Goal: Task Accomplishment & Management: Manage account settings

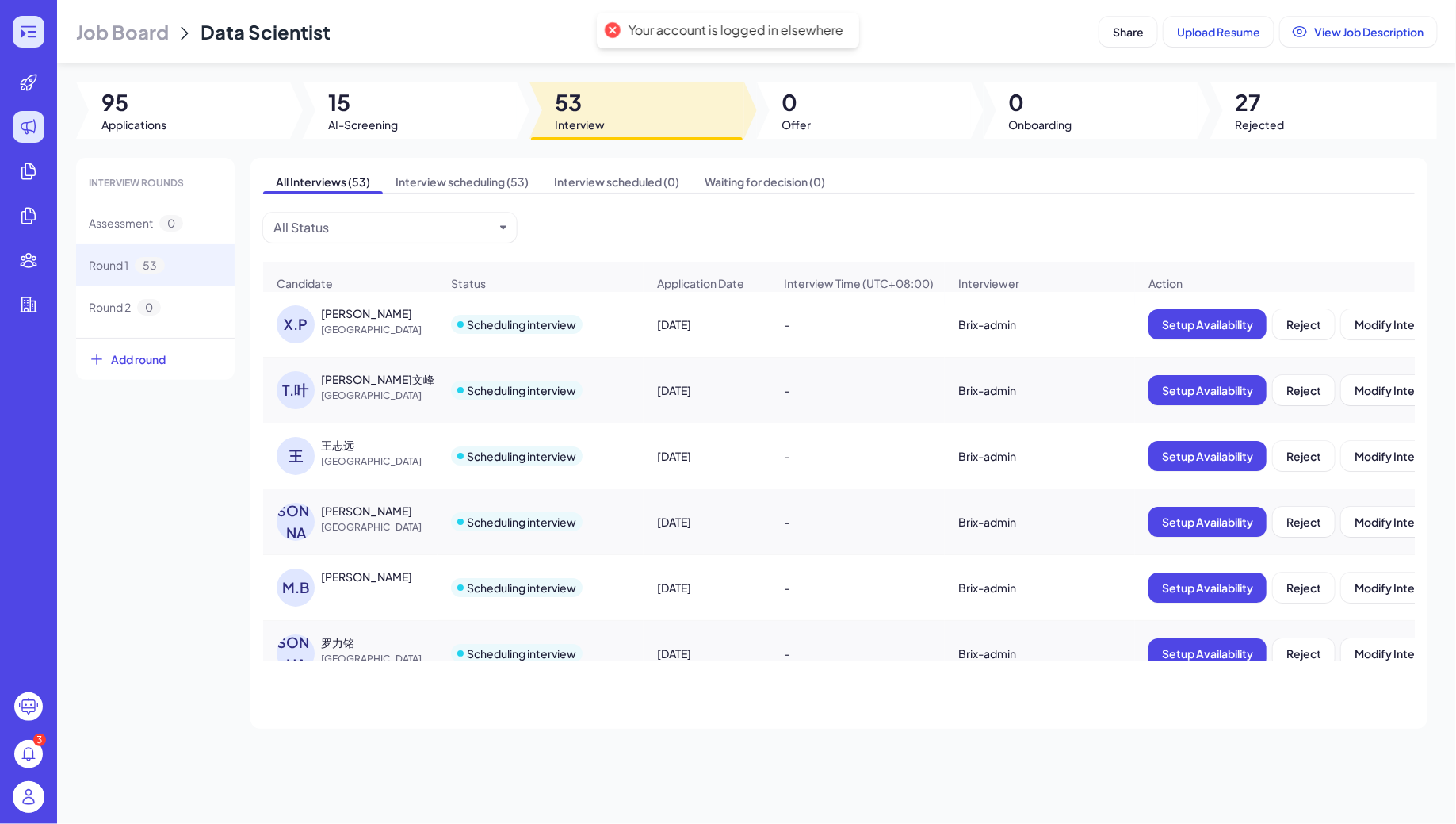
click at [25, 27] on icon at bounding box center [27, 31] width 19 height 19
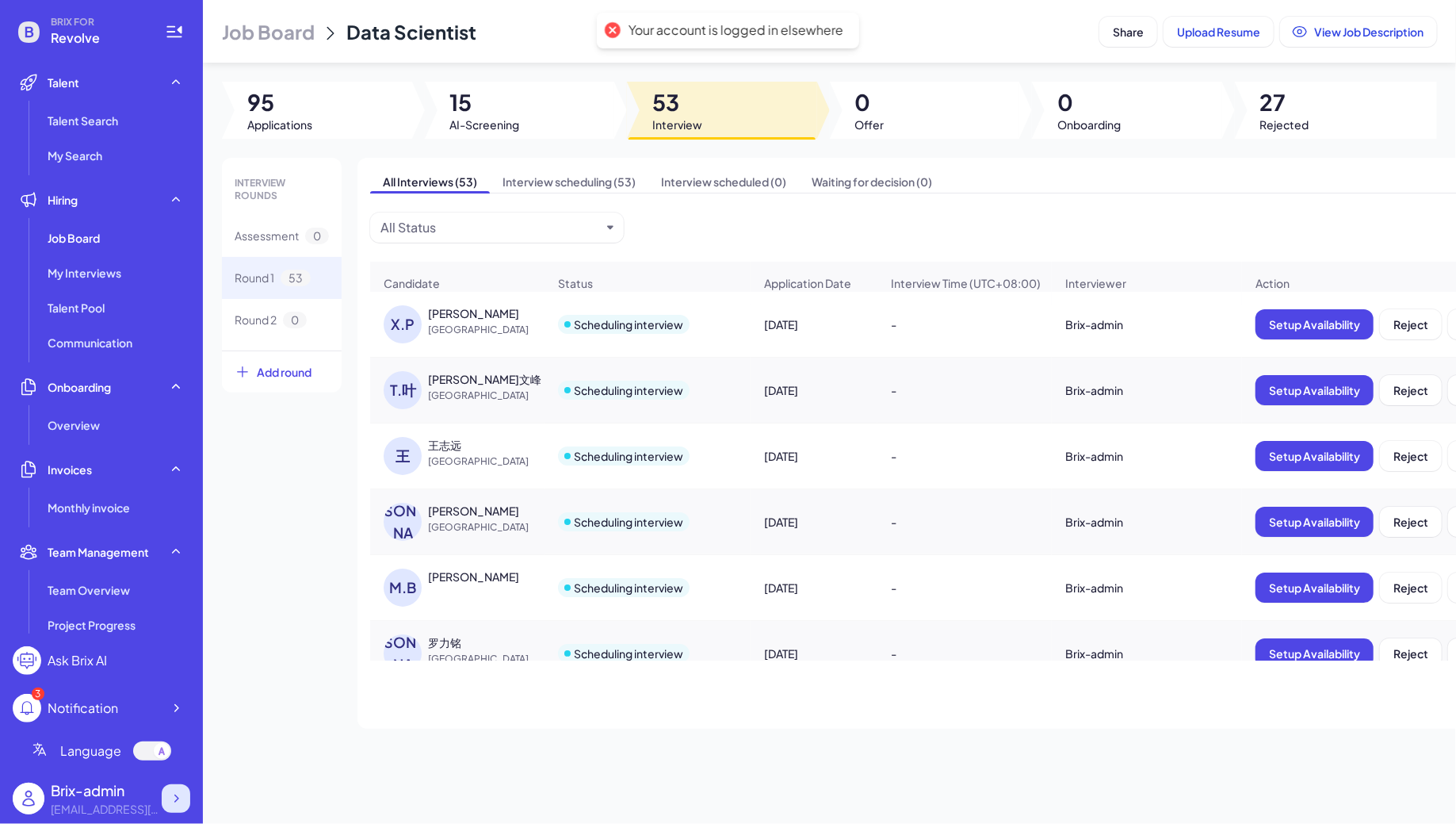
click at [184, 798] on div at bounding box center [176, 798] width 28 height 28
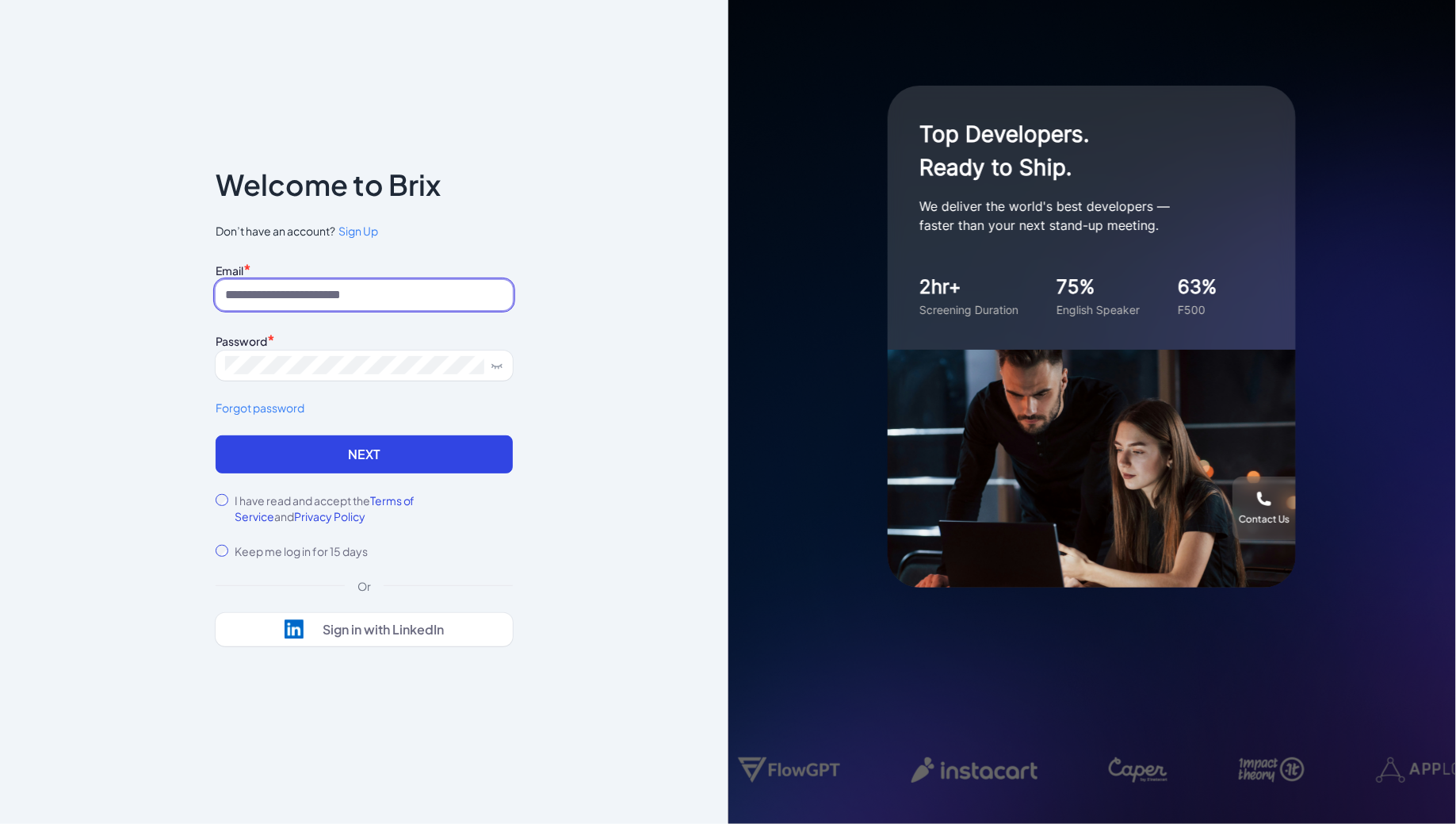
type input "**********"
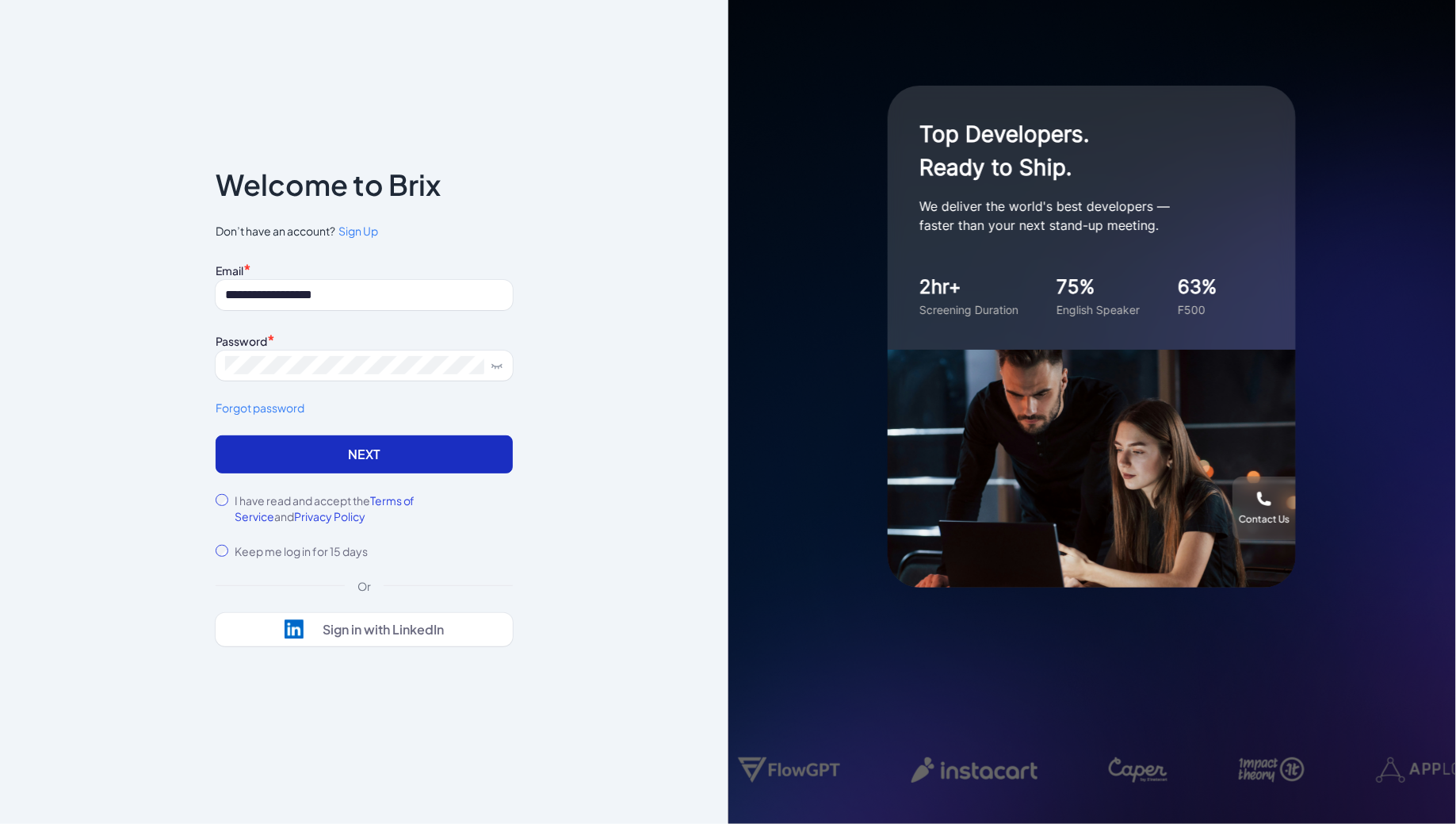
click at [326, 451] on button "Next" at bounding box center [364, 454] width 297 height 38
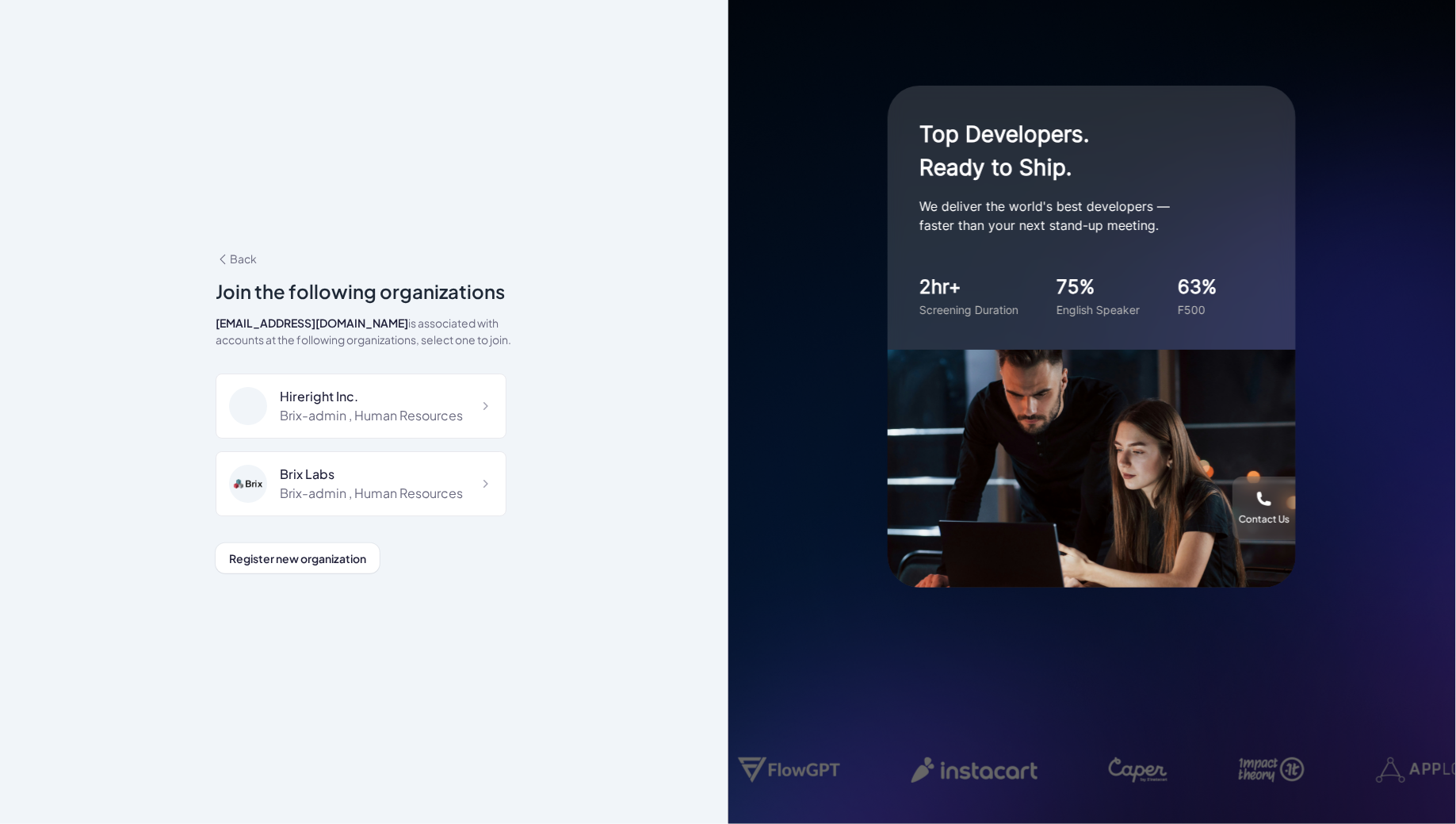
scroll to position [10587, 0]
click at [371, 544] on div "DeepVista" at bounding box center [357, 553] width 155 height 19
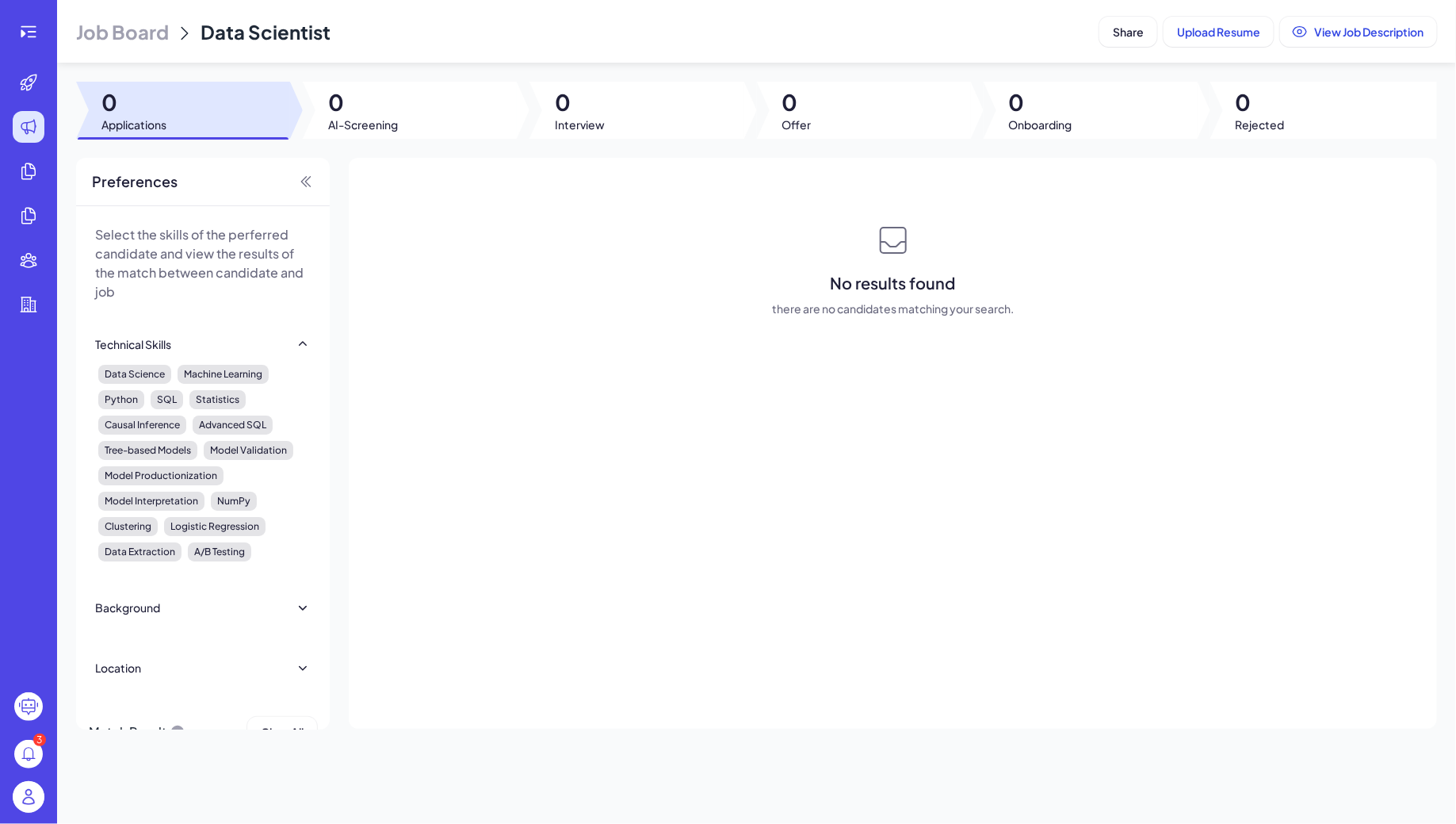
click at [132, 39] on span "Job Board" at bounding box center [123, 31] width 93 height 26
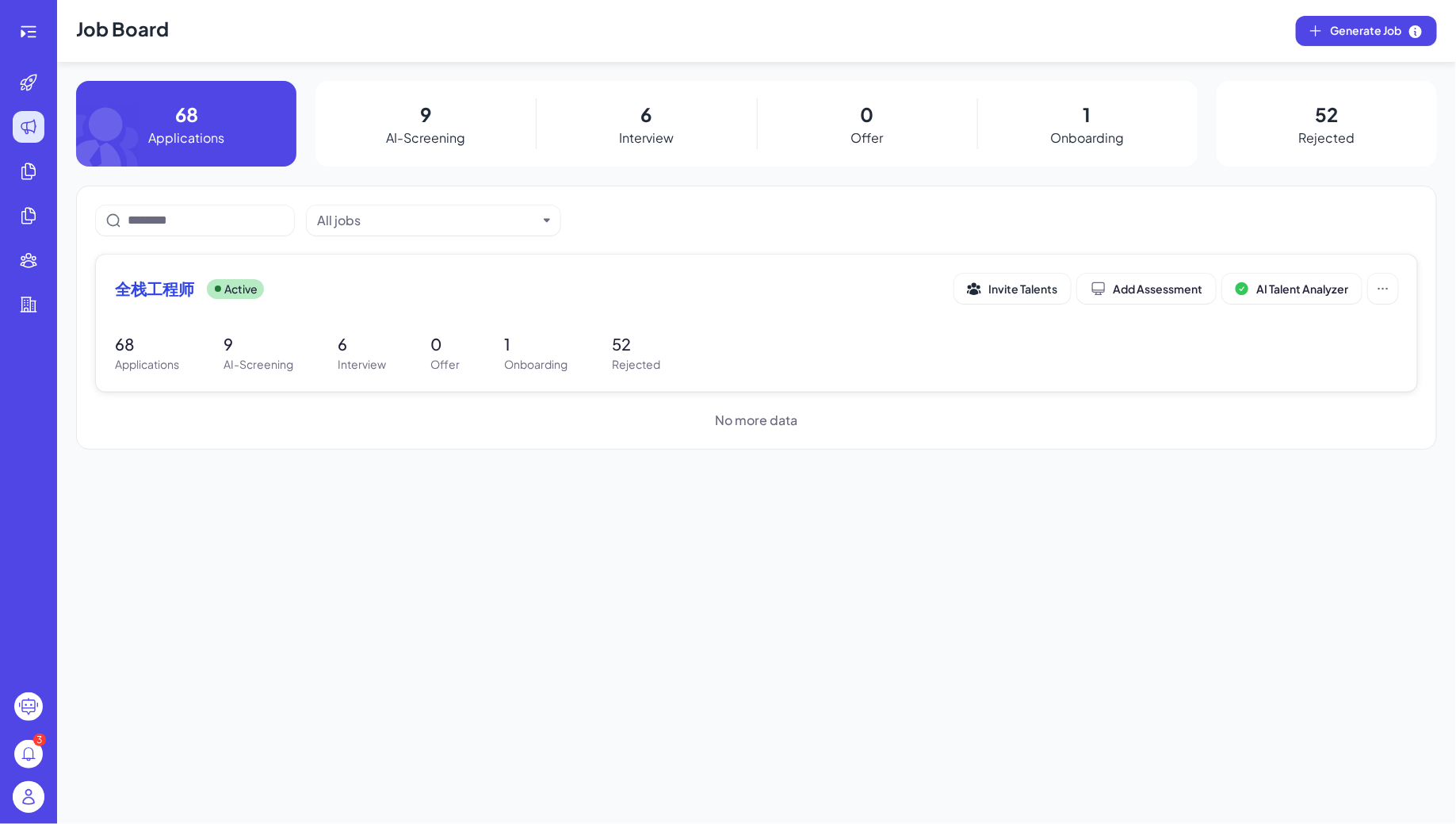
click at [326, 280] on div "全栈工程师 Active" at bounding box center [534, 288] width 839 height 23
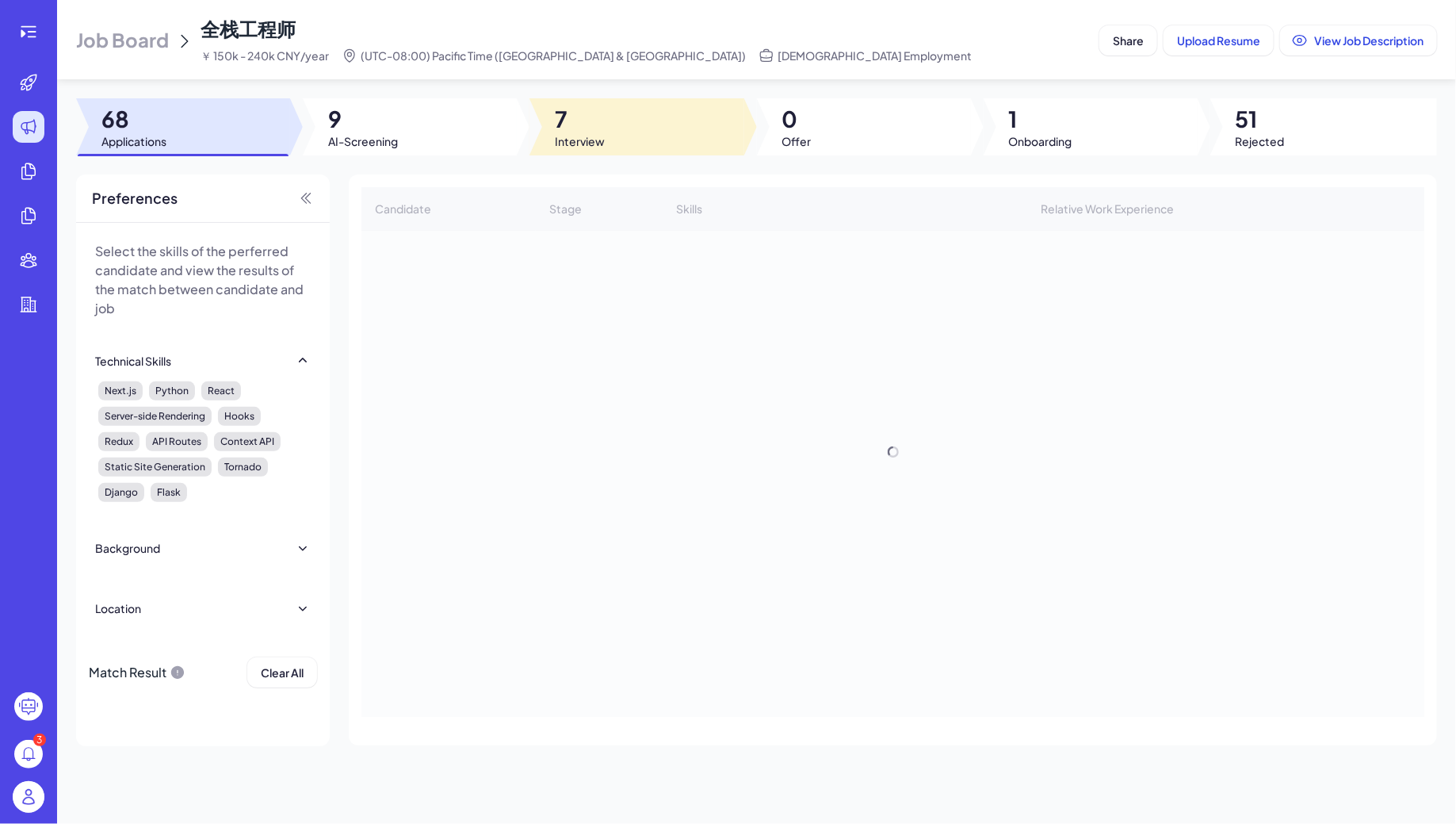
click at [620, 125] on div at bounding box center [636, 127] width 214 height 57
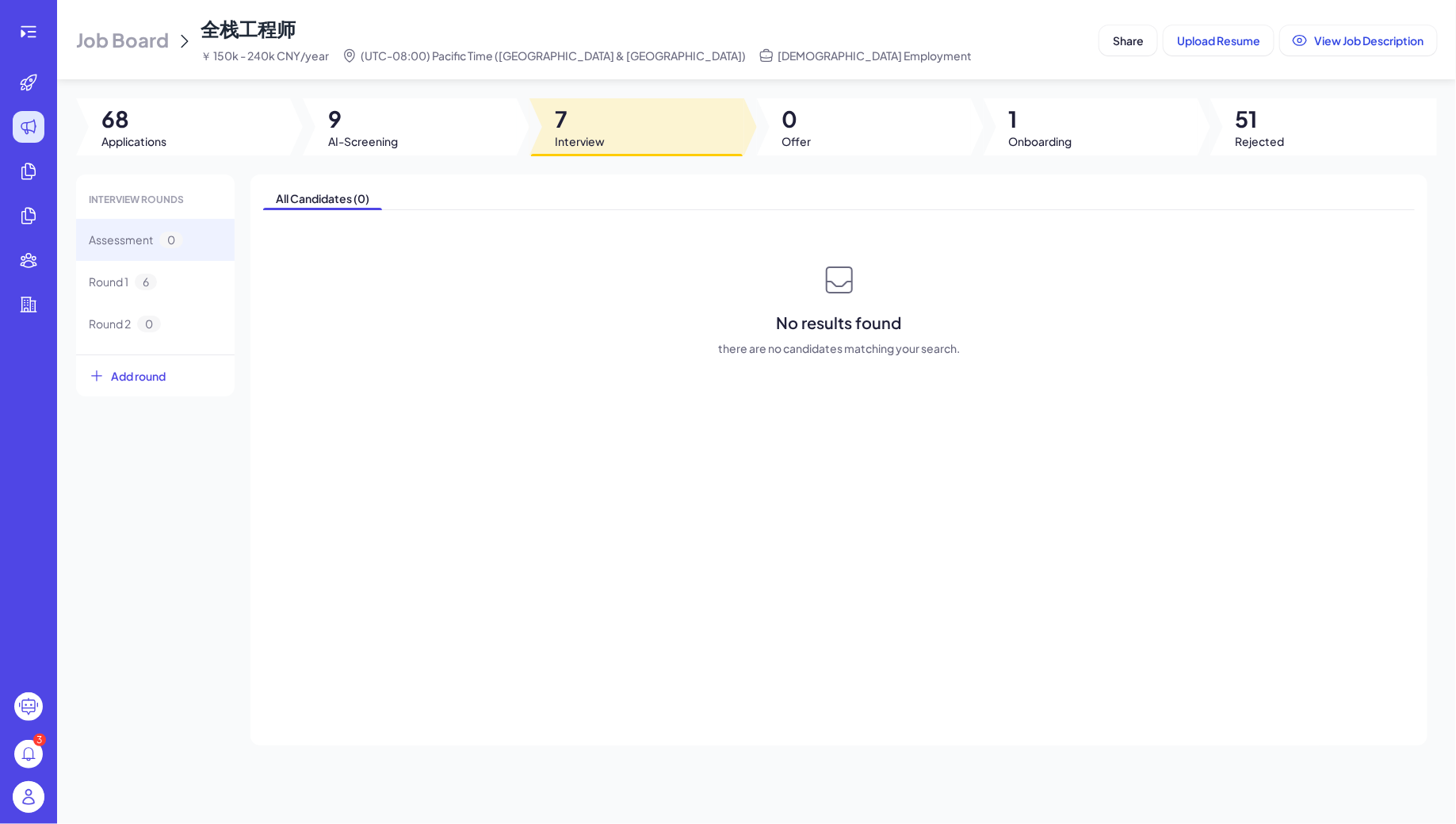
click at [135, 255] on div "Assessment 0" at bounding box center [156, 239] width 159 height 42
click at [139, 274] on span "6" at bounding box center [145, 282] width 23 height 17
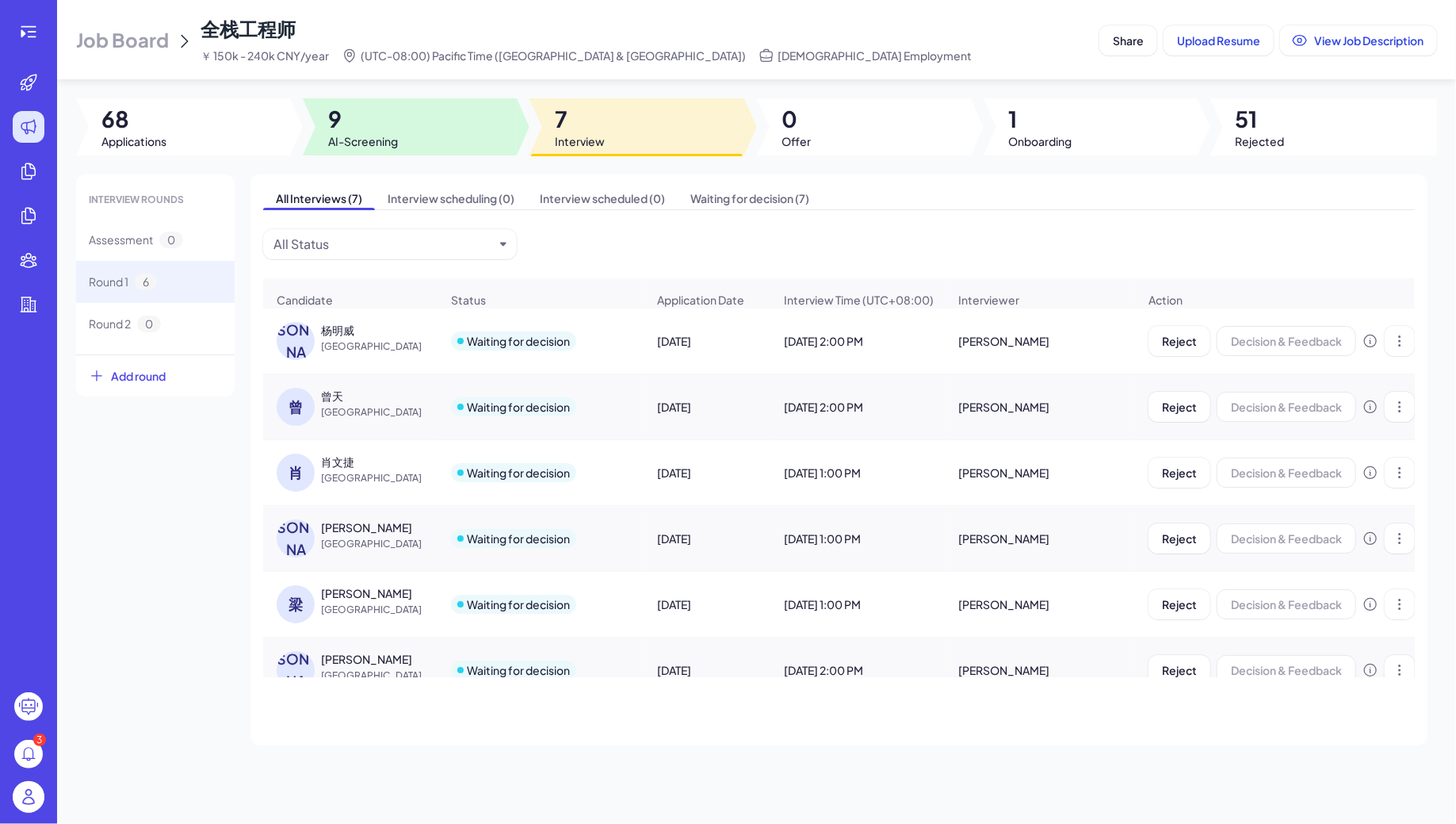
click at [389, 153] on div at bounding box center [410, 127] width 214 height 57
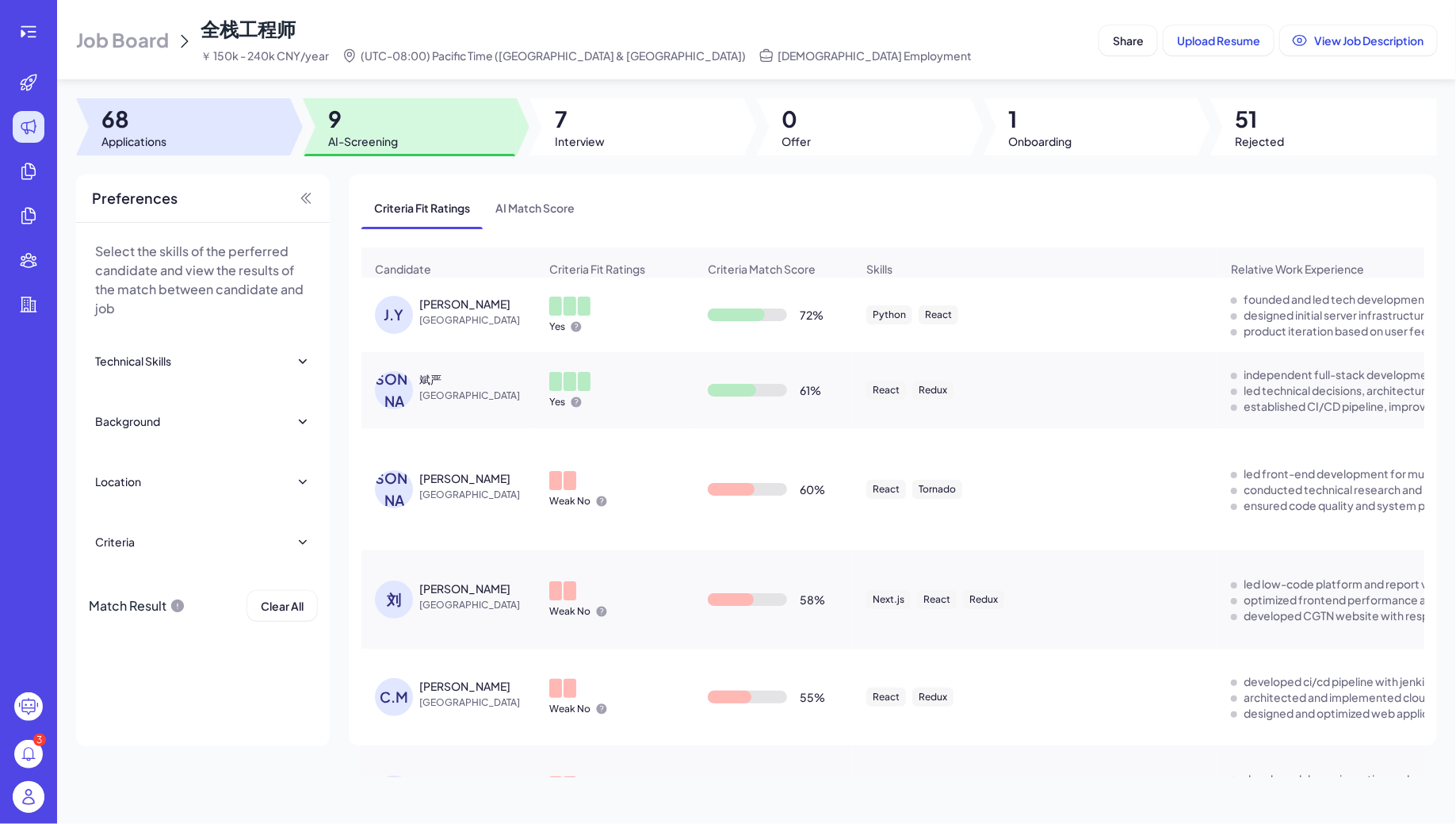
click at [229, 133] on div at bounding box center [183, 127] width 214 height 57
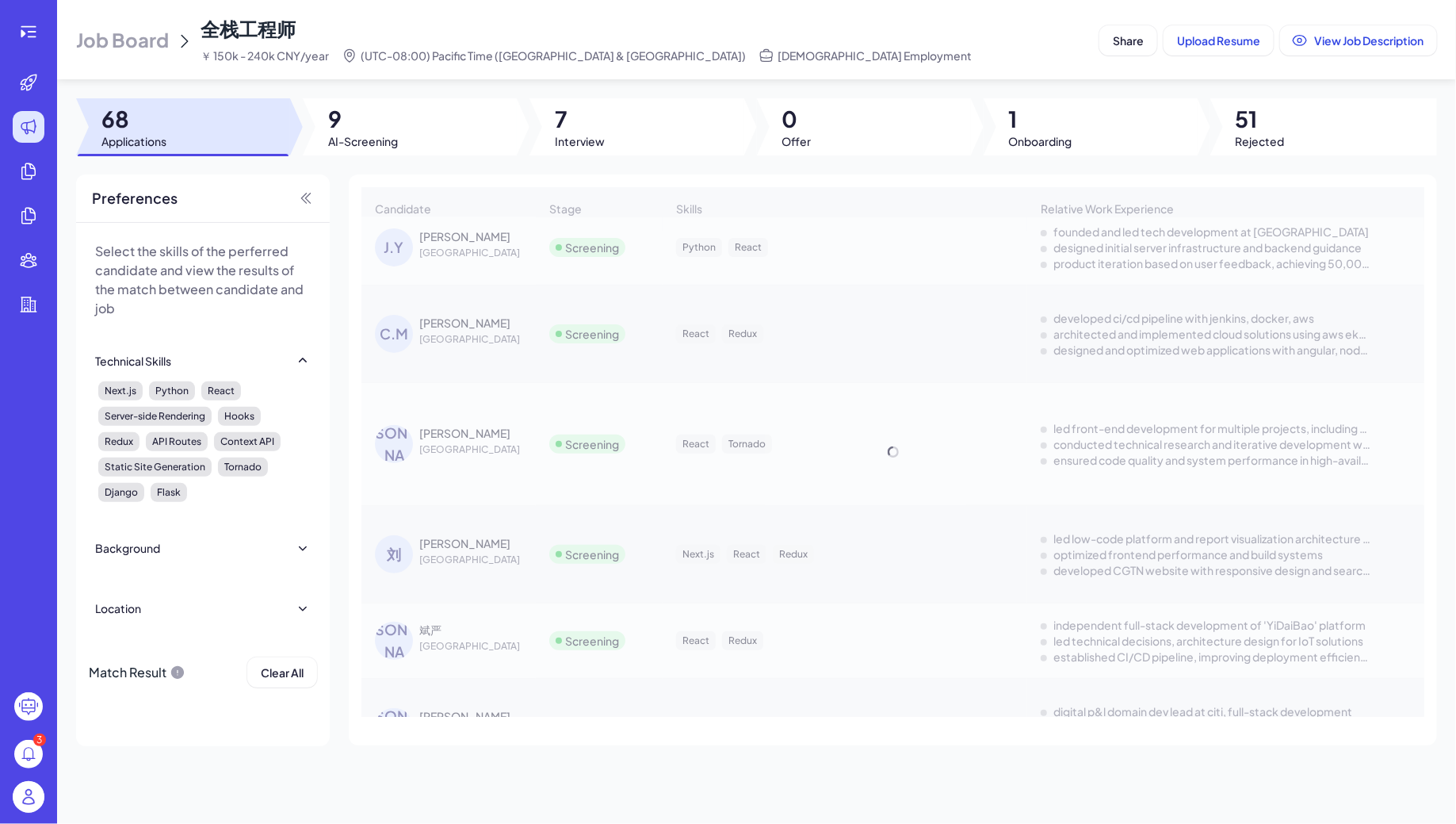
scroll to position [453, 0]
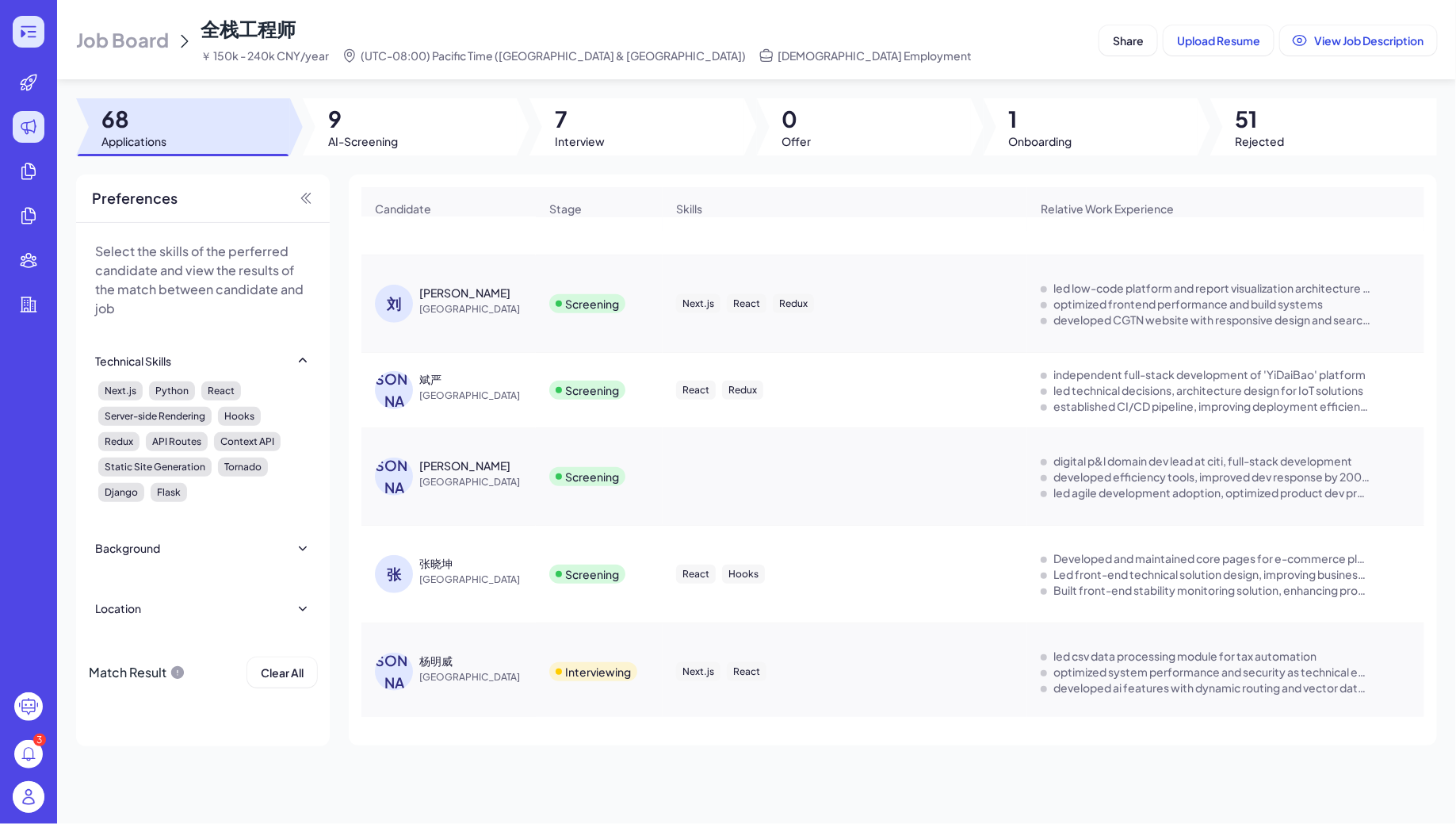
click at [26, 27] on icon at bounding box center [27, 31] width 19 height 19
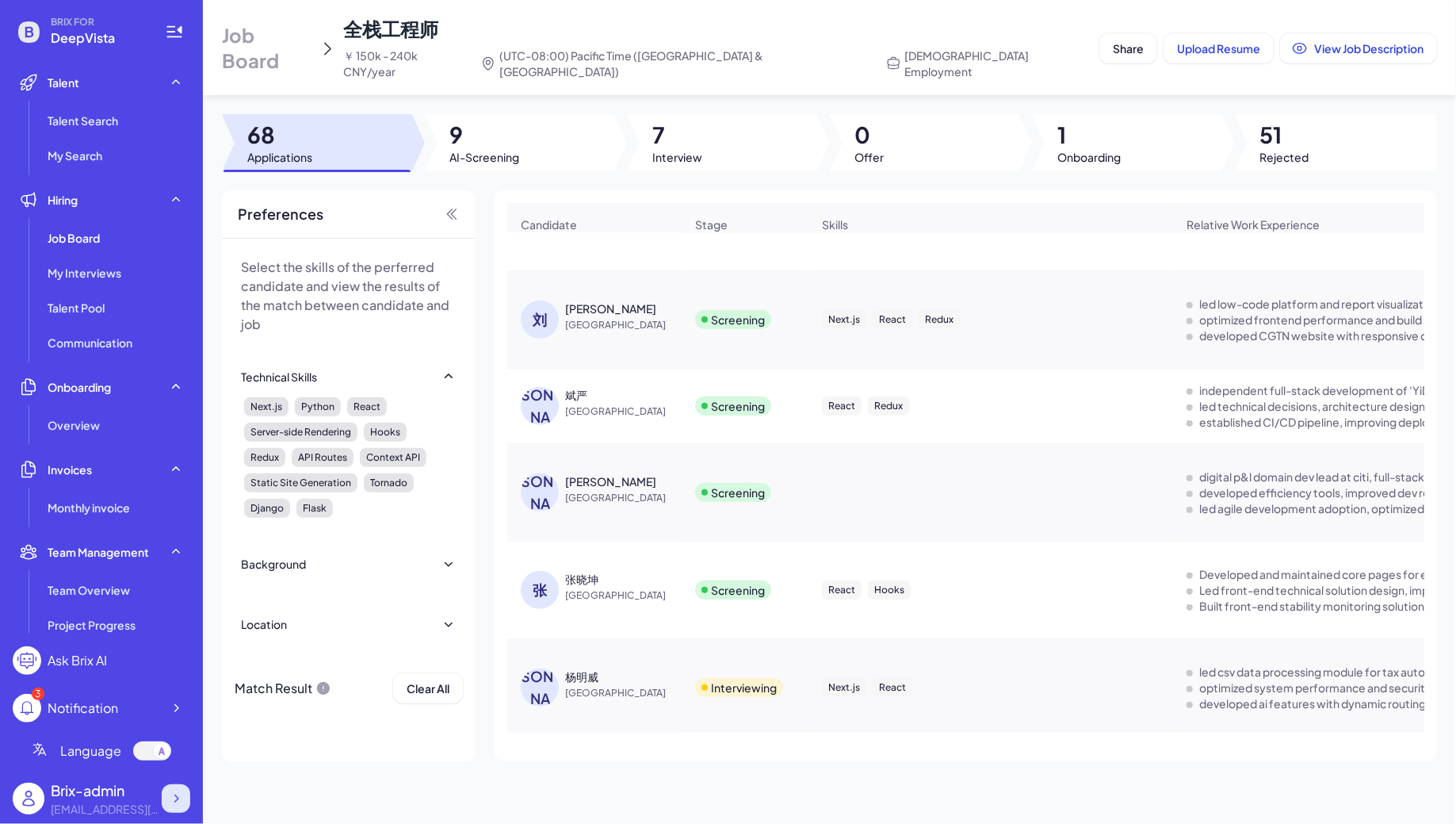
click at [174, 801] on icon at bounding box center [176, 798] width 16 height 16
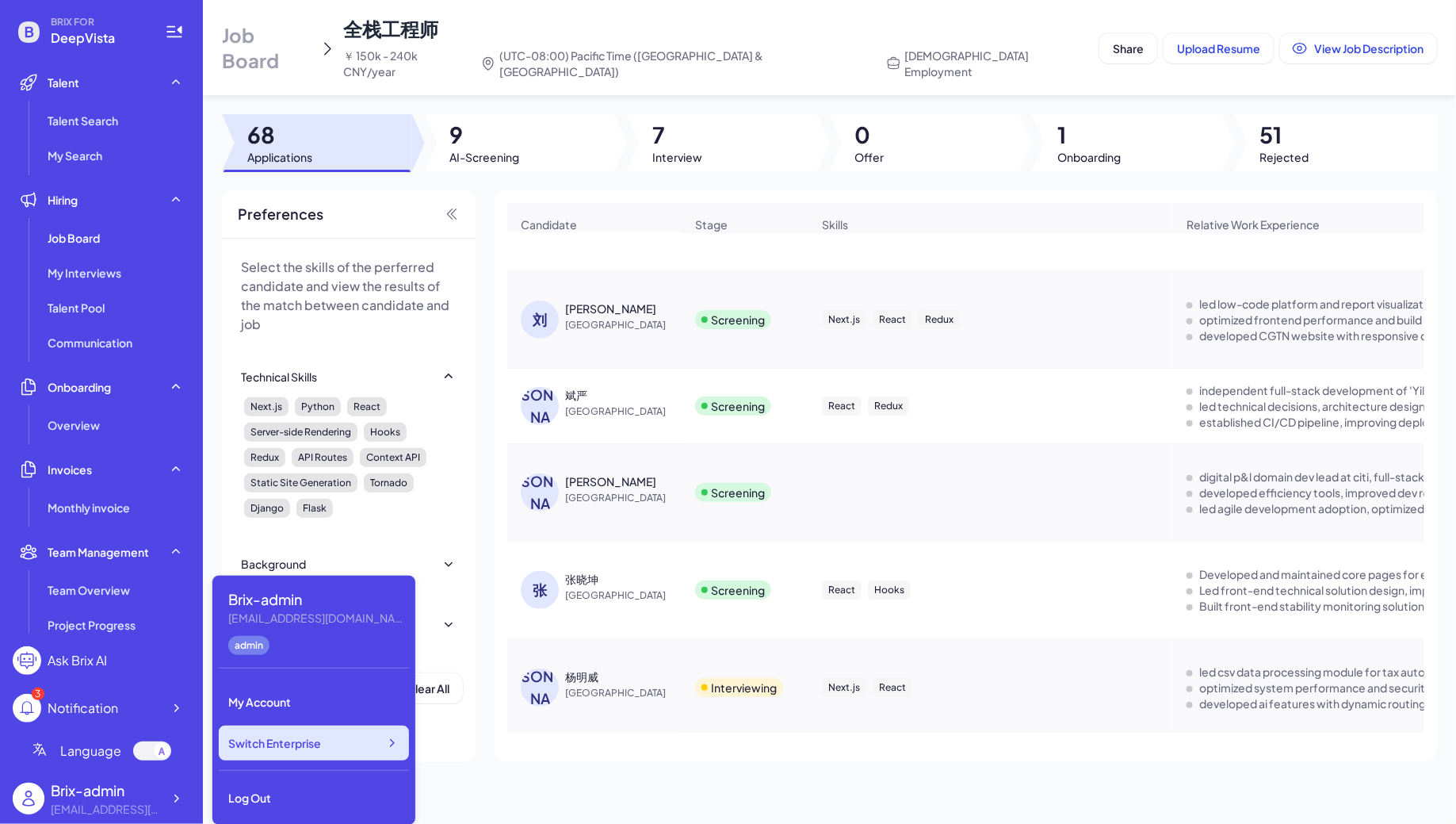
click at [308, 747] on span "Switch Enterprise" at bounding box center [275, 743] width 93 height 16
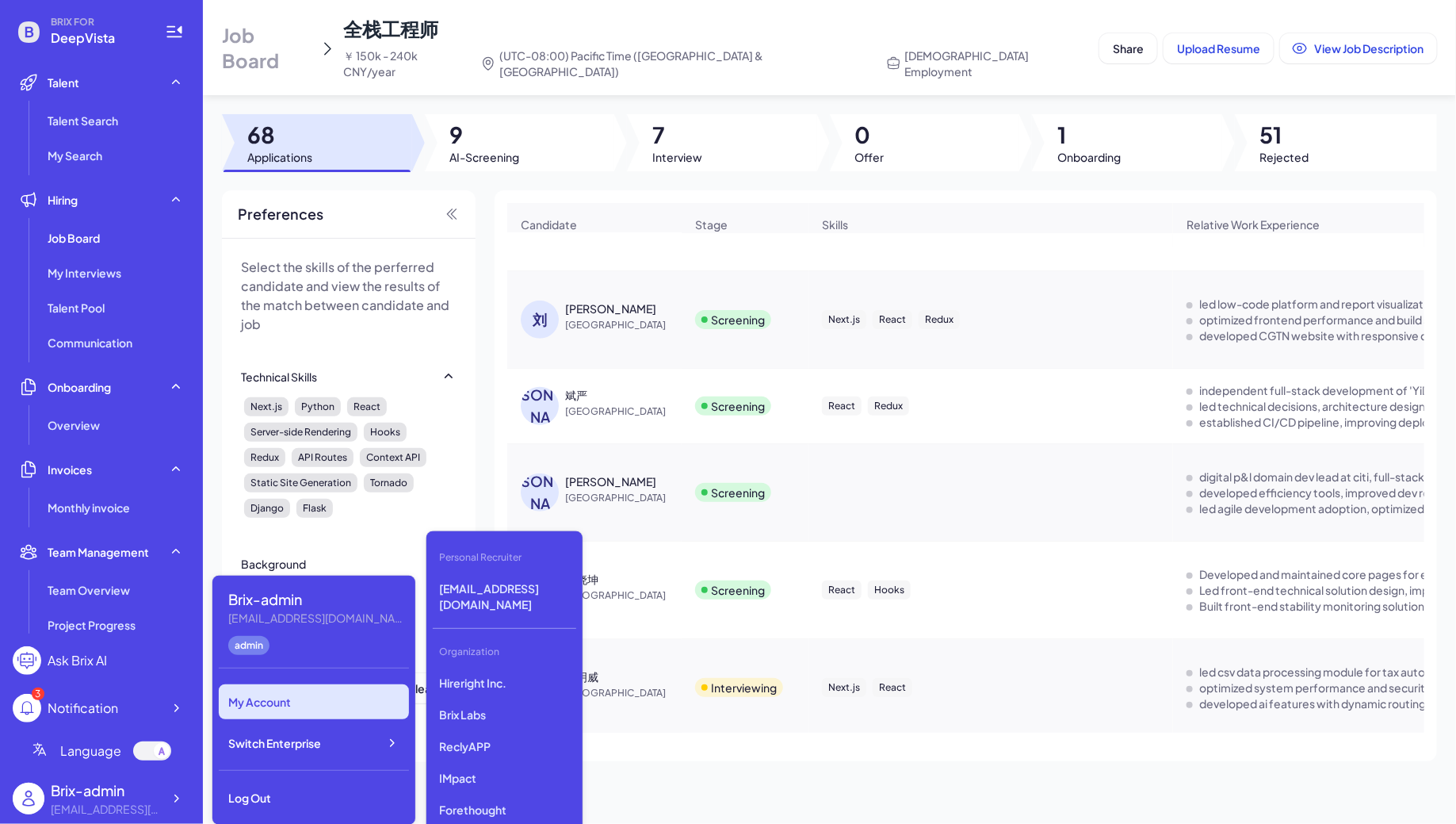
scroll to position [3994, 0]
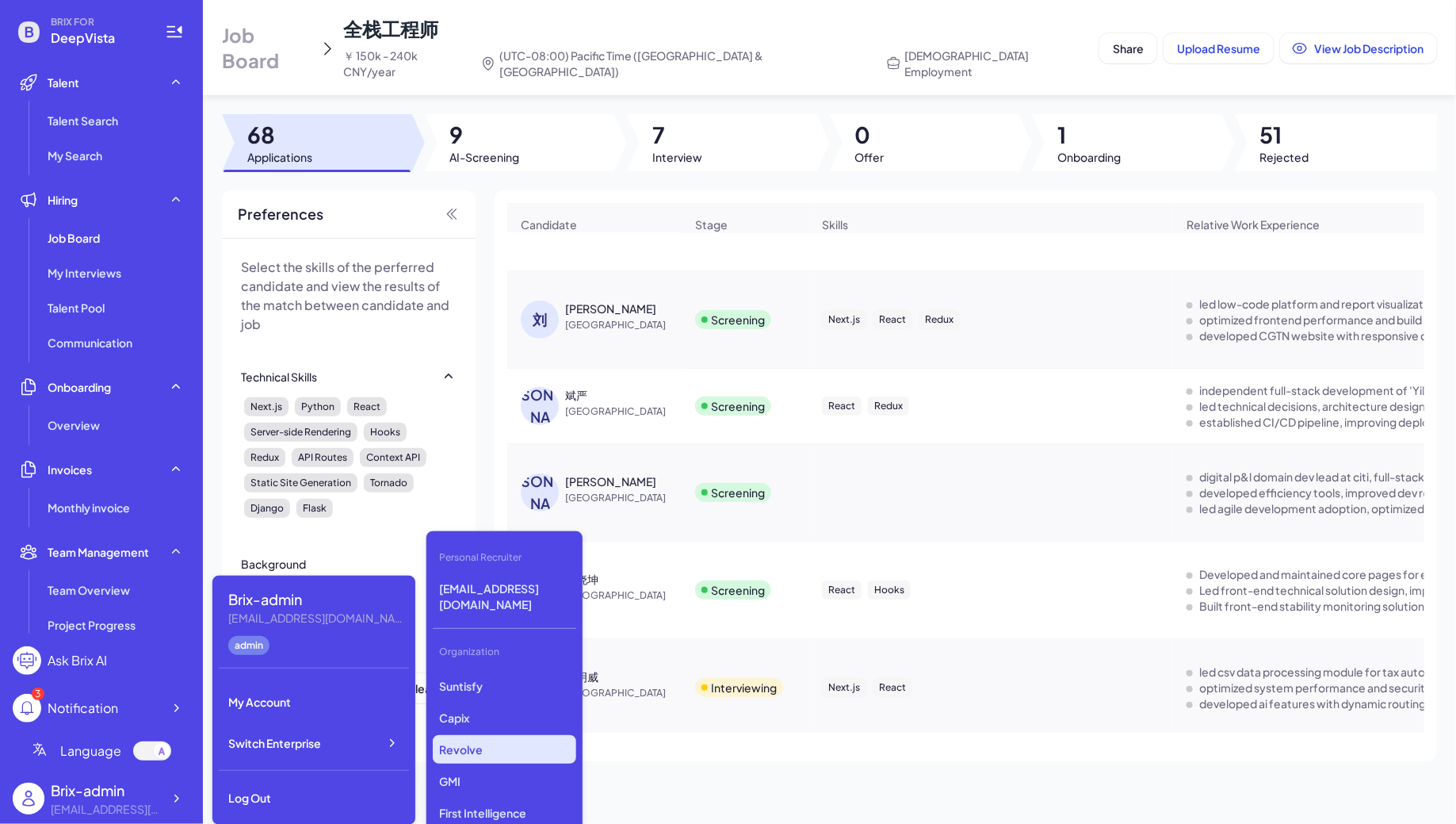
click at [475, 737] on p "Revolve" at bounding box center [504, 748] width 143 height 28
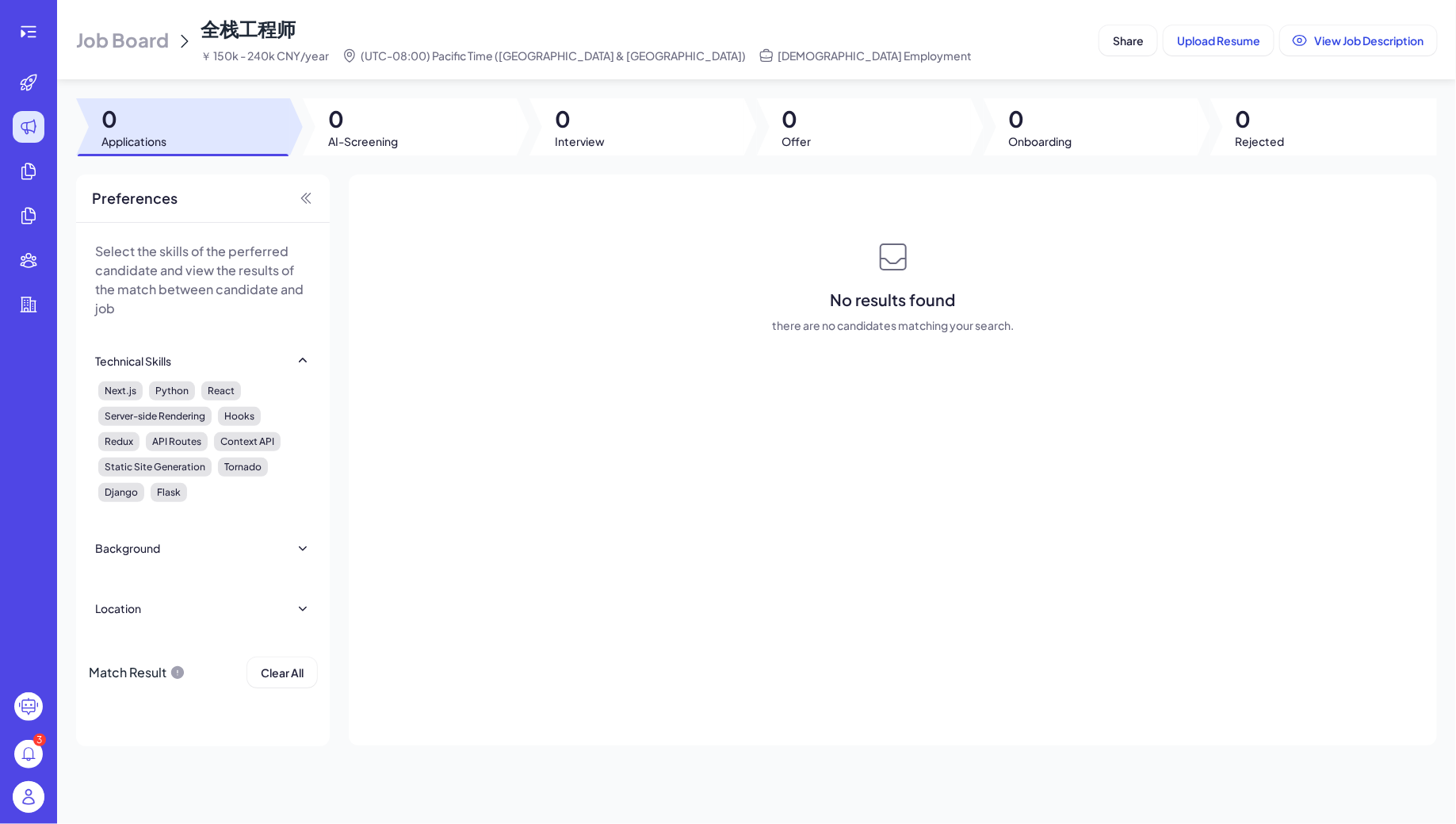
click at [112, 33] on span "Job Board" at bounding box center [123, 39] width 93 height 26
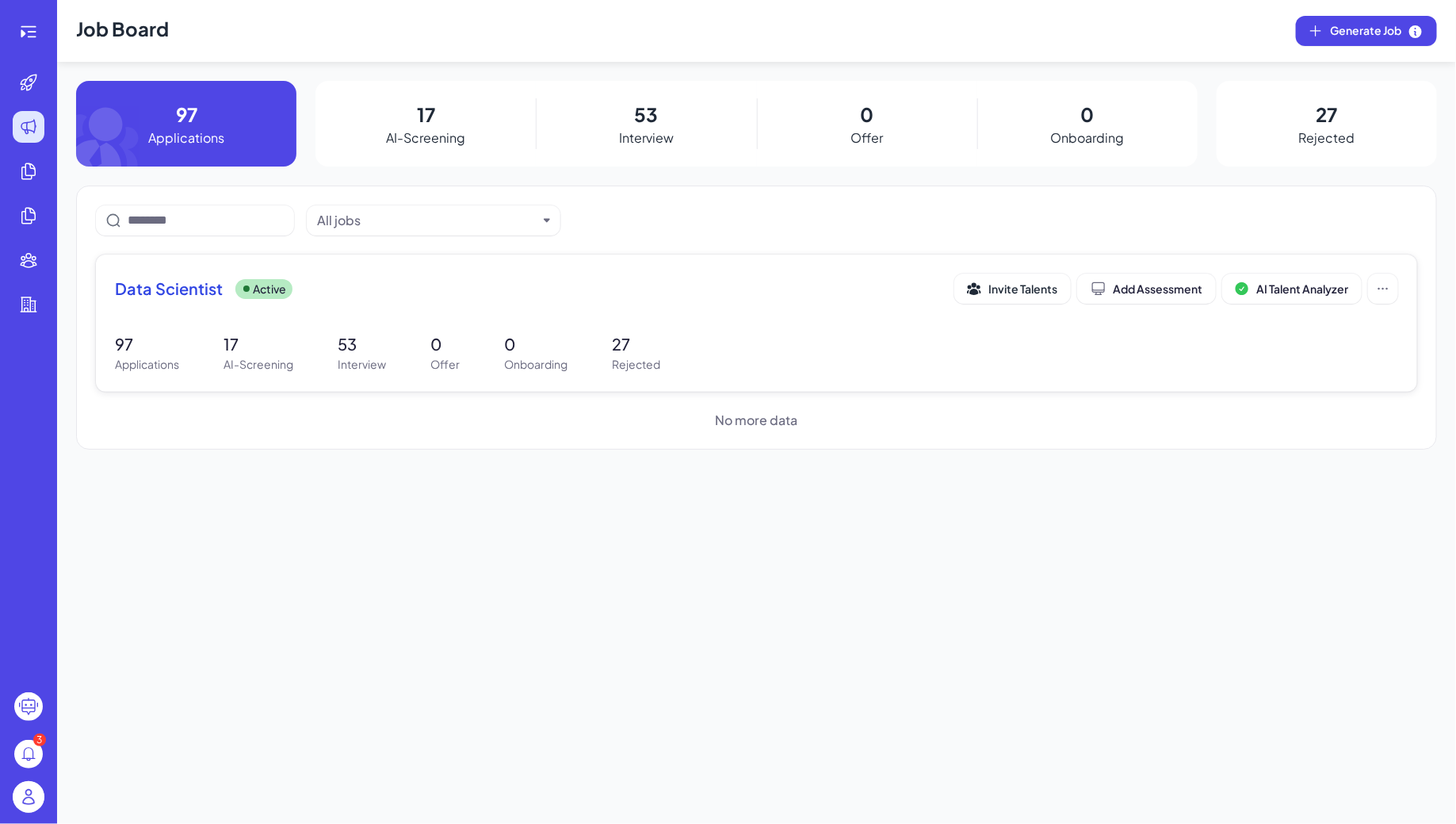
click at [304, 333] on div "97 Applications 17 AI-Screening 53 Interview 0 Offer 0 Onboarding 27 Rejected" at bounding box center [756, 352] width 1283 height 40
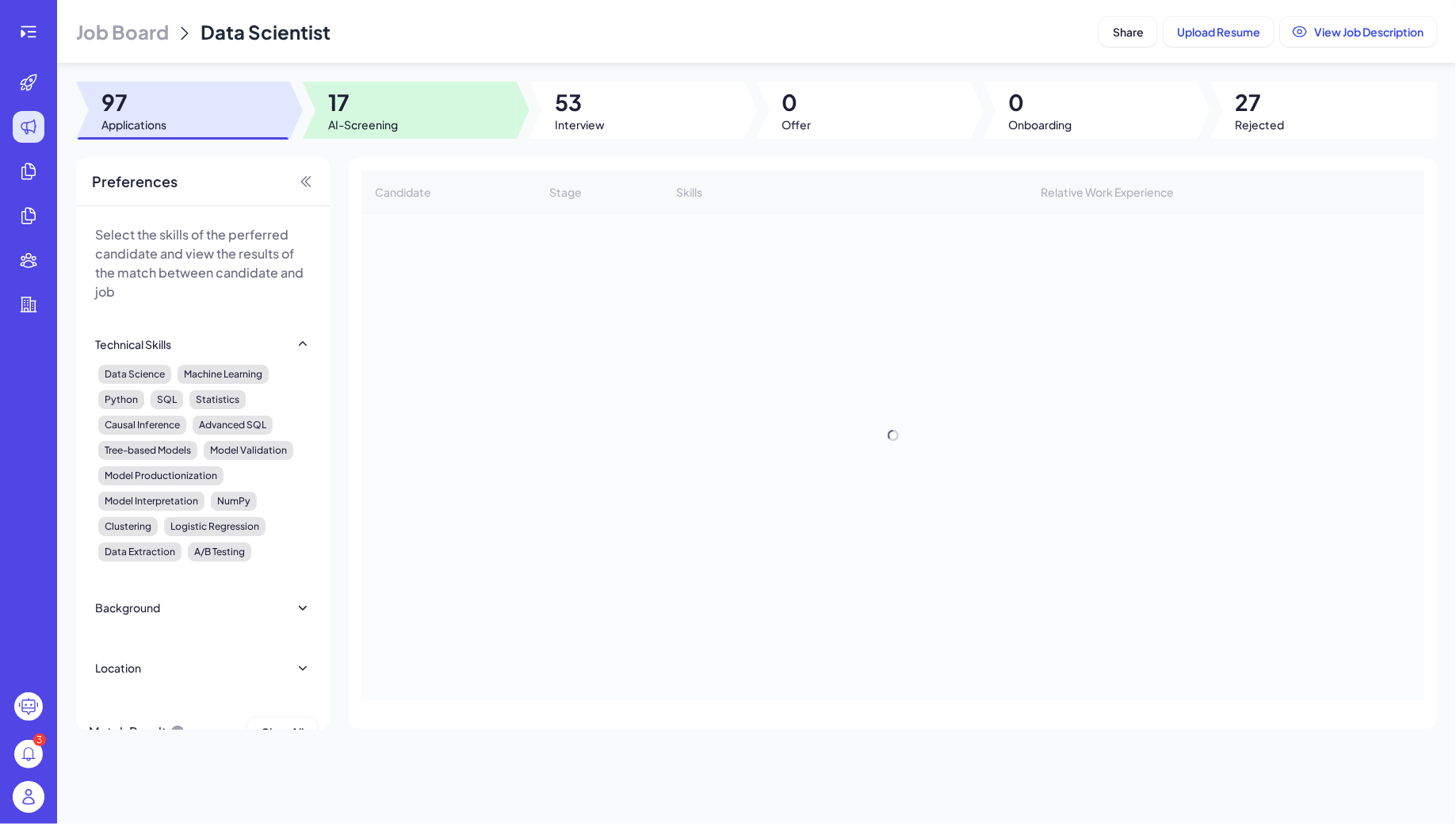
click at [455, 125] on div at bounding box center [410, 110] width 214 height 57
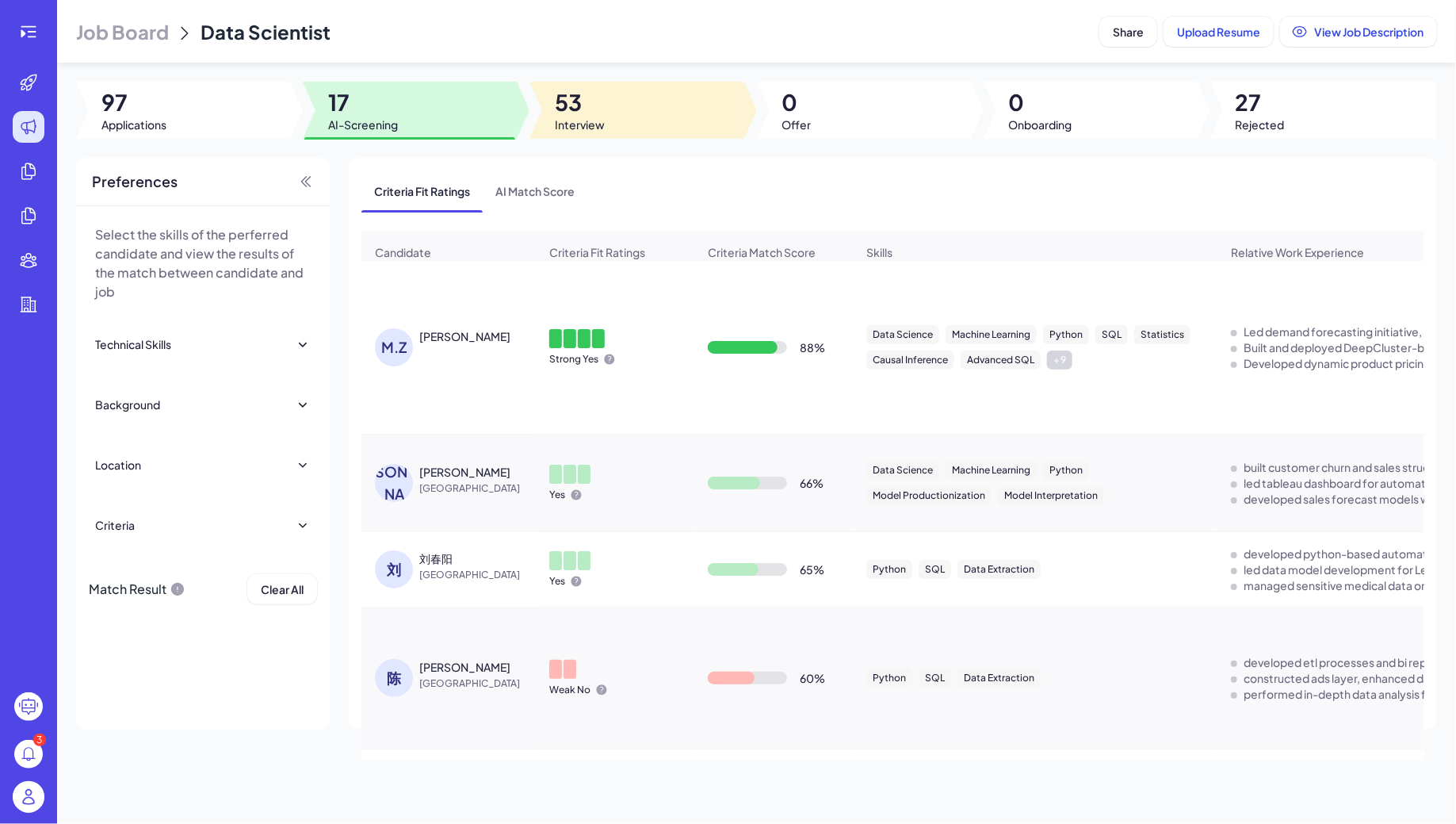
click at [575, 124] on span "Interview" at bounding box center [579, 125] width 50 height 16
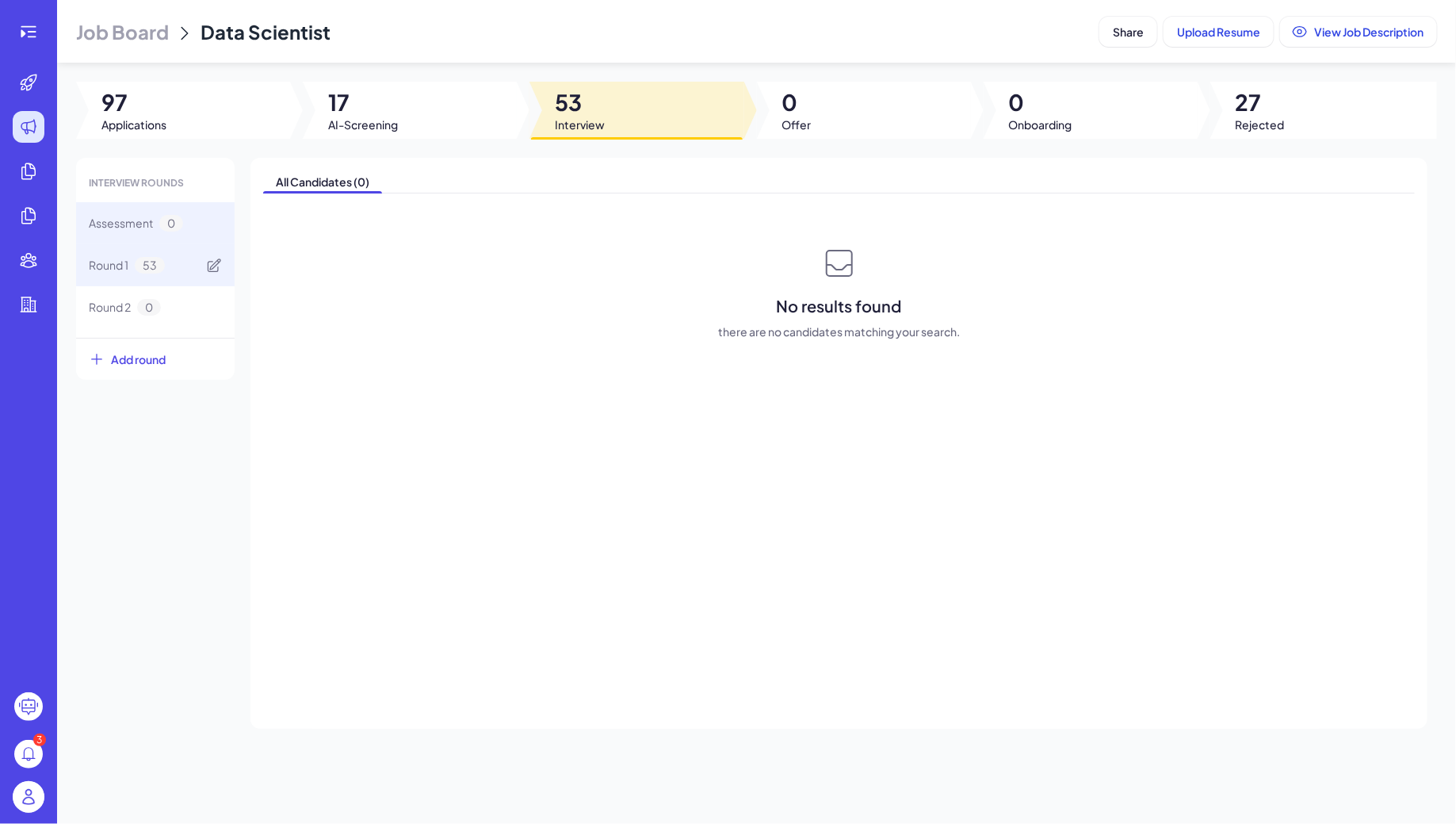
click at [141, 267] on span "53" at bounding box center [149, 265] width 30 height 17
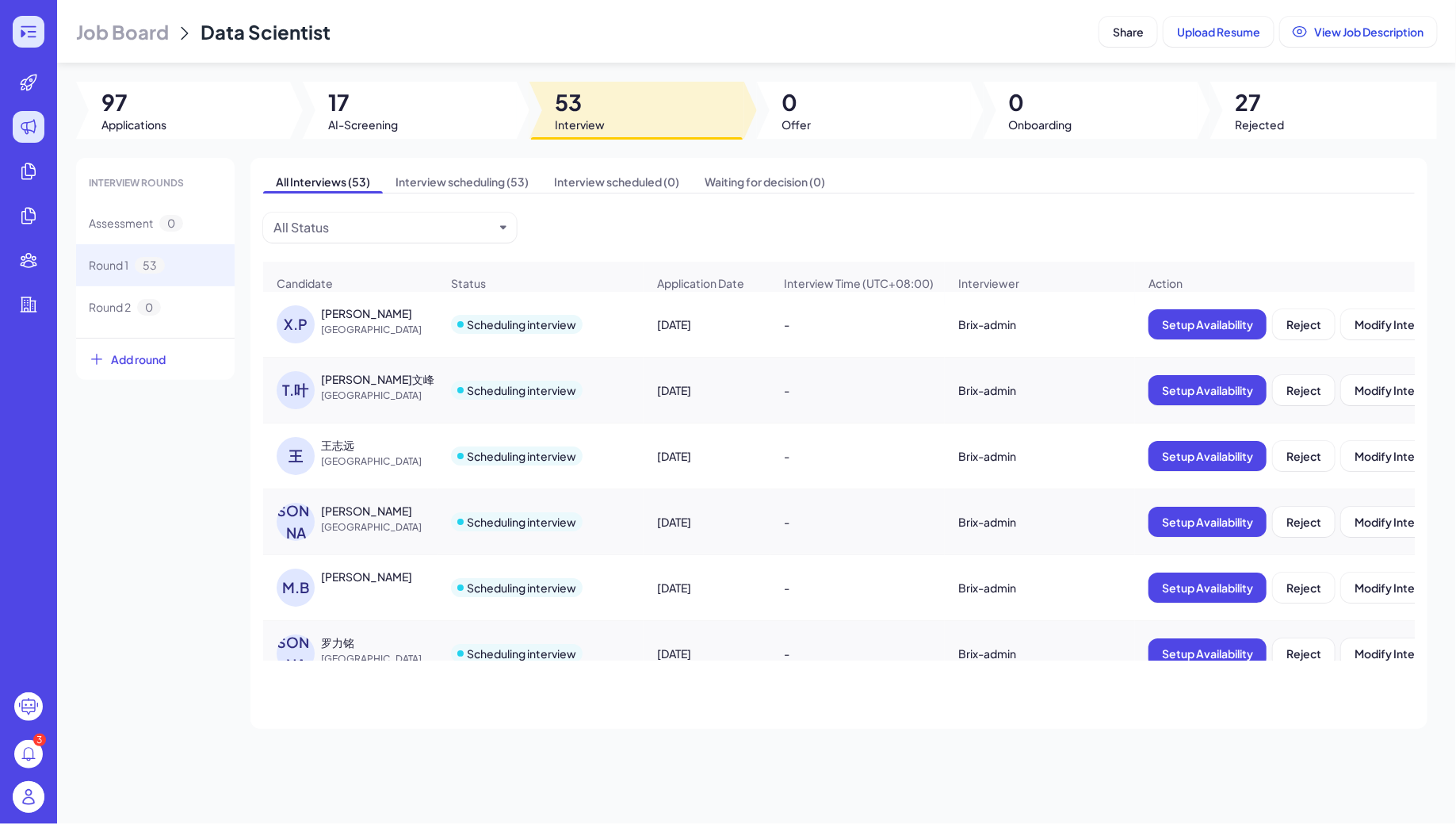
click at [25, 33] on icon at bounding box center [23, 34] width 5 height 8
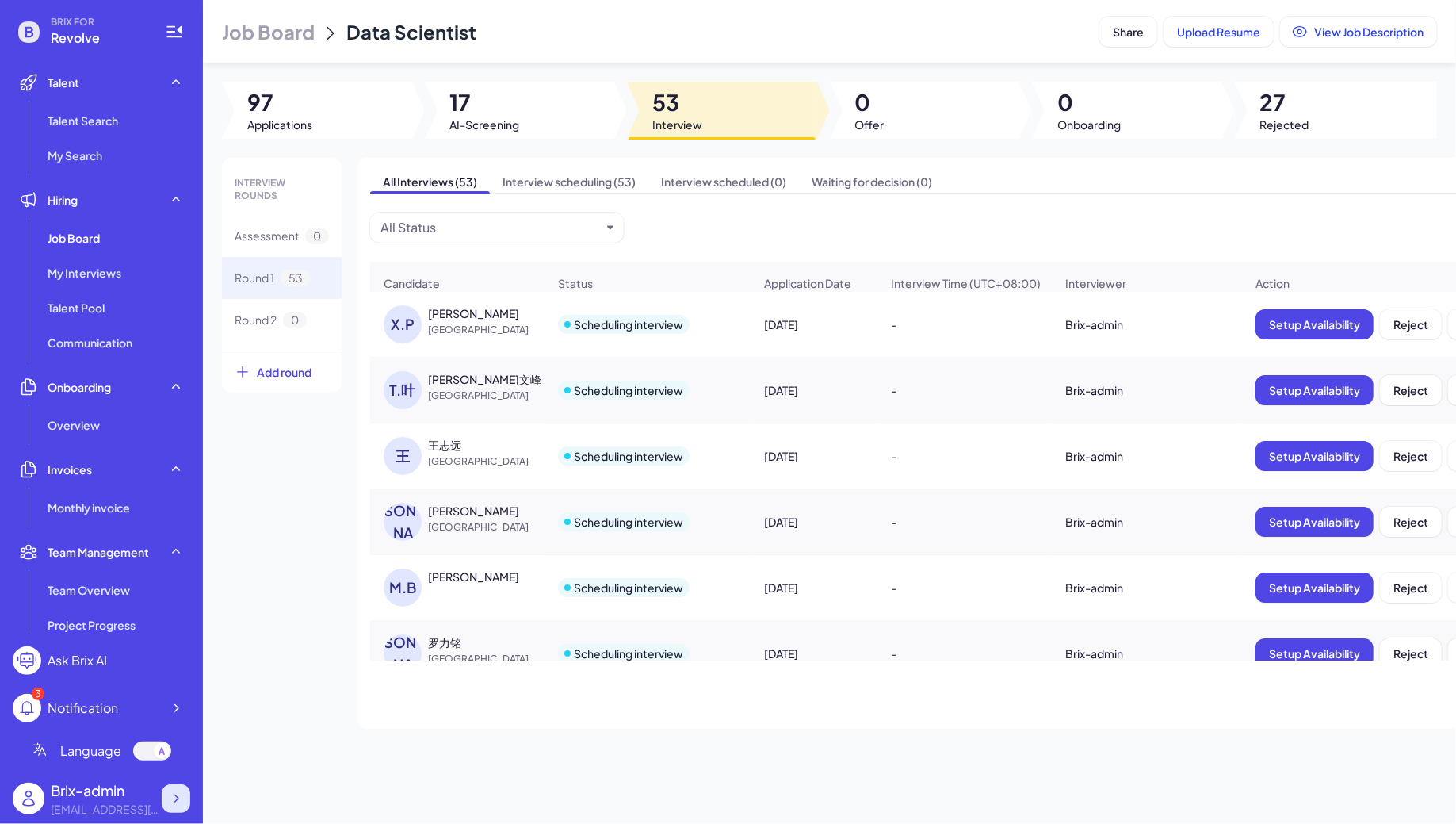
click at [179, 799] on icon at bounding box center [176, 798] width 16 height 16
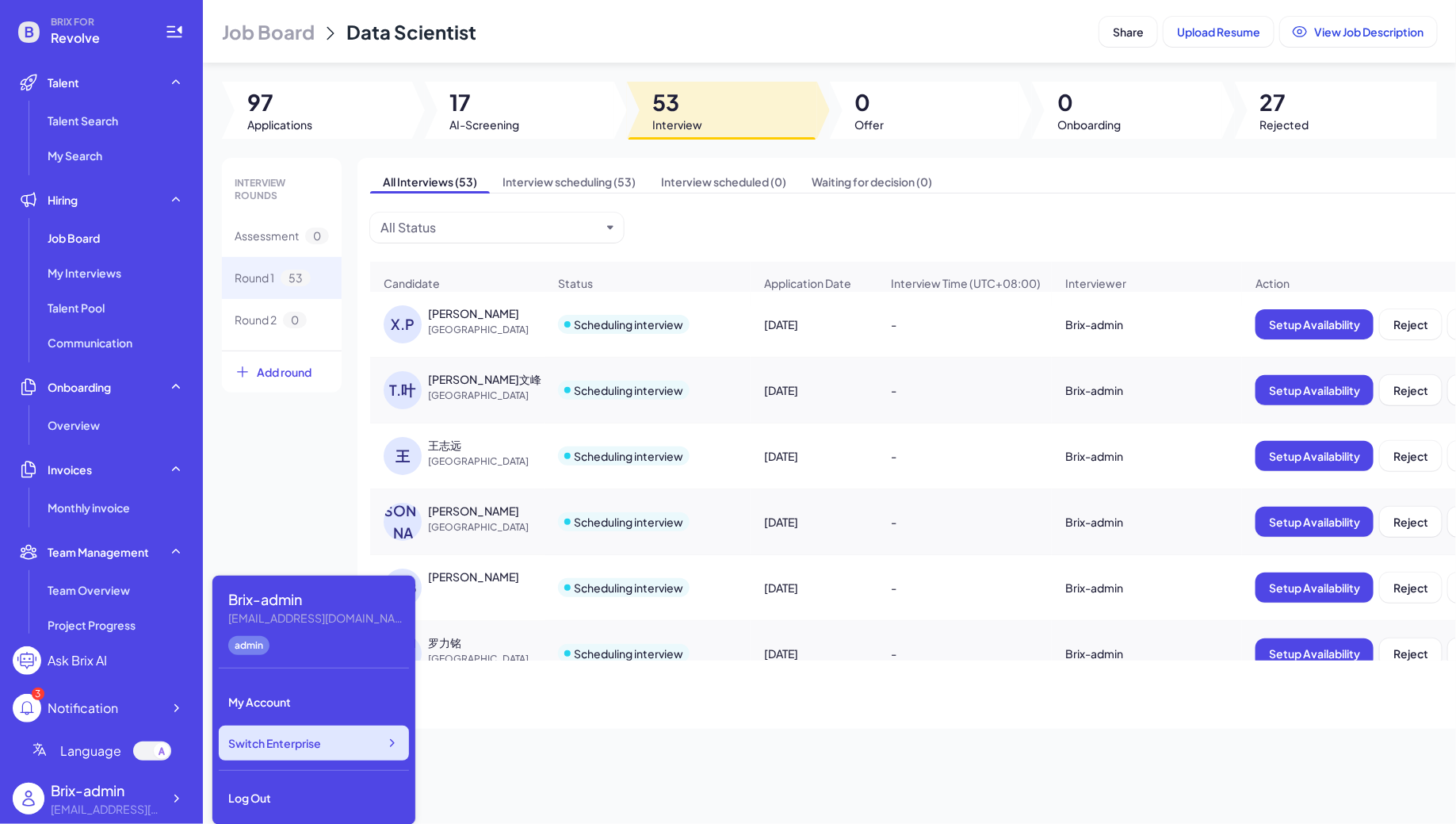
click at [363, 744] on div "Switch Enterprise" at bounding box center [314, 744] width 190 height 35
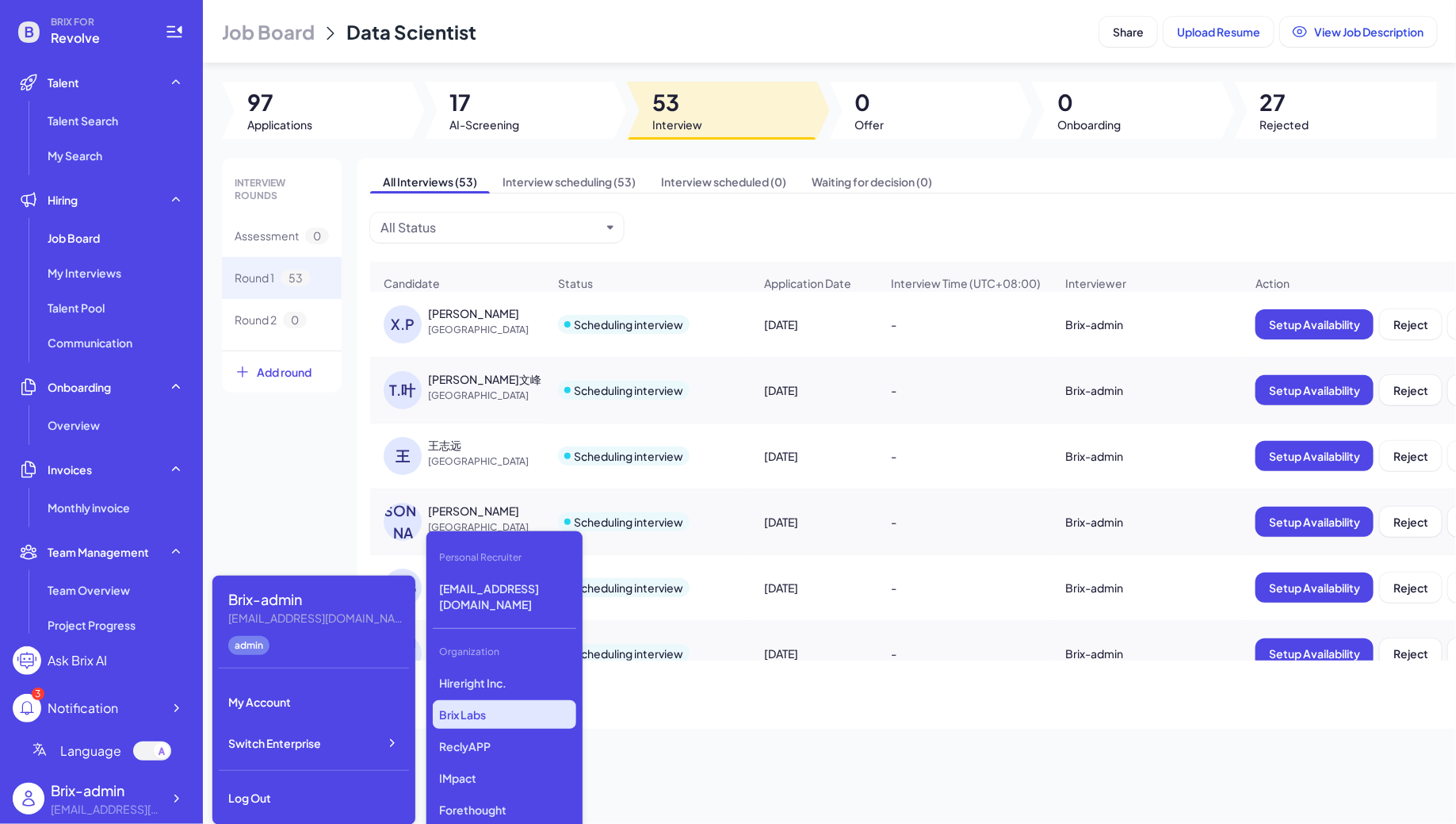
click at [467, 700] on p "Brix Labs" at bounding box center [504, 714] width 143 height 28
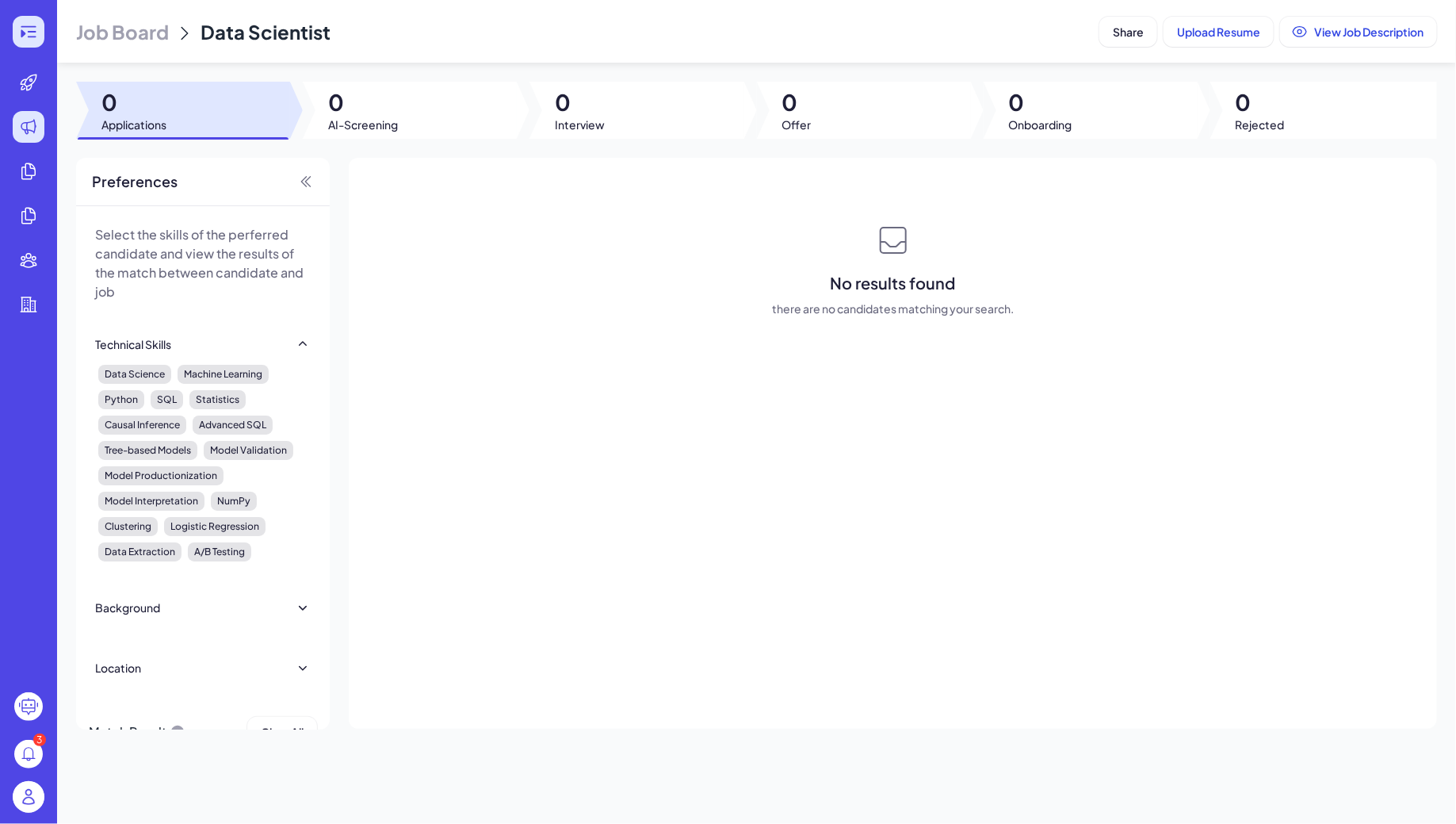
click at [25, 26] on icon at bounding box center [27, 31] width 15 height 11
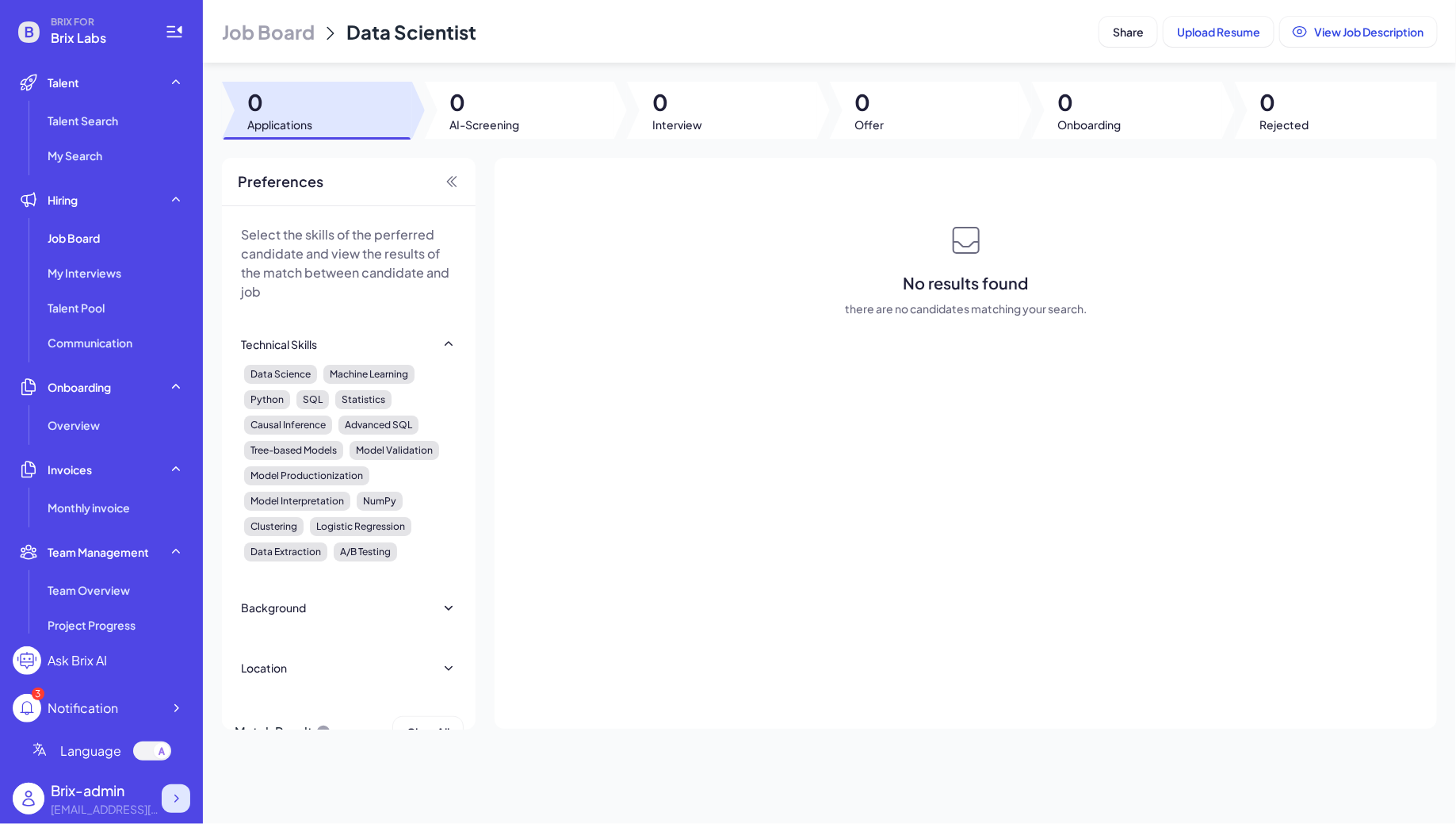
click at [175, 792] on icon at bounding box center [176, 798] width 16 height 16
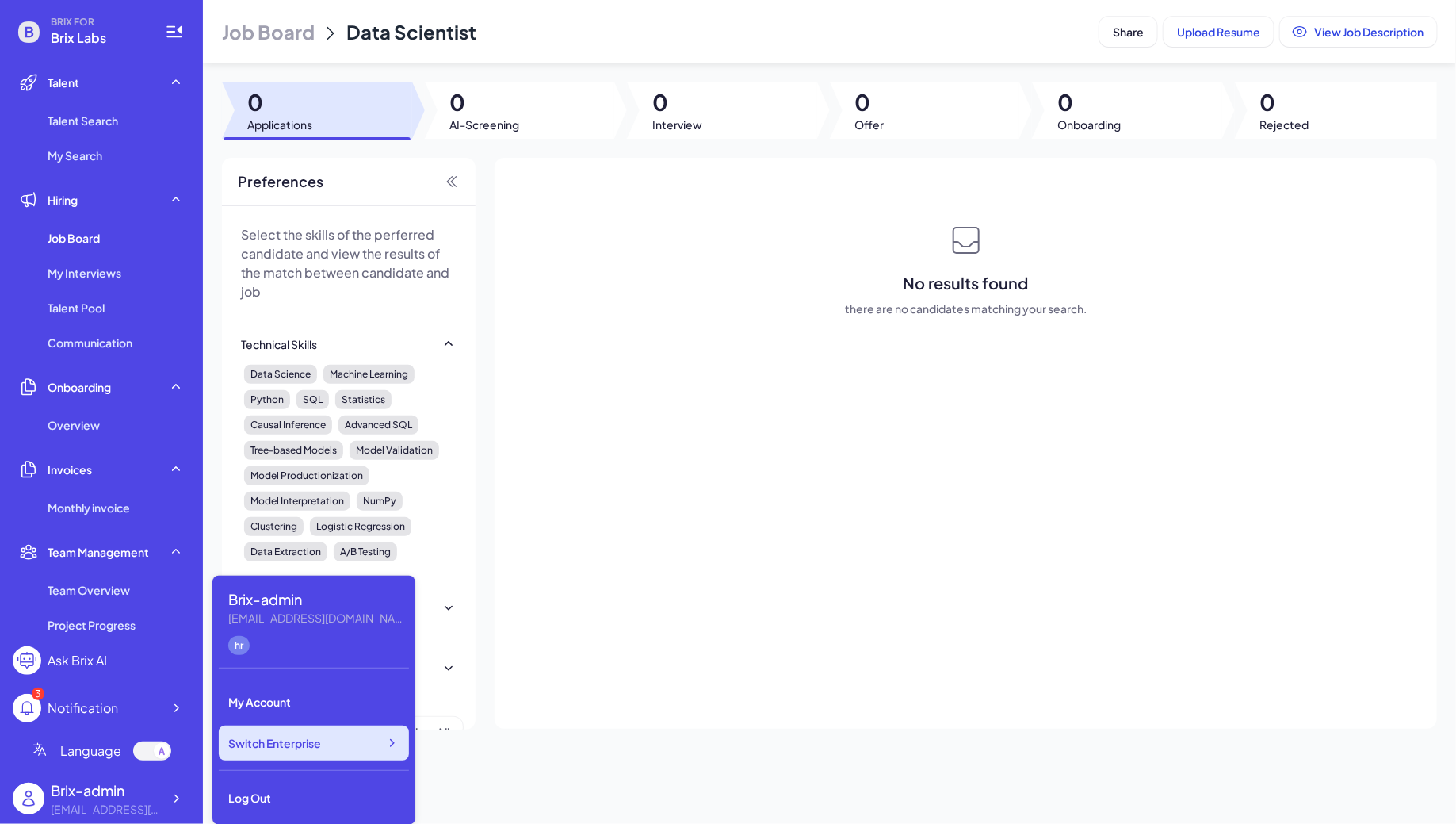
click at [363, 753] on div "Switch Enterprise" at bounding box center [314, 744] width 190 height 35
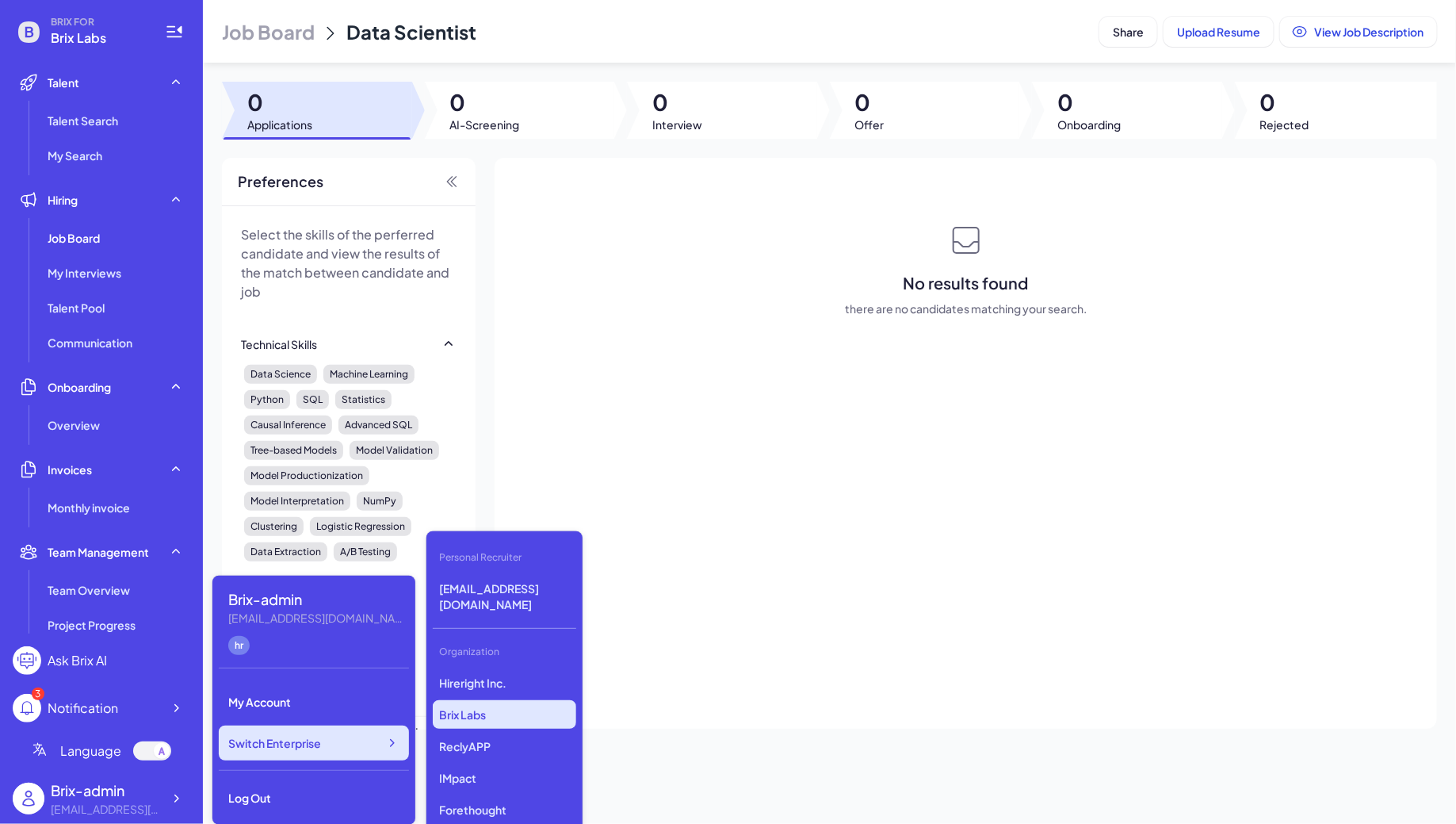
scroll to position [2377, 0]
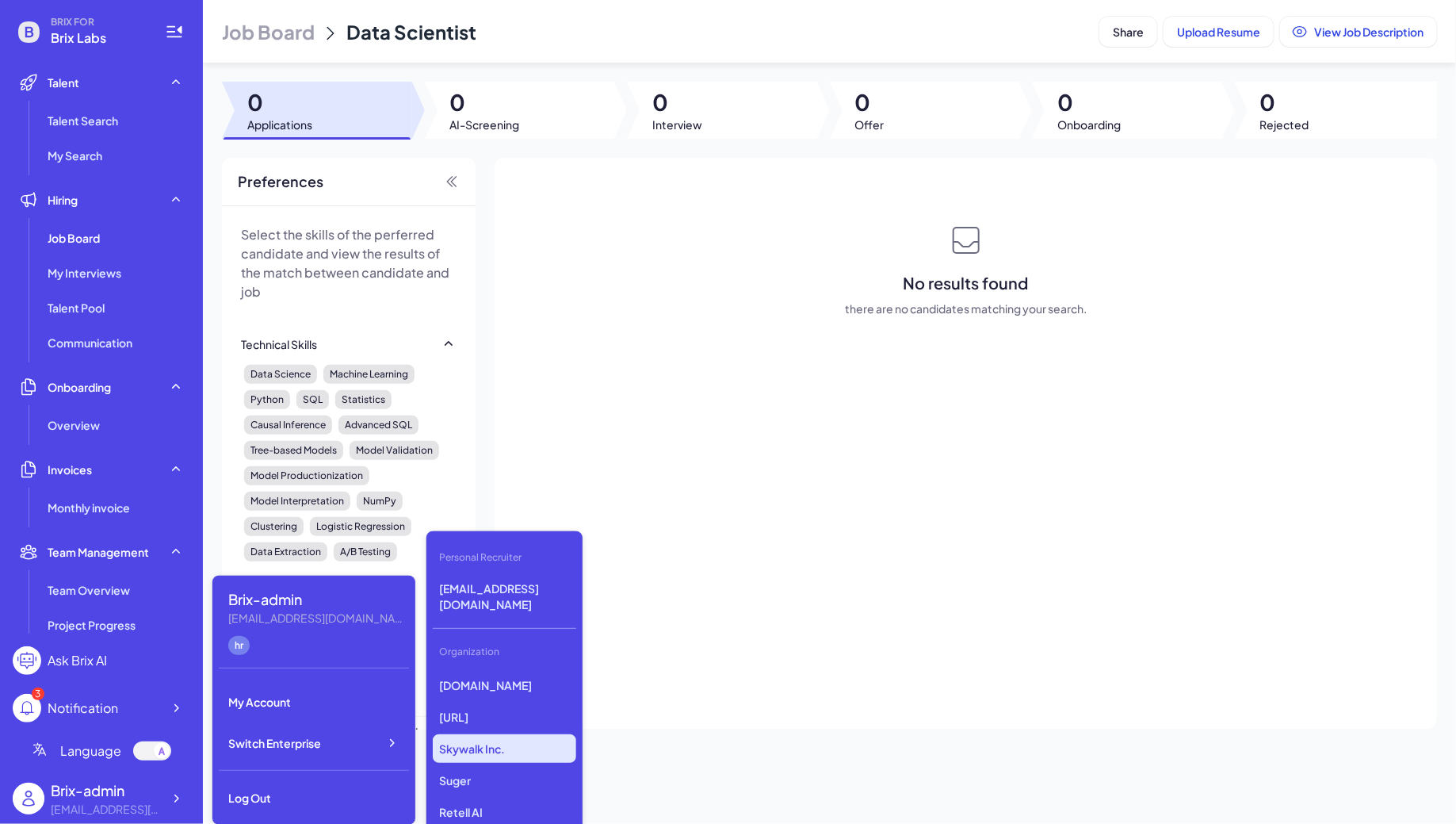
click at [494, 735] on p "Skywalk Inc." at bounding box center [504, 748] width 143 height 28
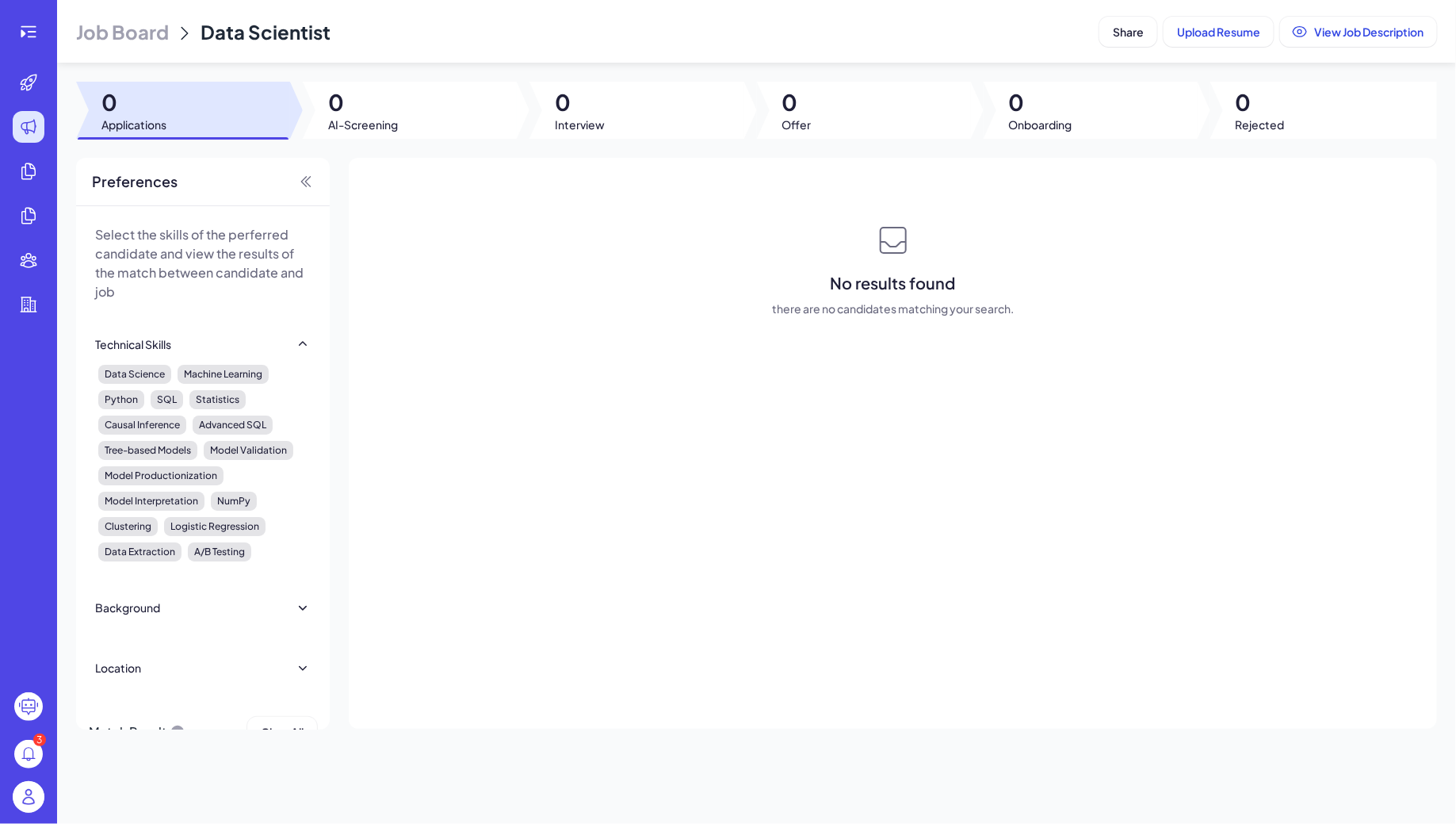
click at [134, 35] on span "Job Board" at bounding box center [123, 31] width 93 height 26
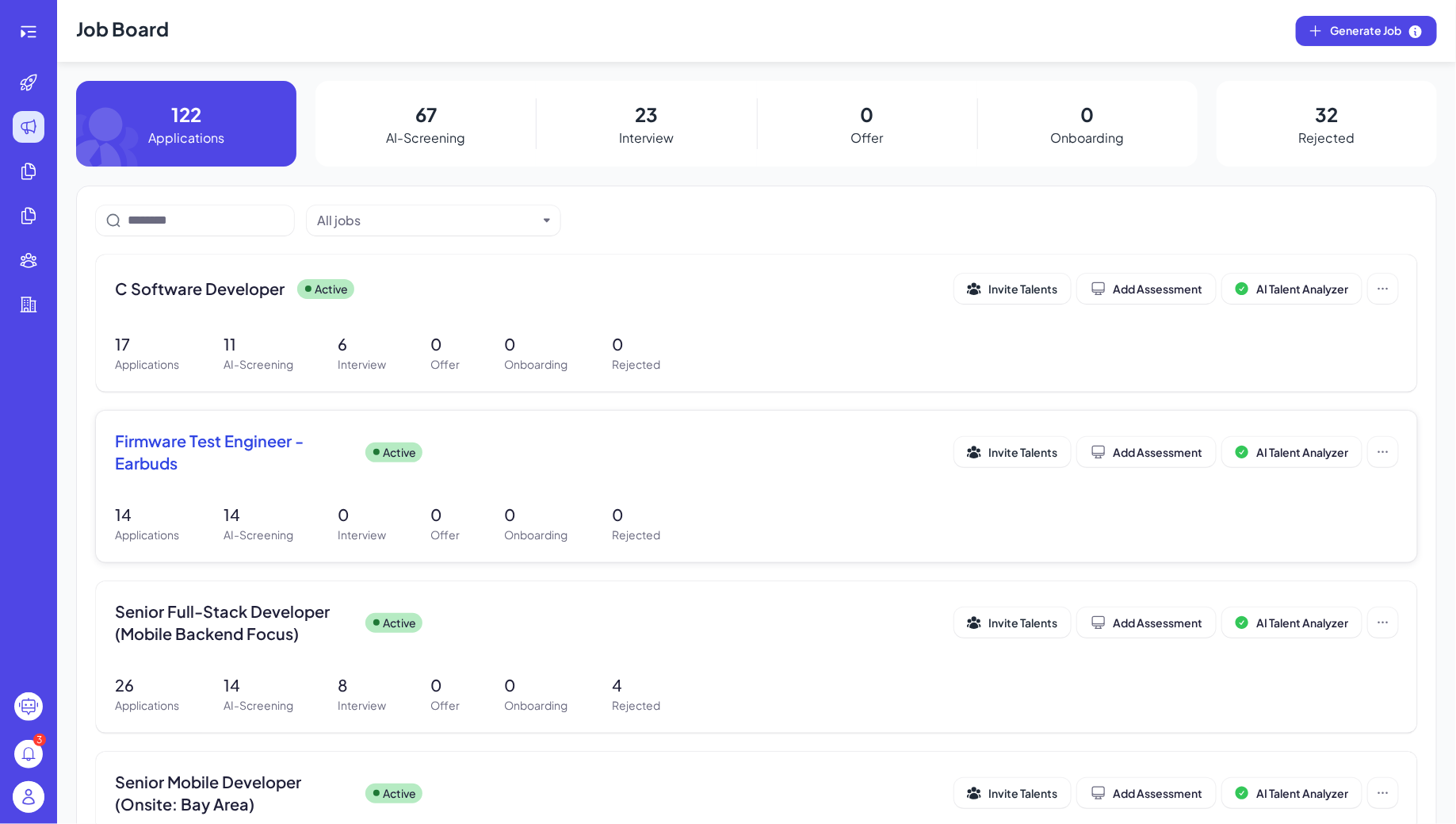
click at [381, 445] on div "Active" at bounding box center [394, 452] width 57 height 20
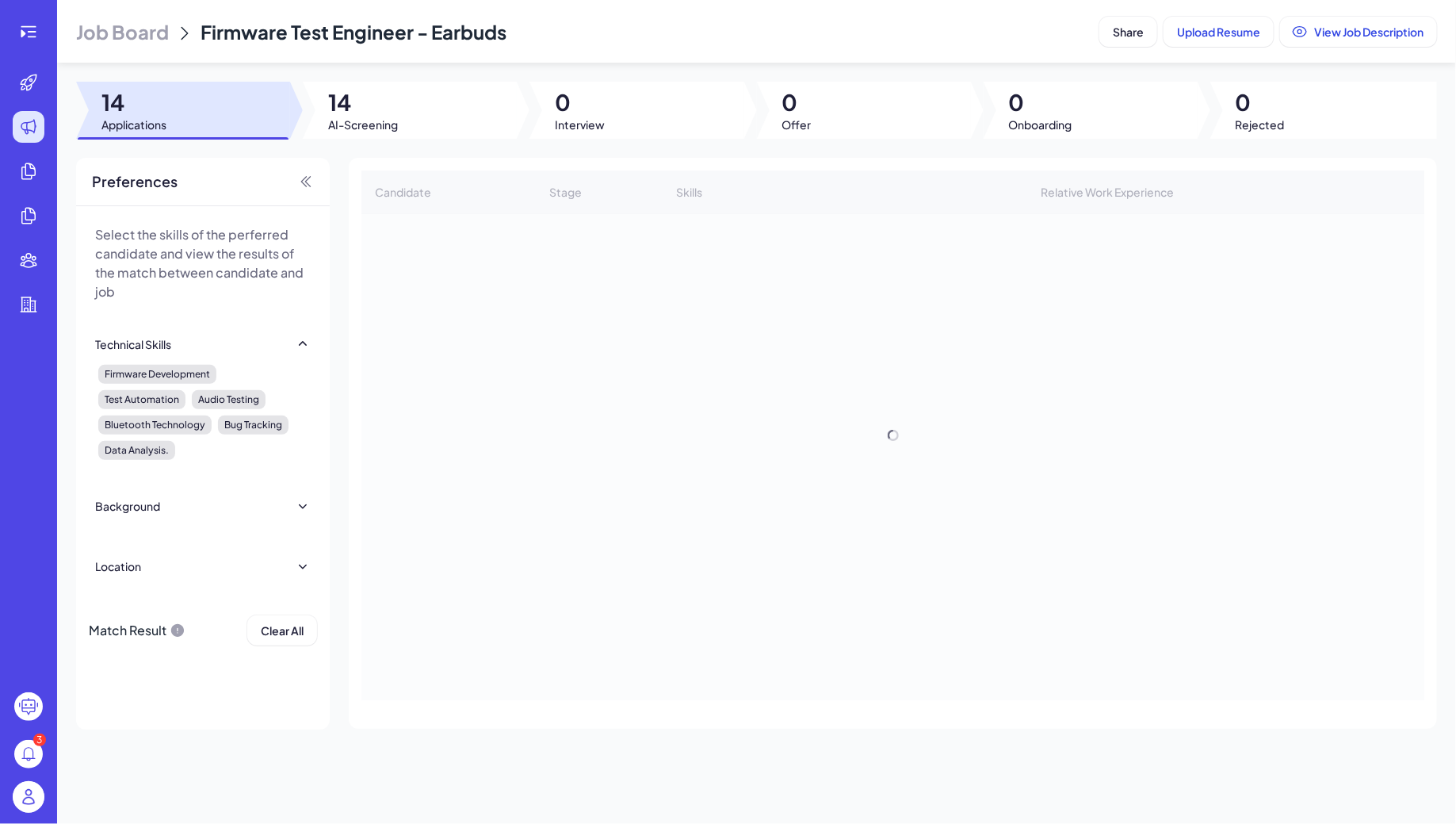
click at [150, 33] on span "Job Board" at bounding box center [123, 31] width 93 height 26
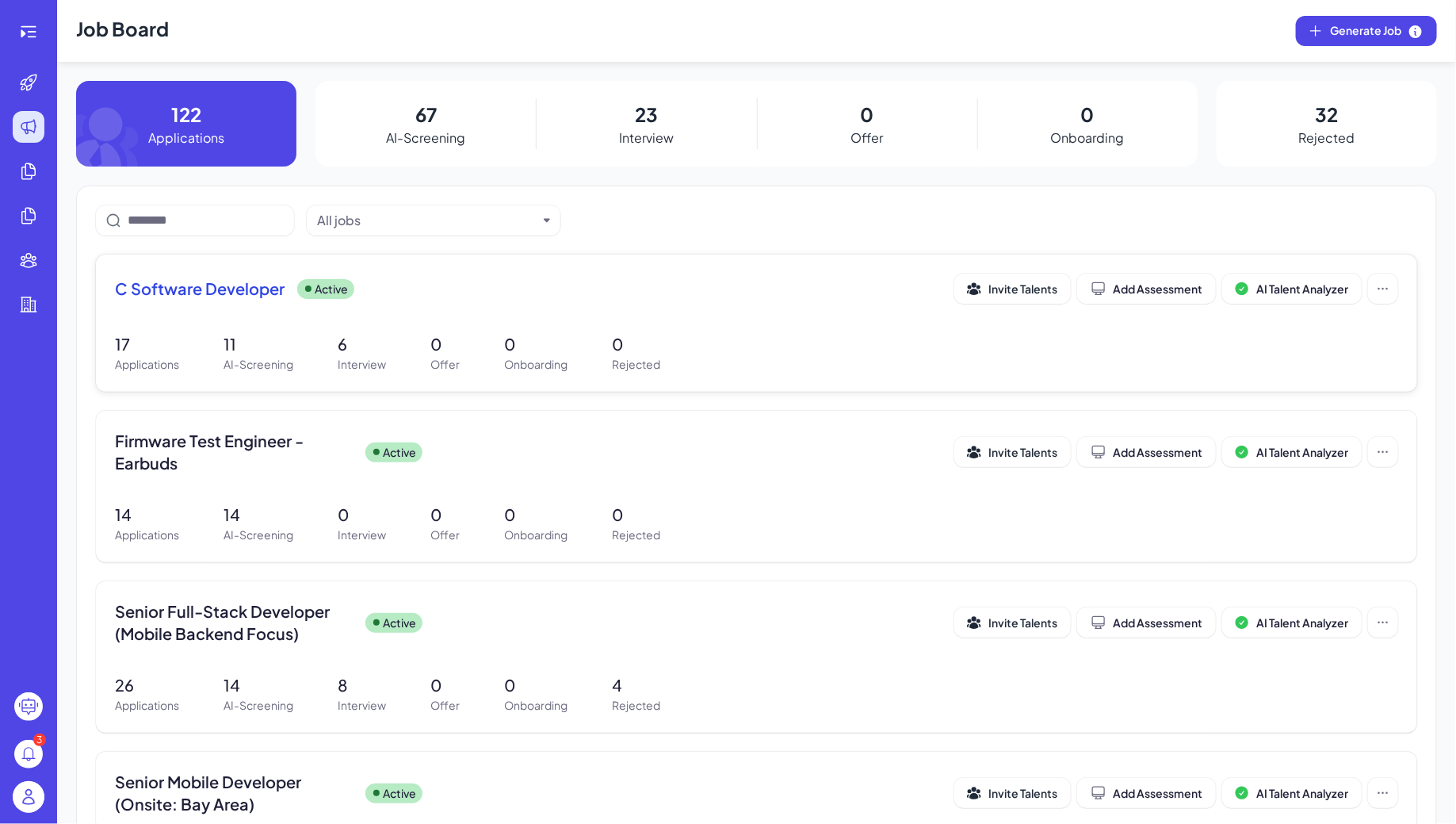
click at [269, 311] on div "C Software Developer Active Invite Talents Add Assessment AI Talent Analyzer" at bounding box center [756, 293] width 1283 height 39
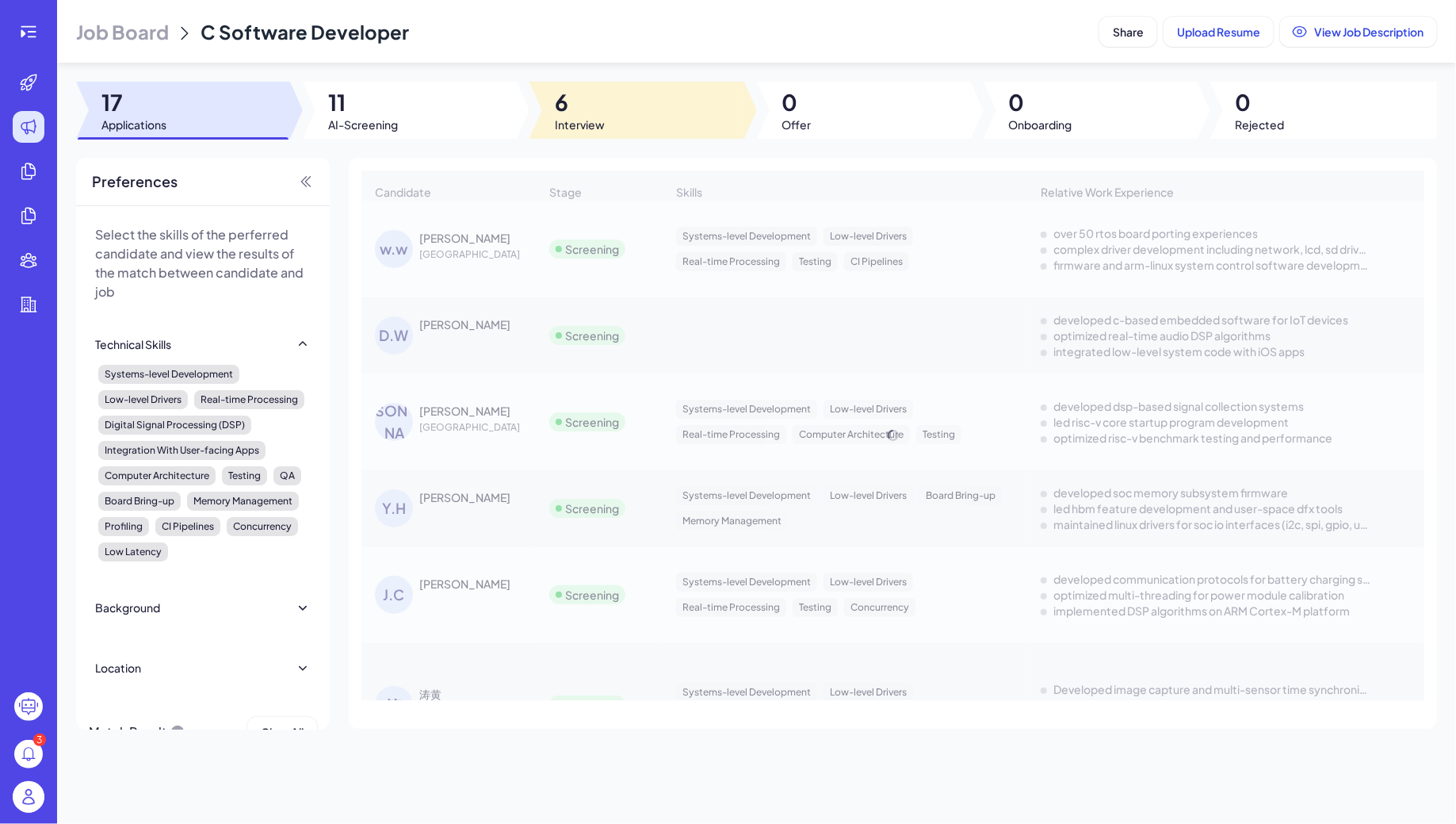
click at [592, 105] on span "6" at bounding box center [579, 102] width 50 height 28
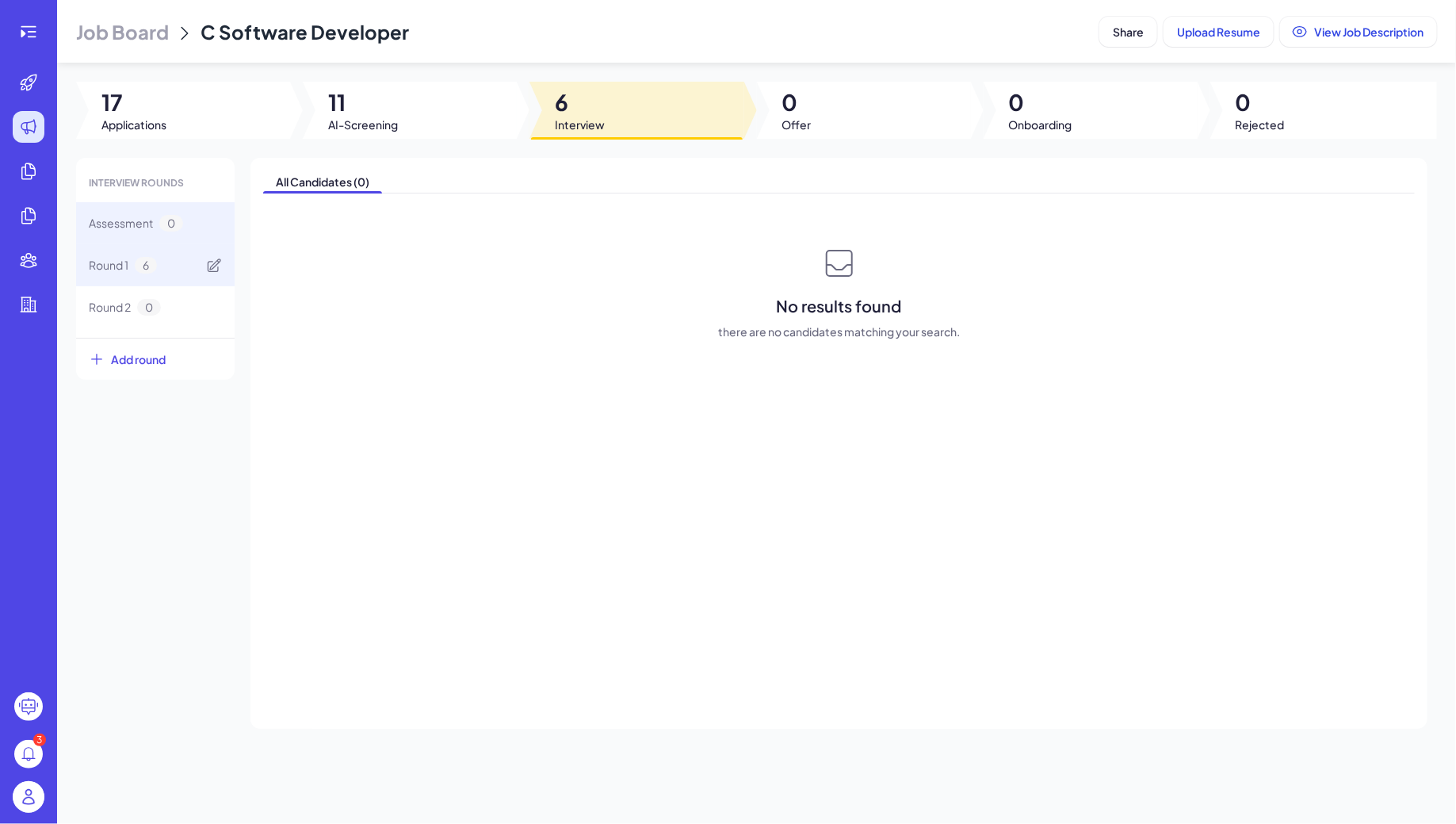
click at [163, 264] on div "Round 1 6" at bounding box center [156, 265] width 159 height 42
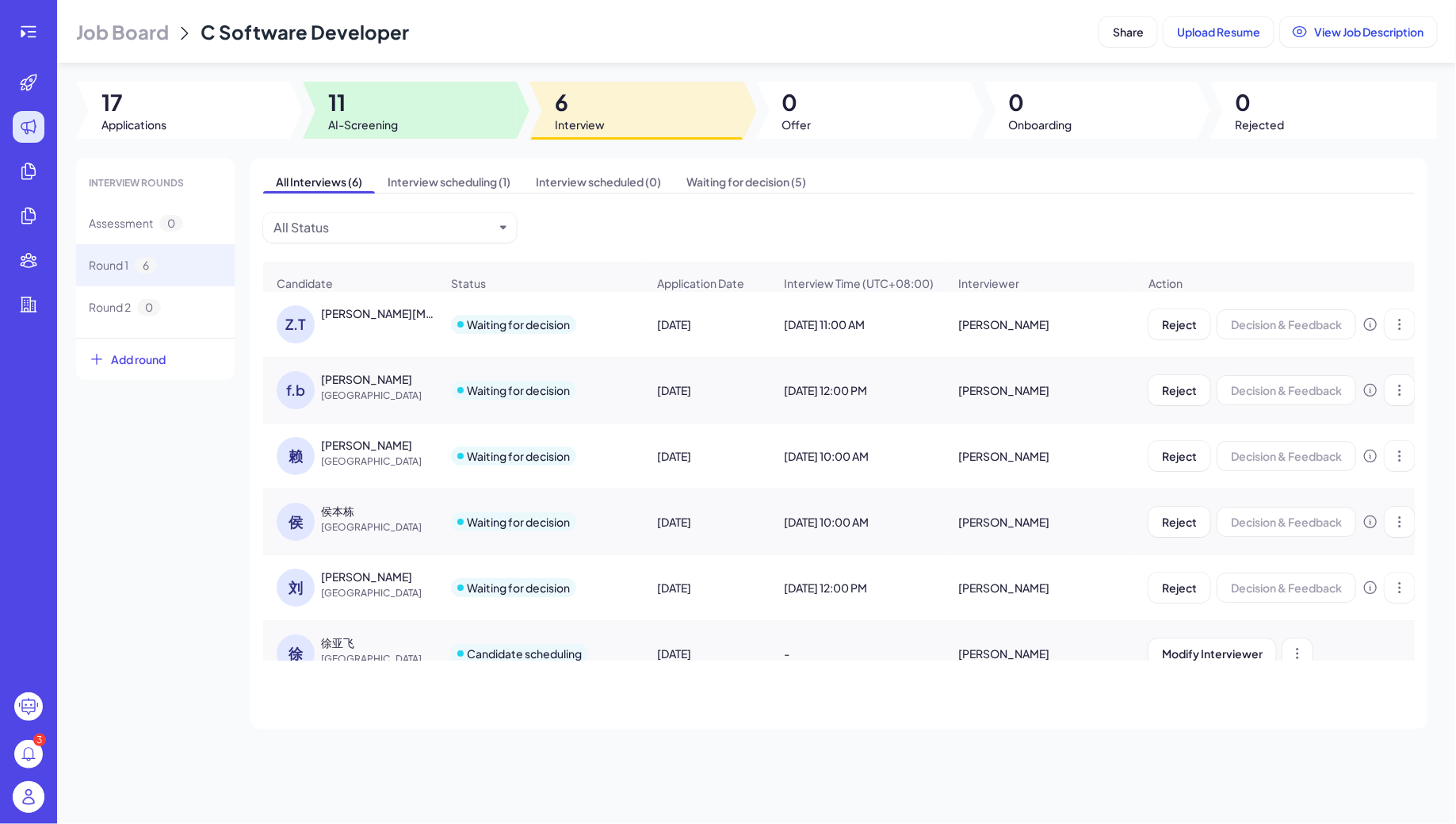
click at [361, 101] on span "11" at bounding box center [363, 102] width 70 height 28
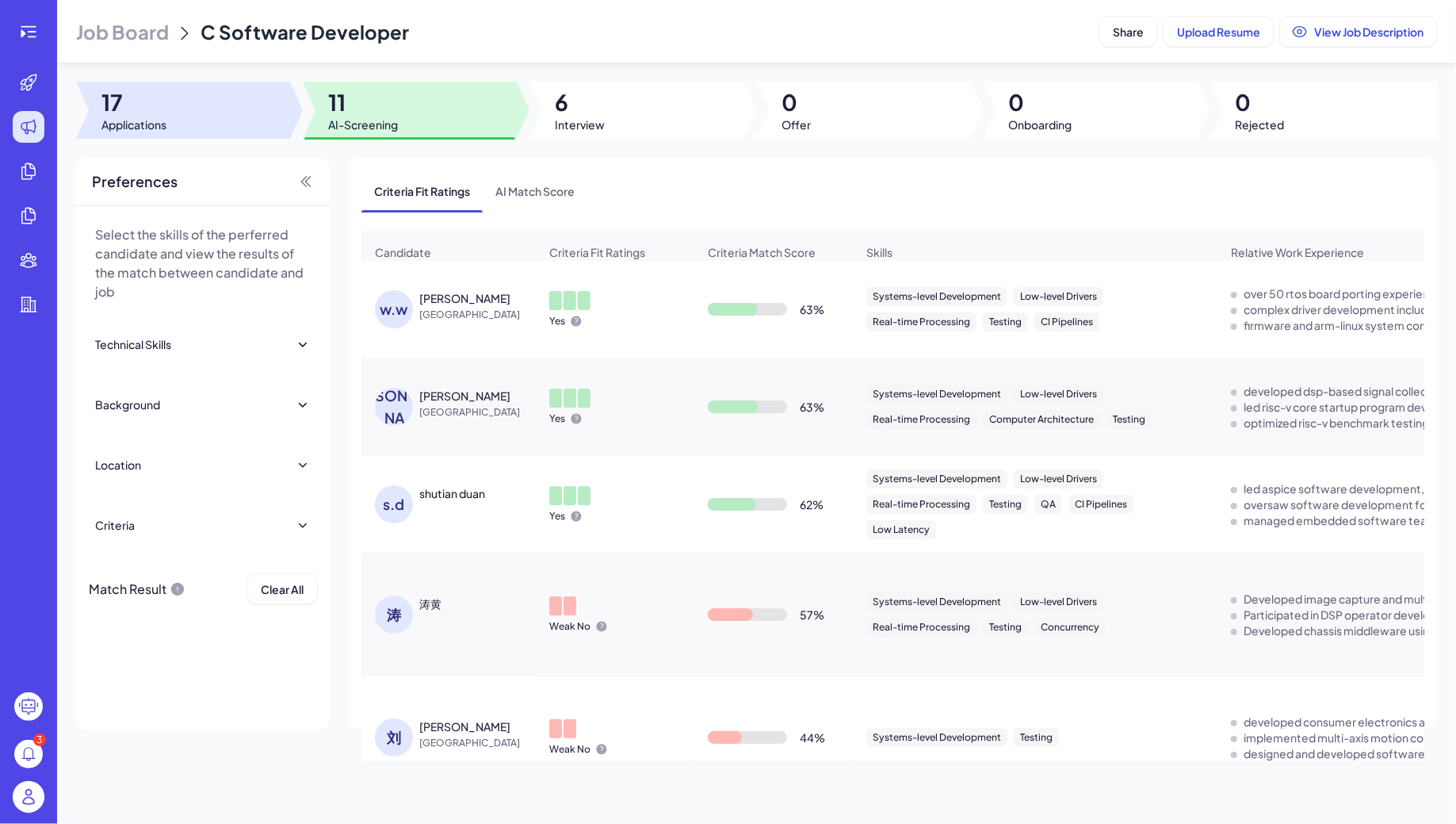
click at [236, 119] on div at bounding box center [183, 110] width 214 height 57
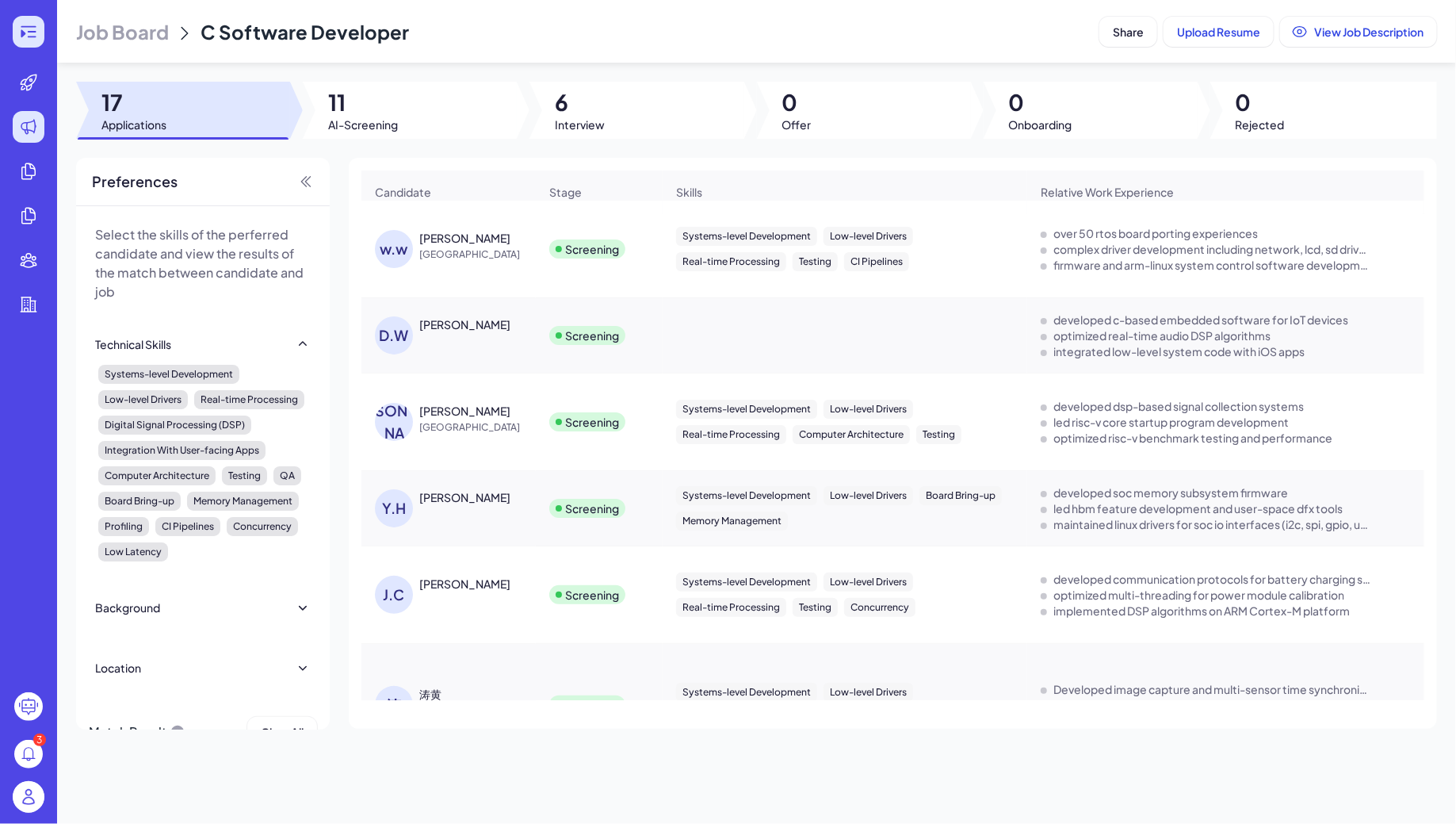
click at [29, 19] on div at bounding box center [28, 31] width 31 height 31
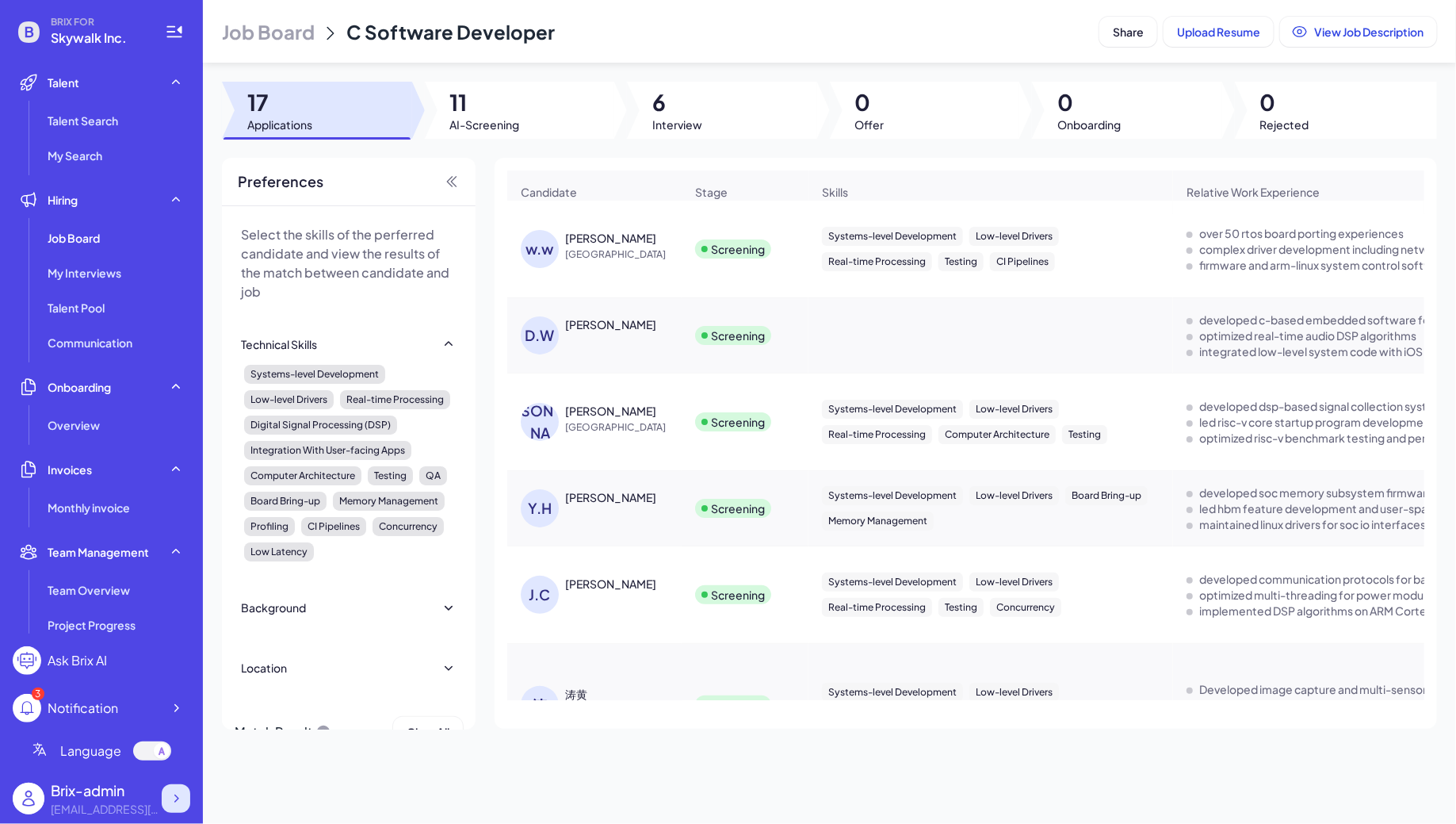
click at [166, 796] on div at bounding box center [176, 798] width 28 height 28
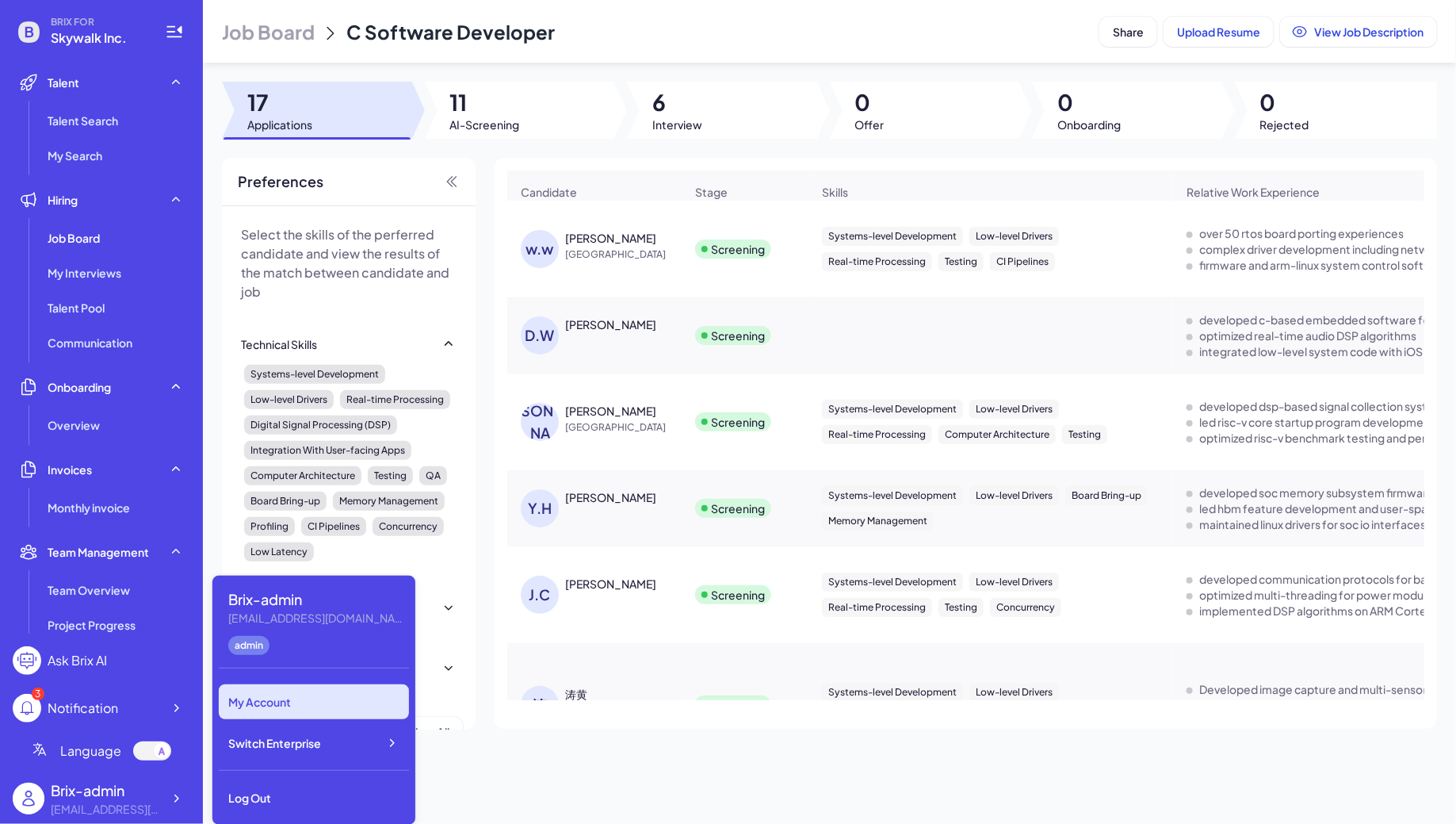
click at [279, 702] on div "My Account" at bounding box center [314, 702] width 190 height 35
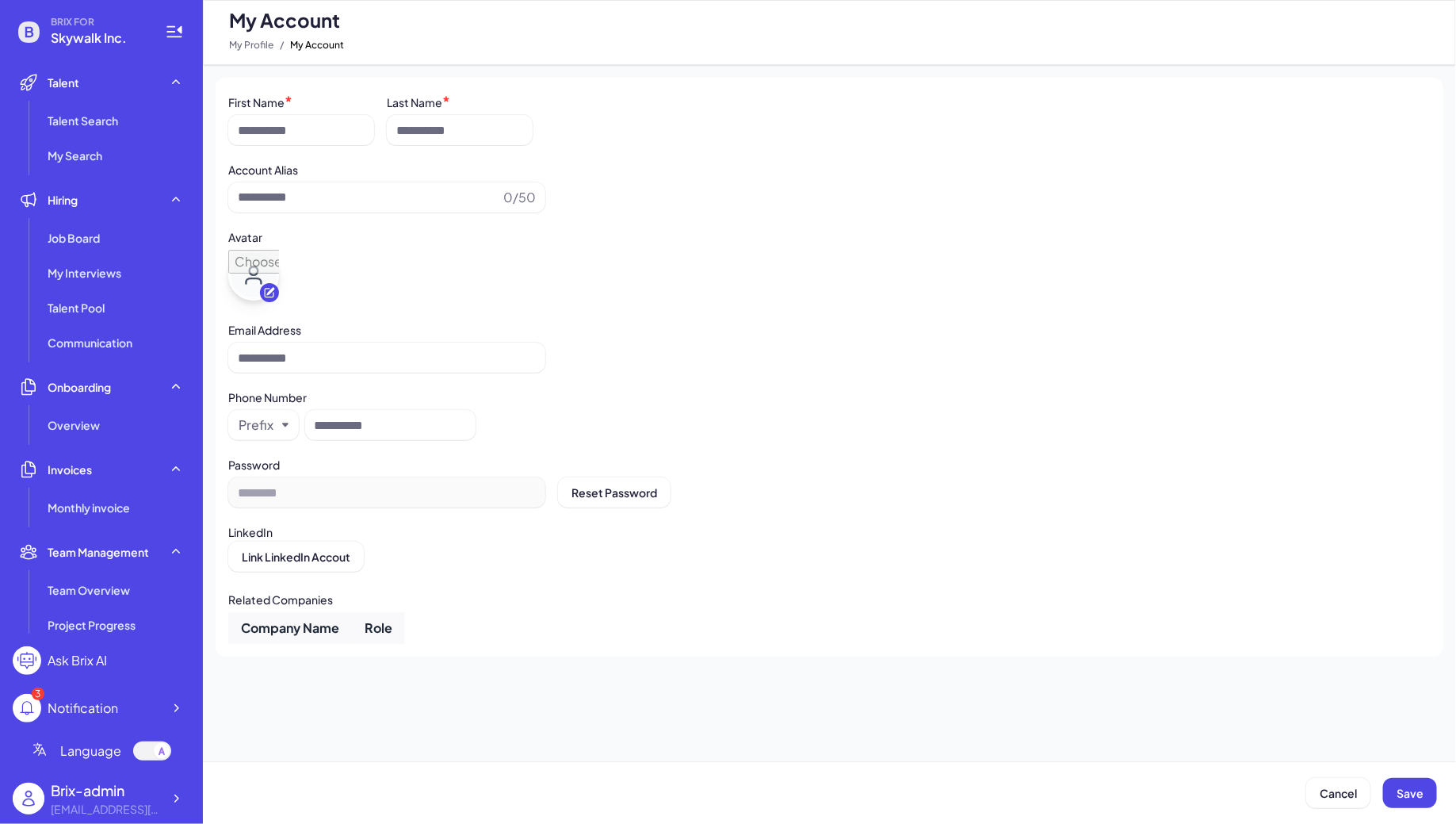
type input "**********"
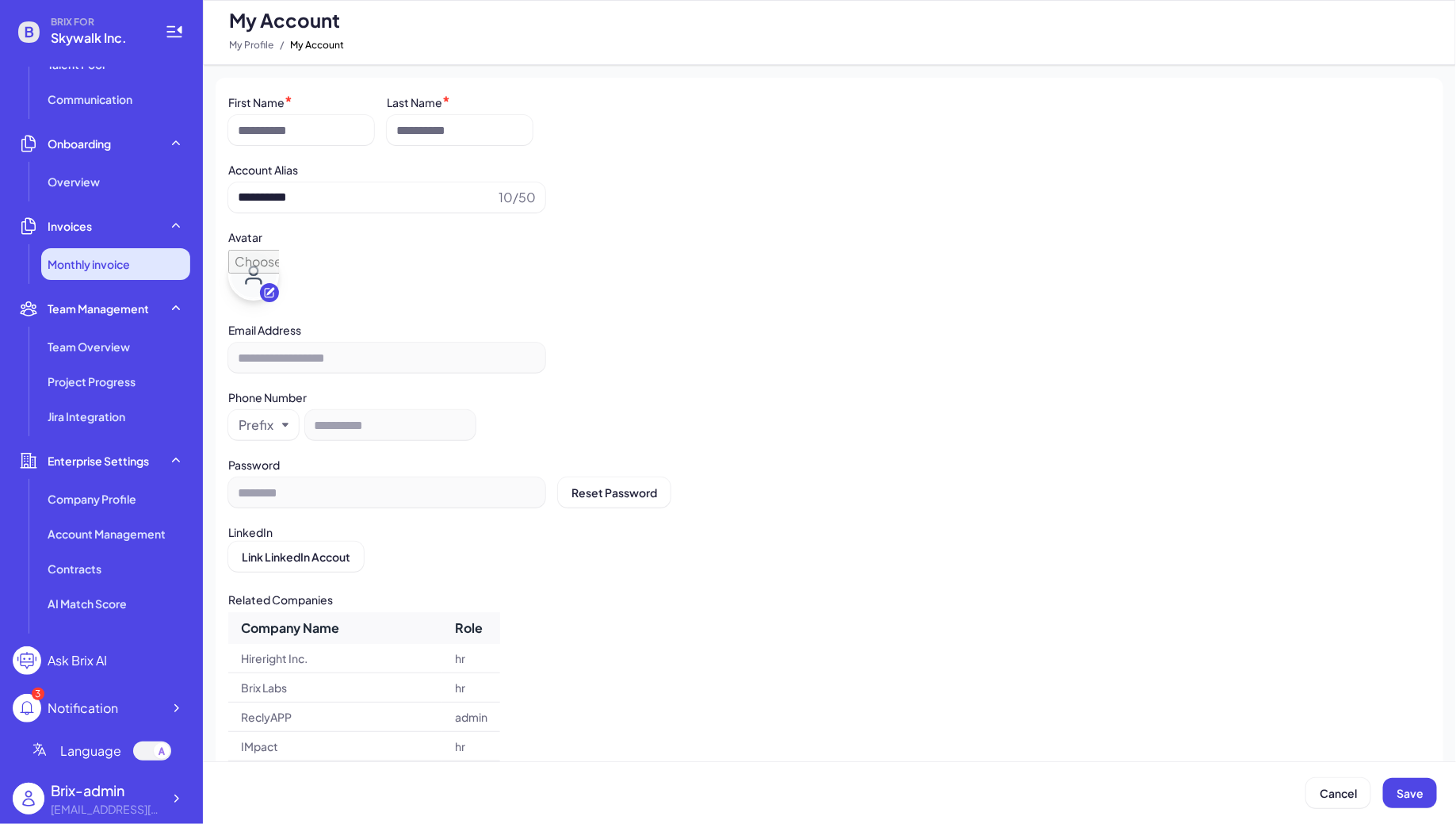
scroll to position [268, 0]
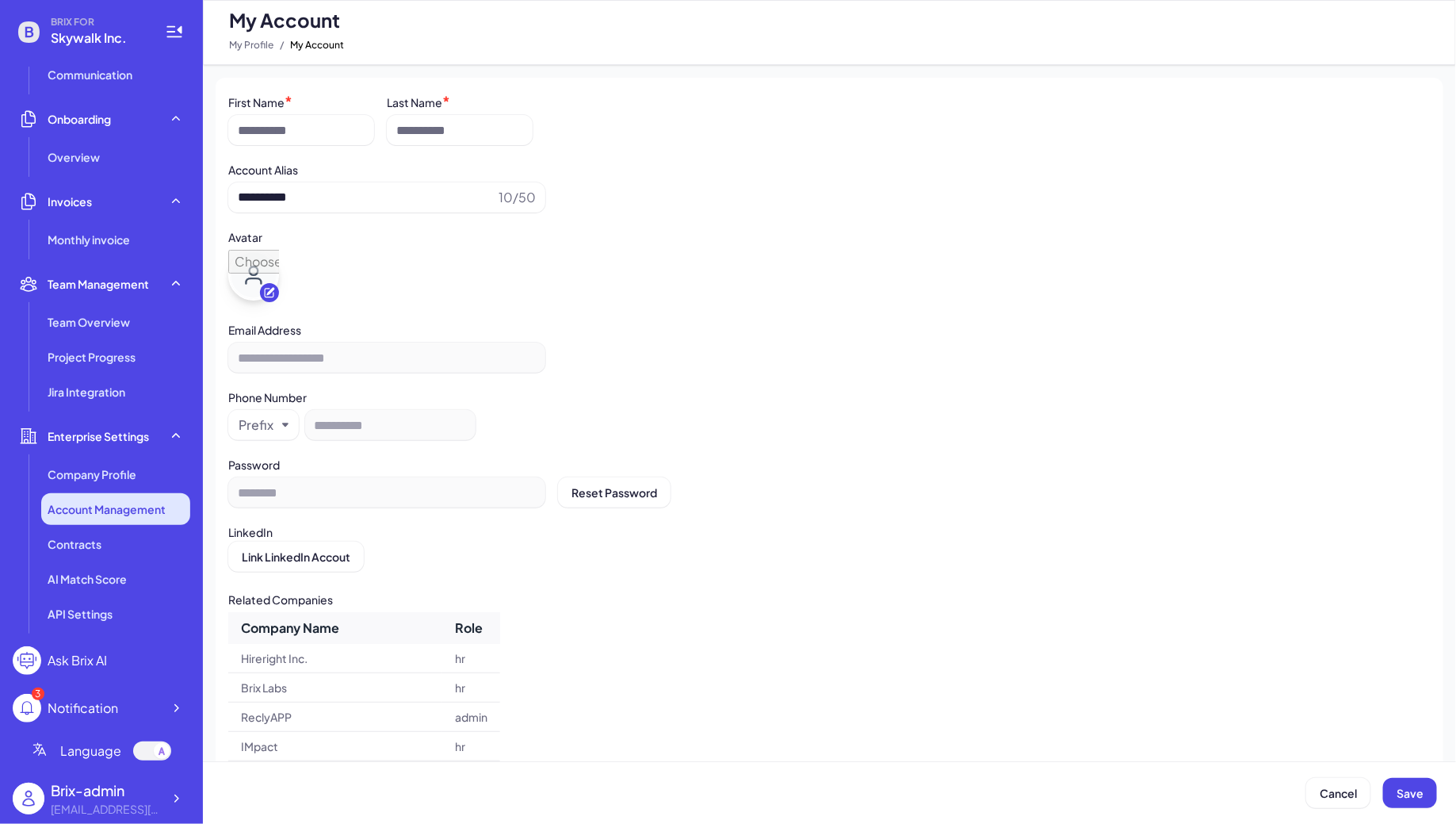
click at [123, 517] on li "Account Management" at bounding box center [116, 509] width 149 height 31
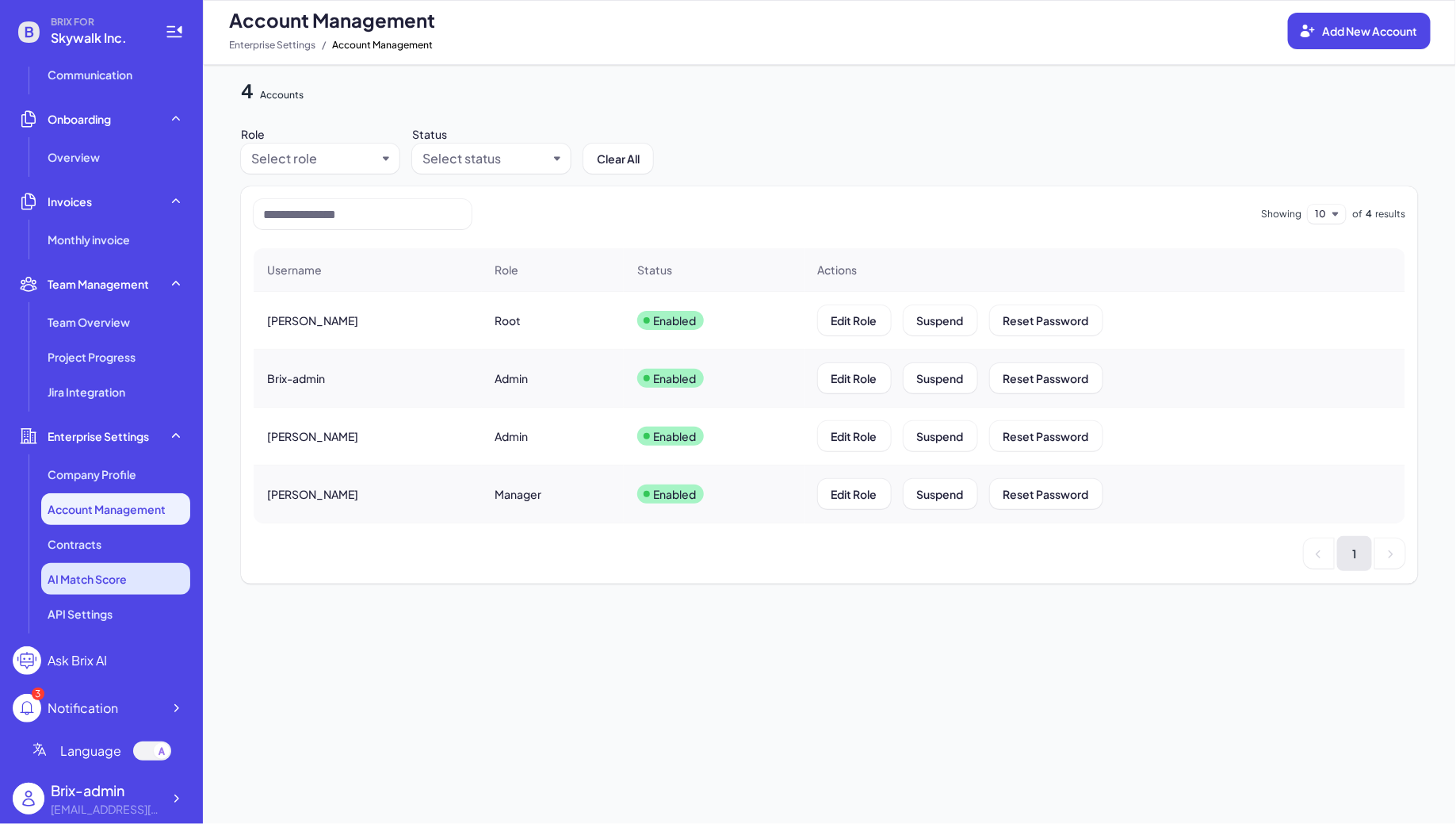
click at [126, 569] on li "AI Match Score" at bounding box center [116, 579] width 149 height 31
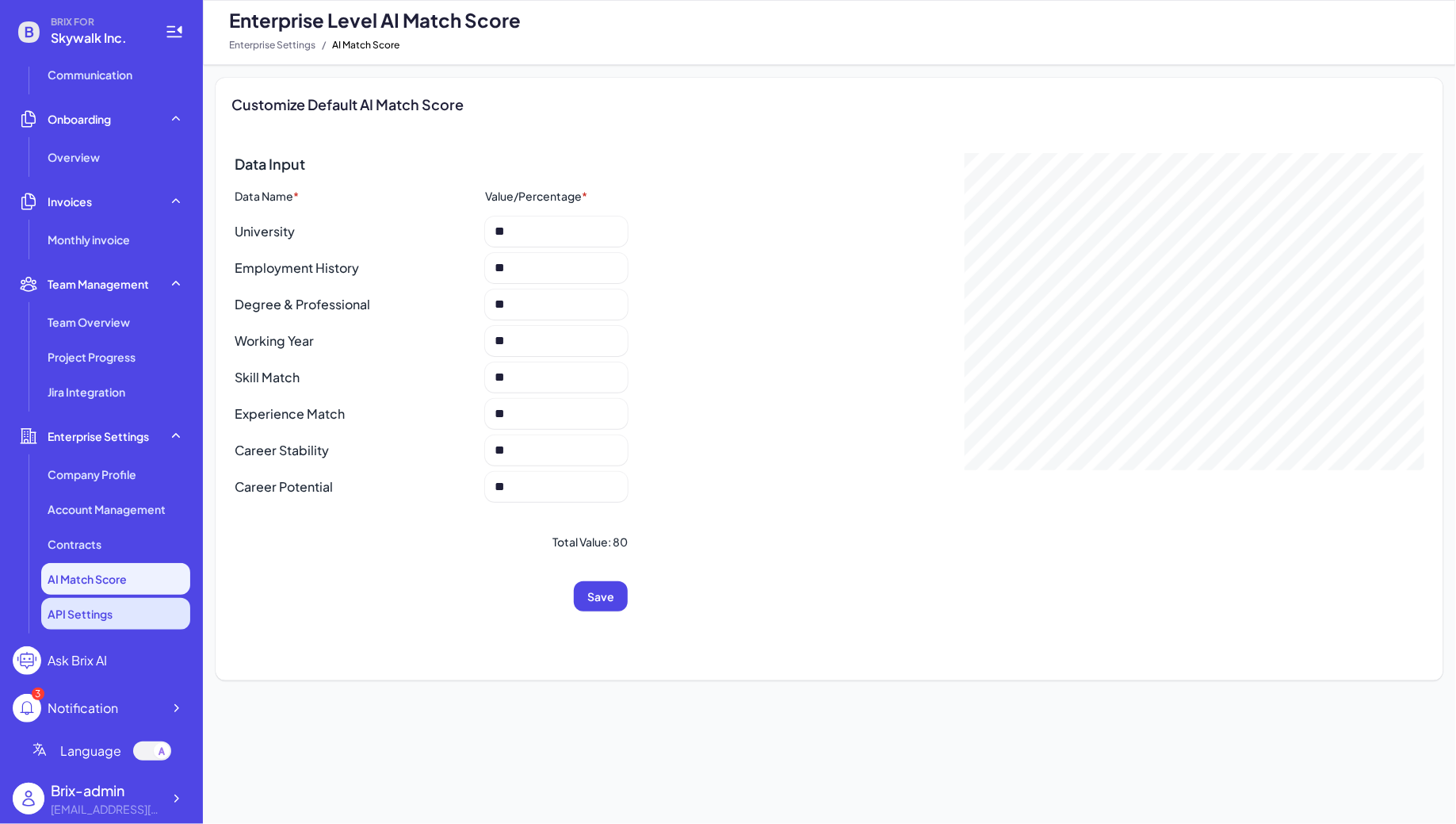
click at [140, 606] on li "API Settings" at bounding box center [116, 614] width 149 height 31
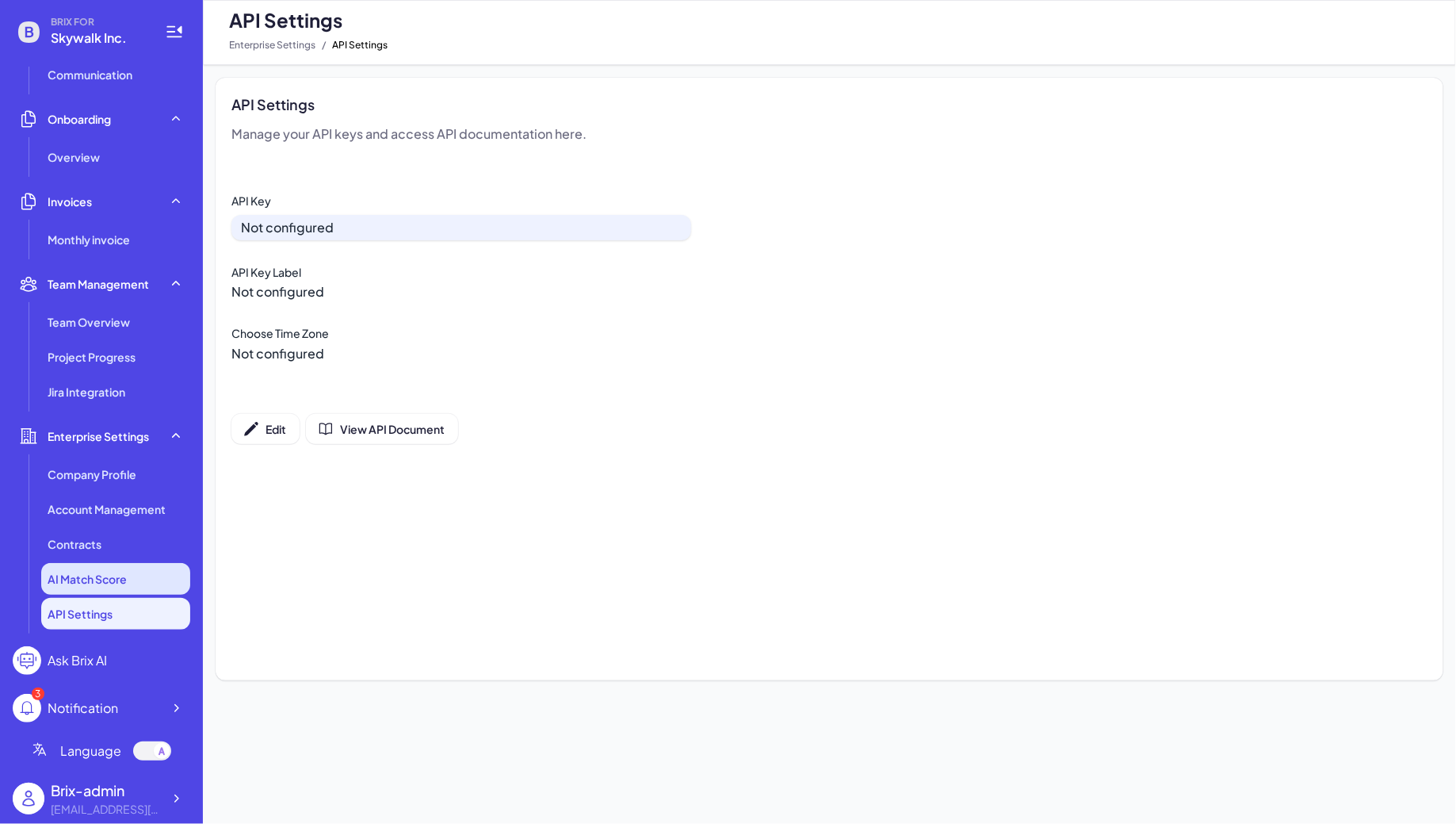
scroll to position [250, 0]
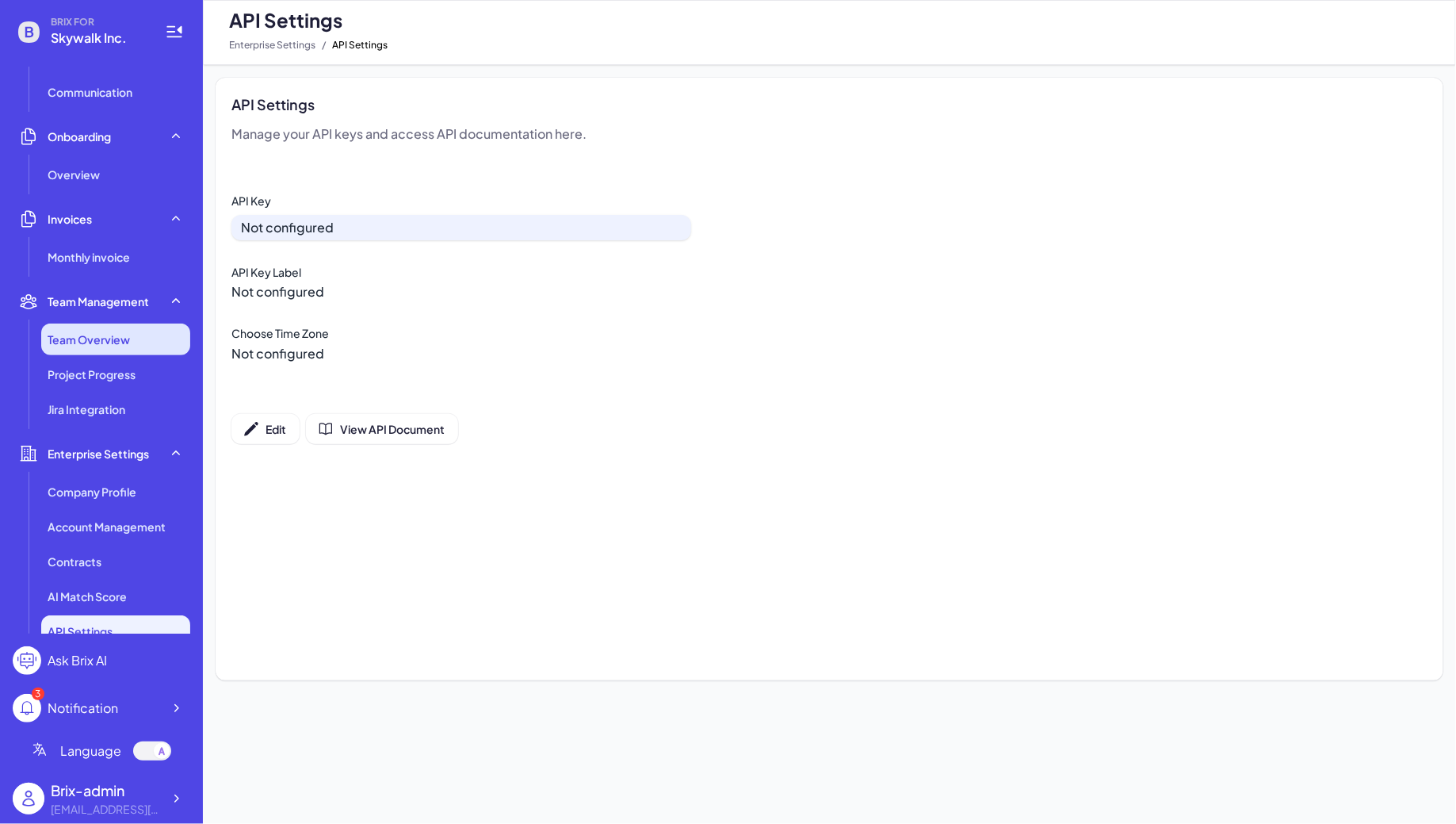
click at [123, 334] on span "Team Overview" at bounding box center [89, 339] width 82 height 16
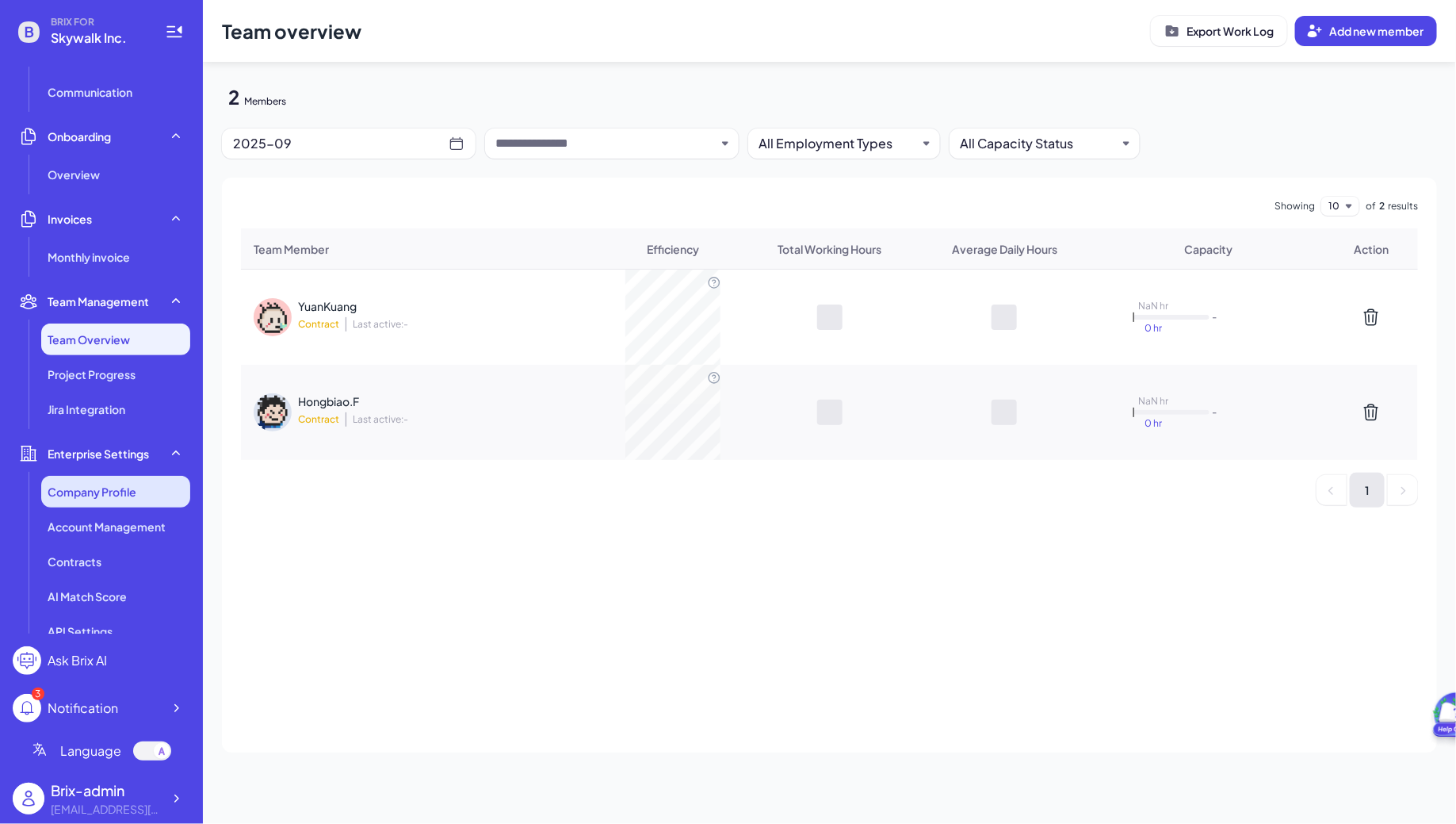
scroll to position [268, 0]
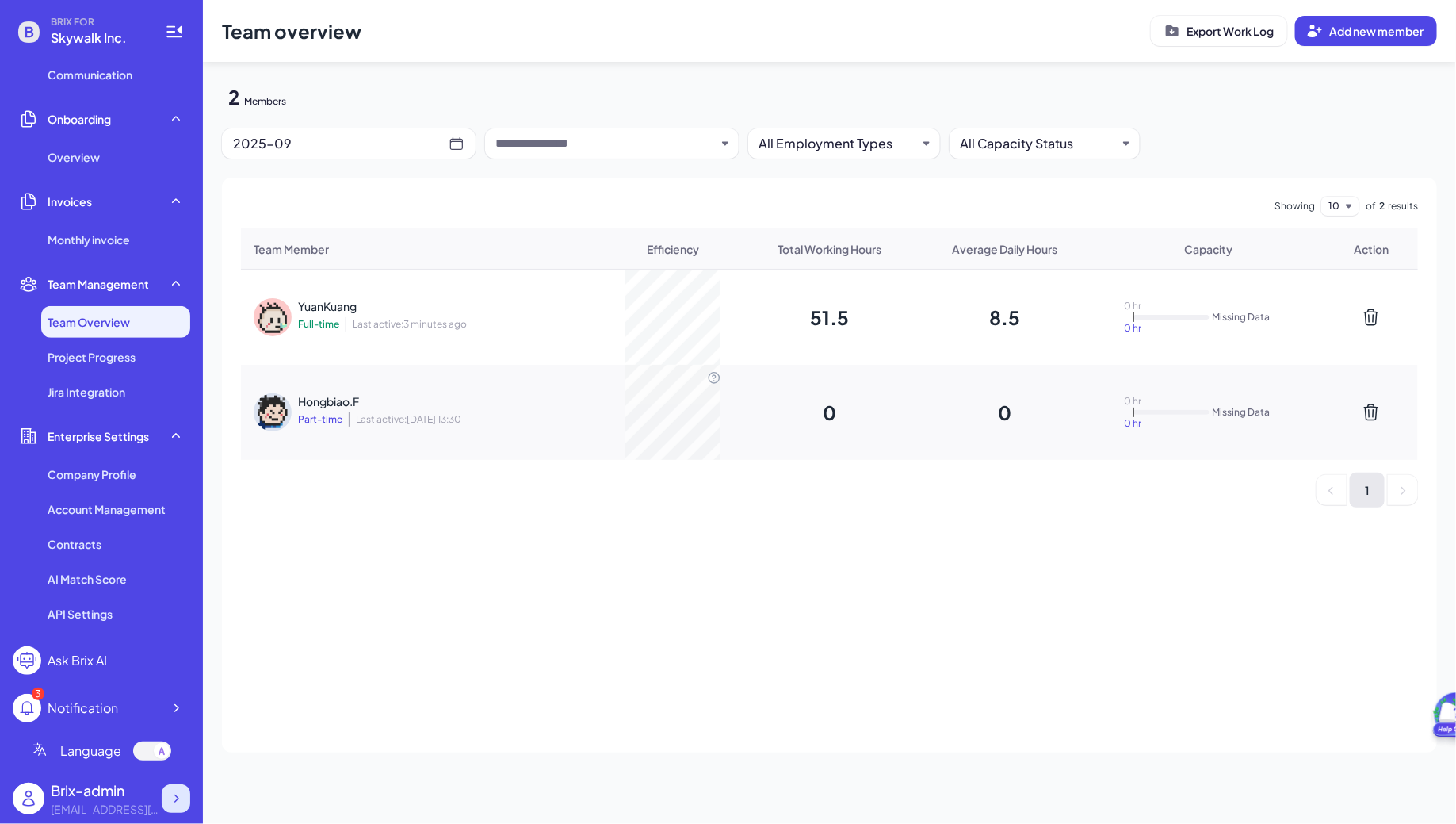
click at [182, 800] on icon at bounding box center [176, 798] width 16 height 16
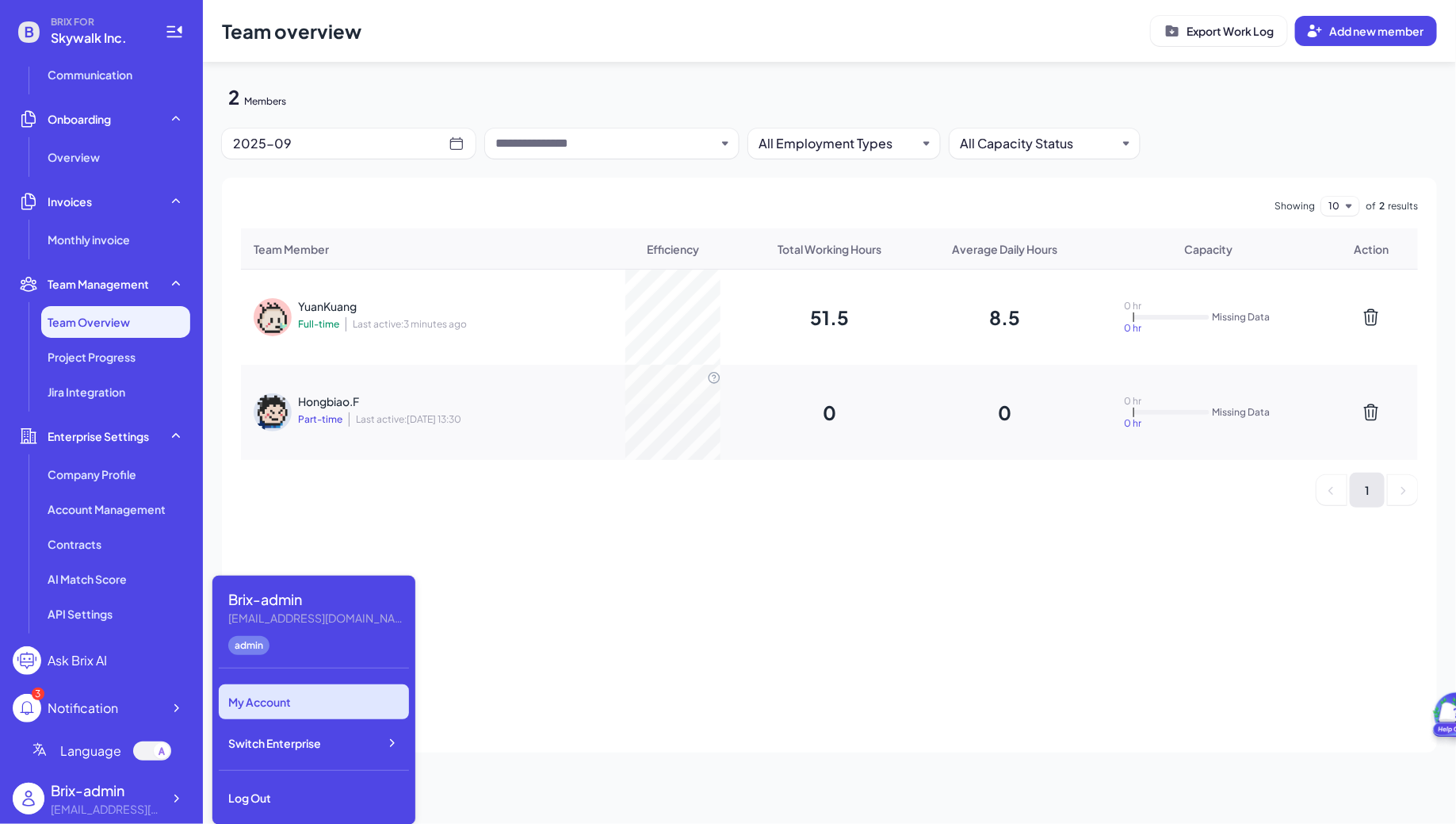
click at [273, 694] on div "My Account" at bounding box center [314, 702] width 190 height 35
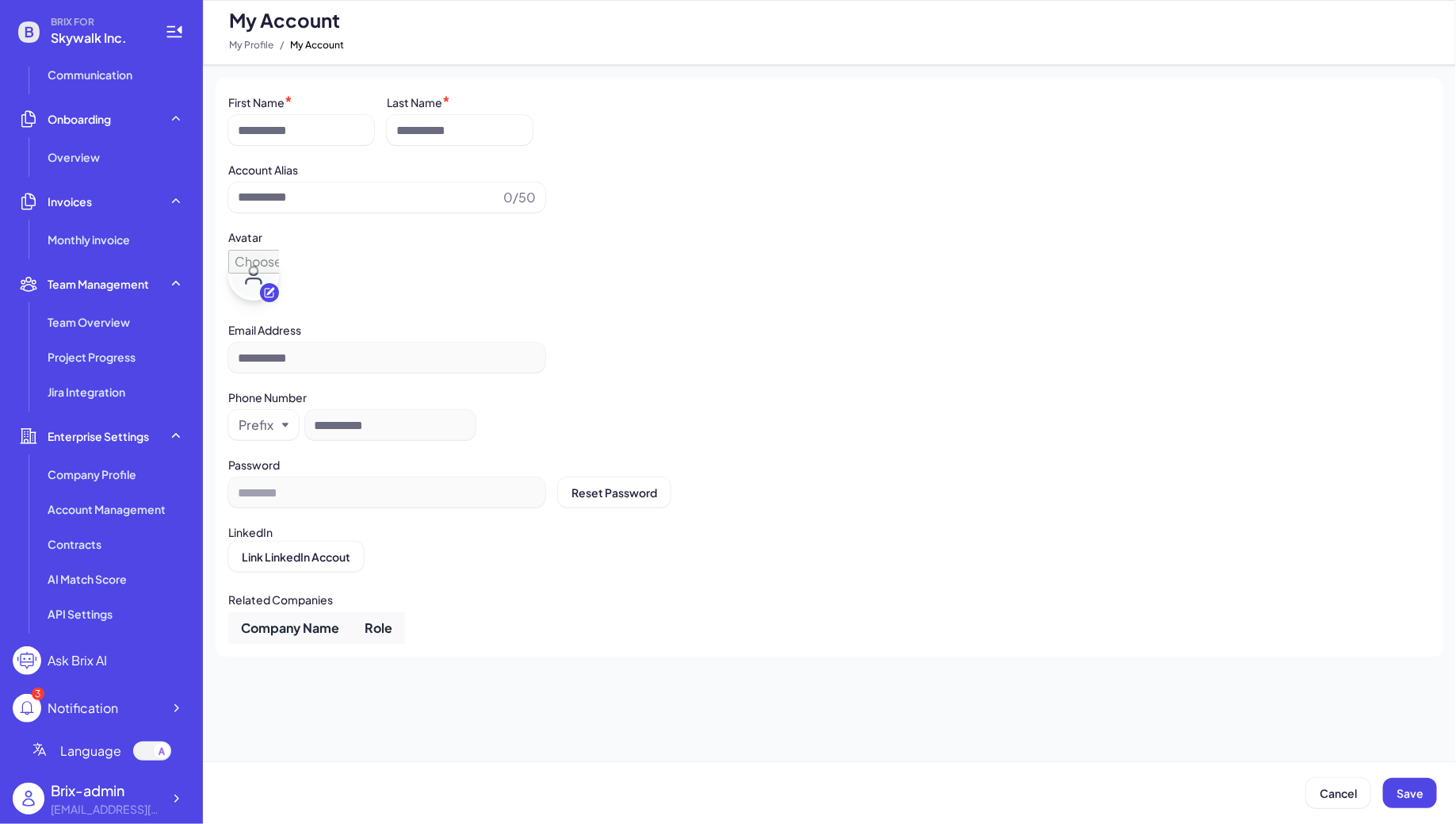
type input "**********"
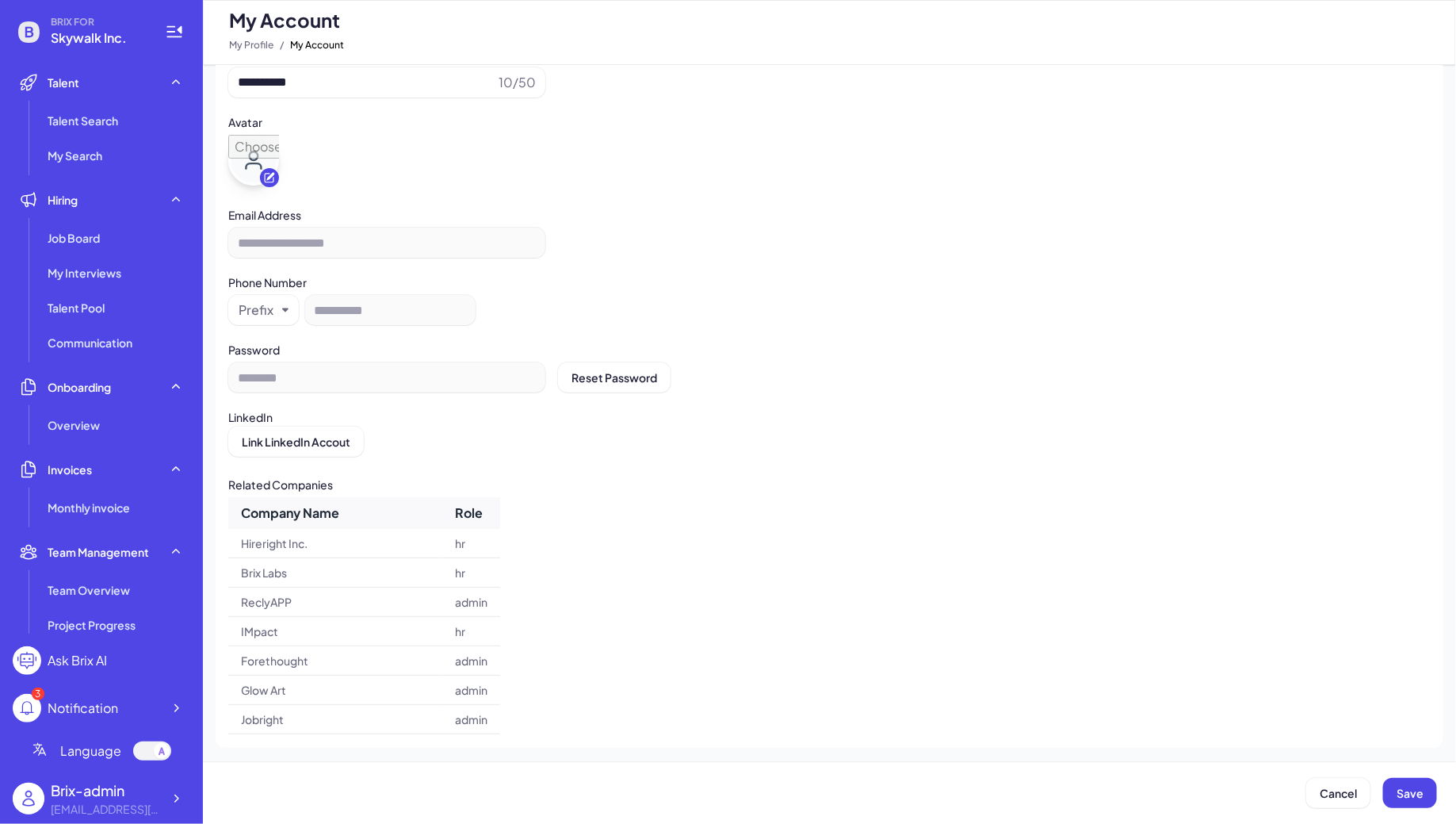
click at [170, 781] on div "Brix-admin flora@joinbrix.com" at bounding box center [101, 798] width 177 height 51
click at [182, 804] on icon at bounding box center [176, 798] width 16 height 16
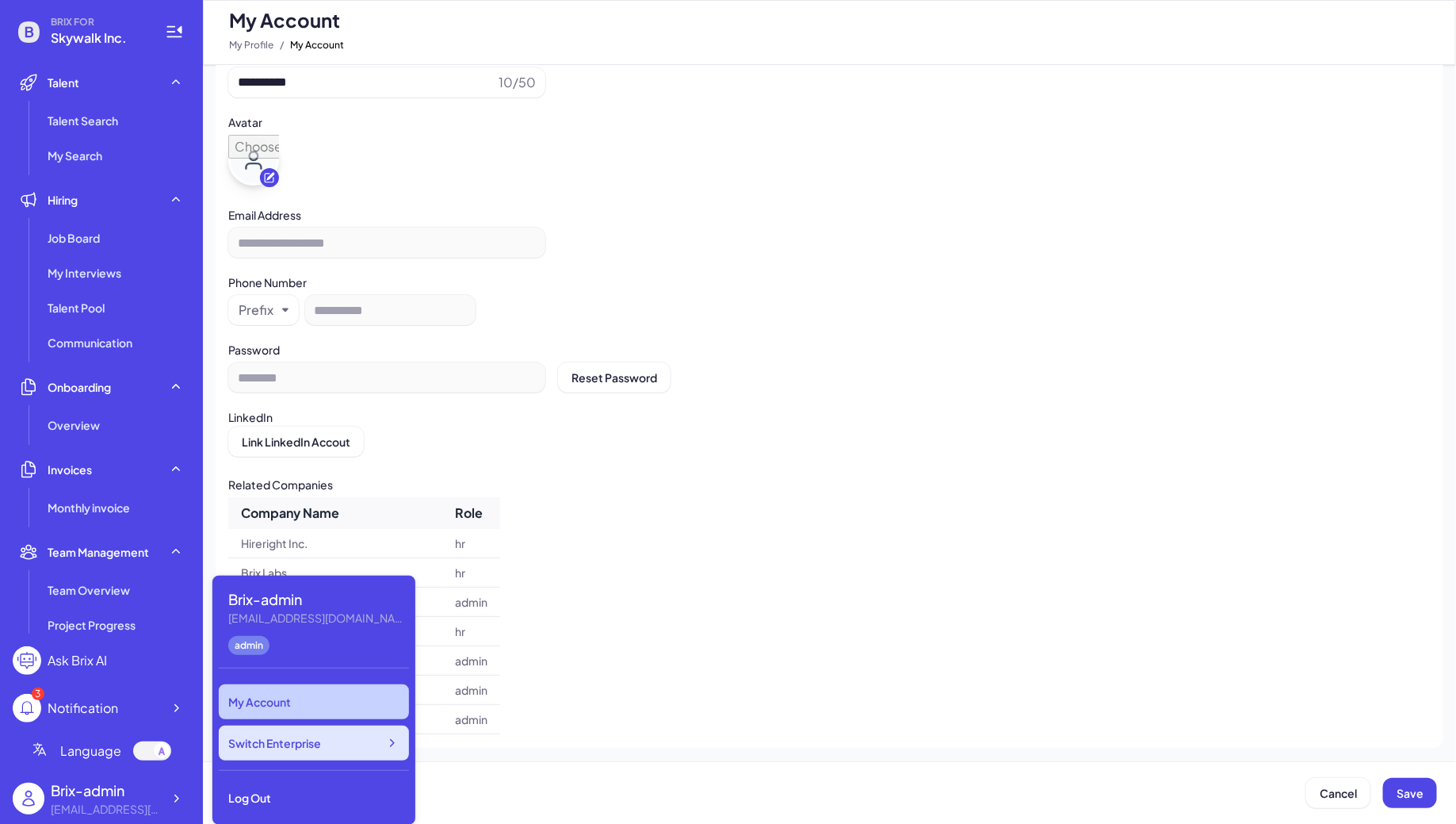
click at [317, 737] on span "Switch Enterprise" at bounding box center [275, 743] width 93 height 16
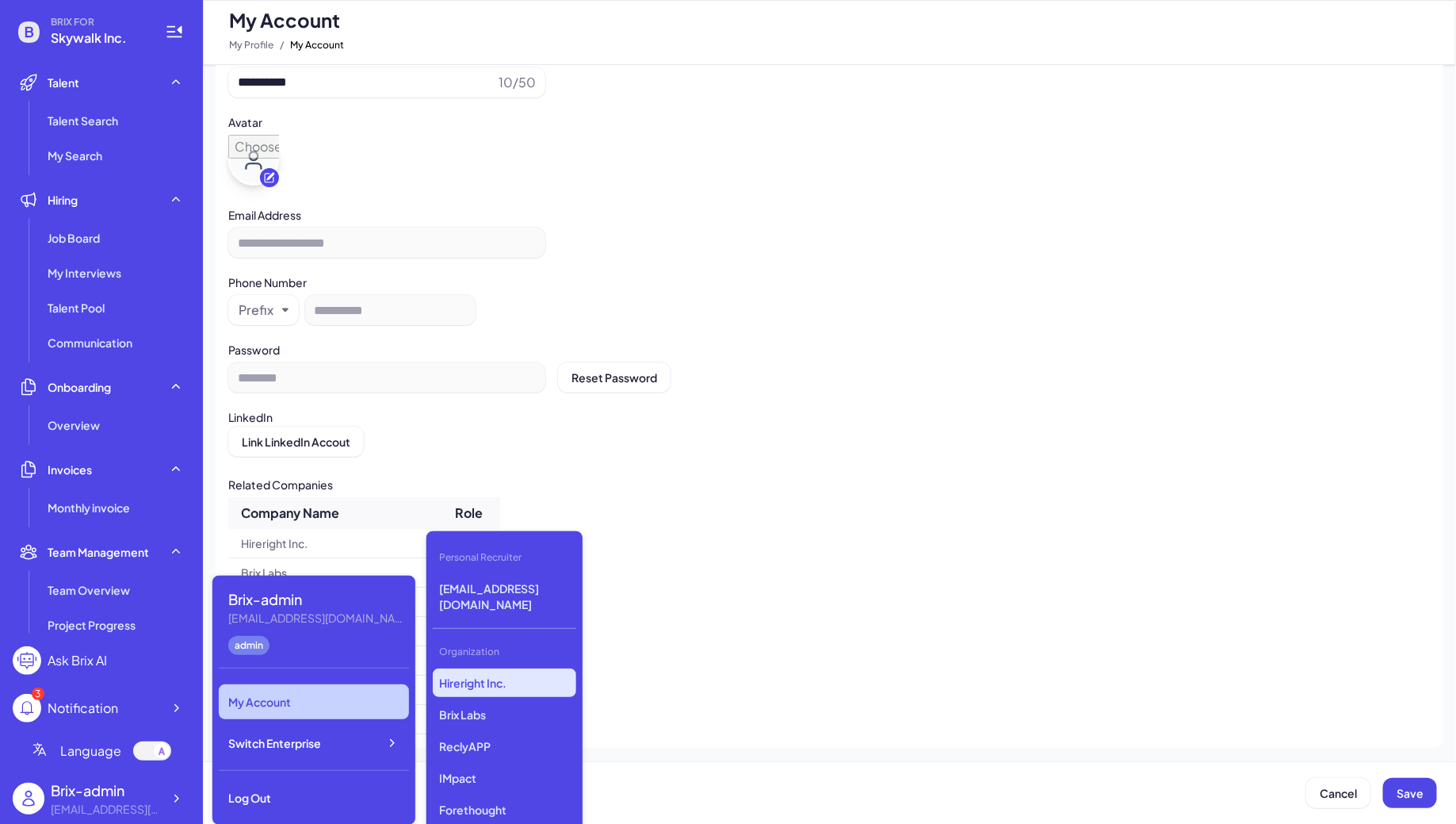
click at [511, 669] on p "Hireright Inc." at bounding box center [504, 683] width 143 height 28
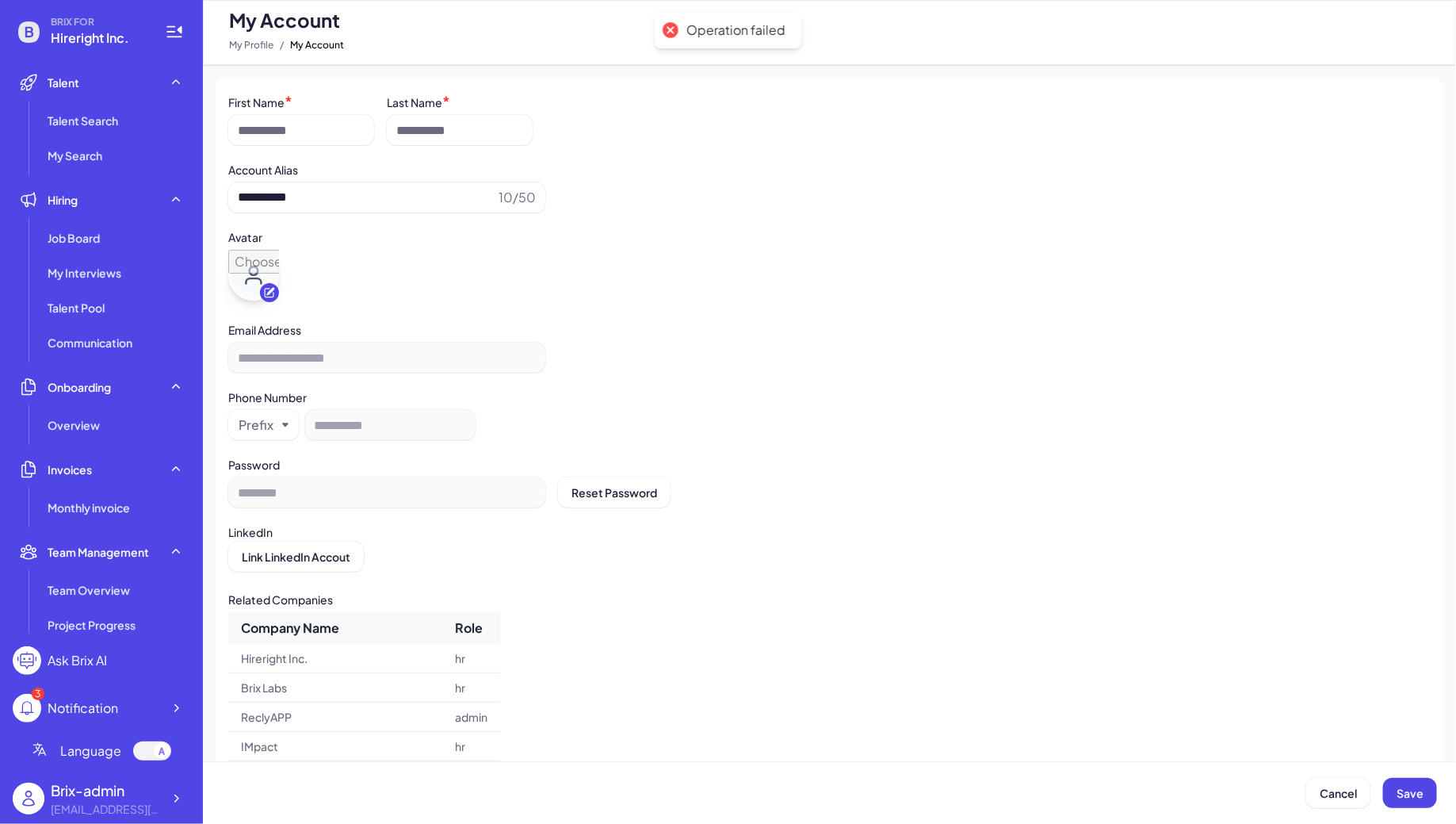
type input "**********"
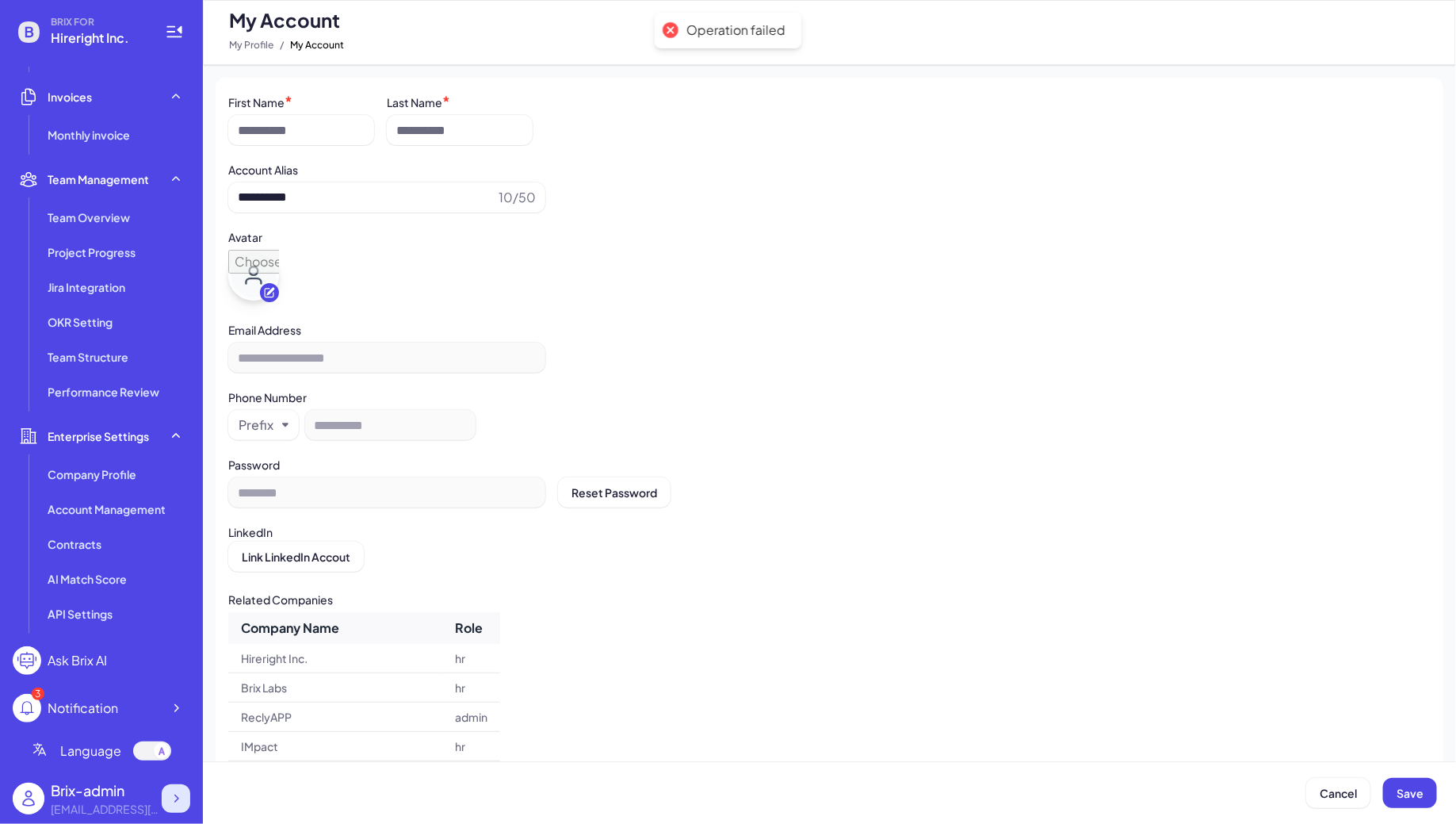
click at [164, 799] on div at bounding box center [176, 798] width 28 height 28
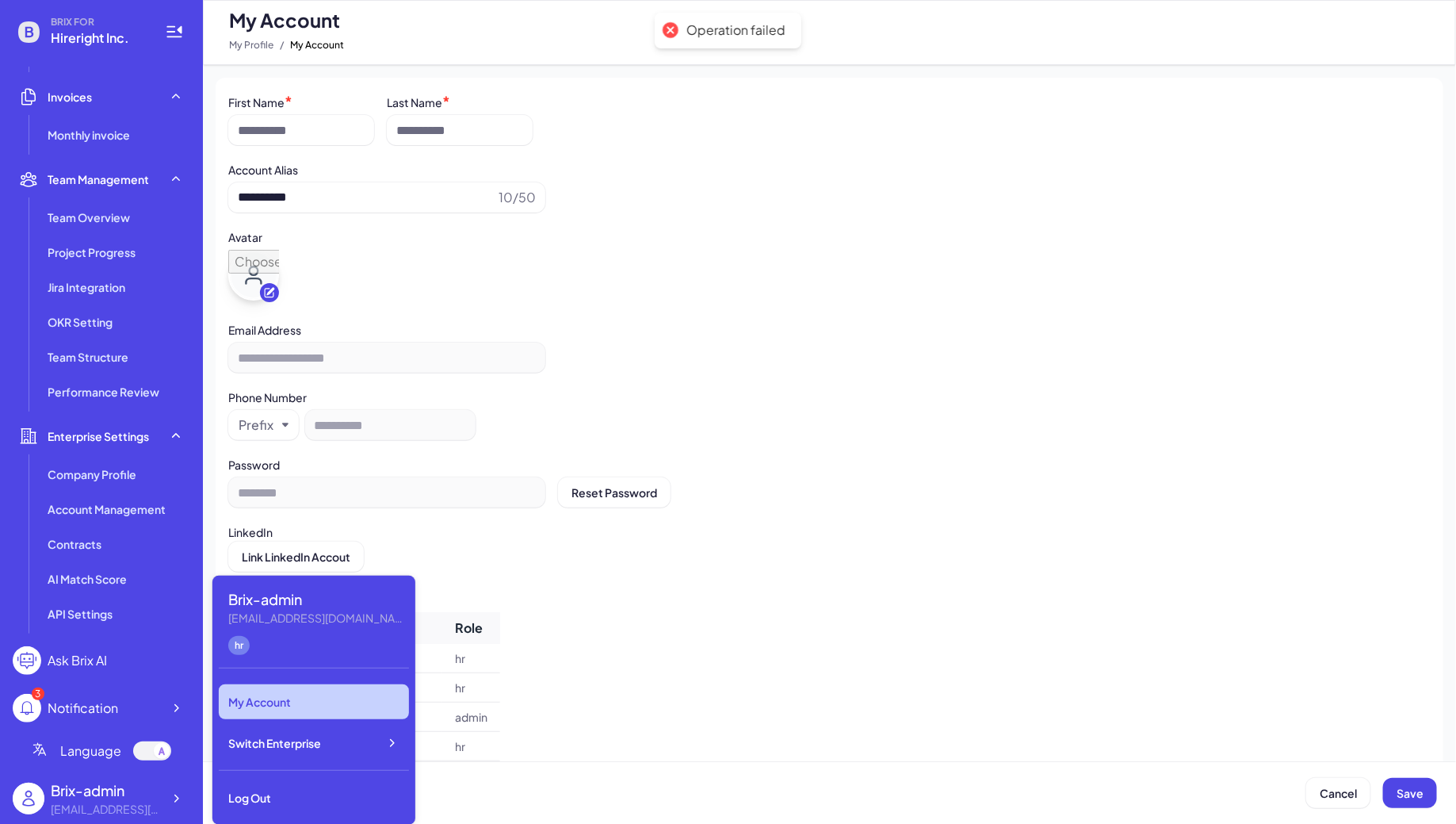
click at [254, 698] on div "My Account" at bounding box center [314, 702] width 190 height 35
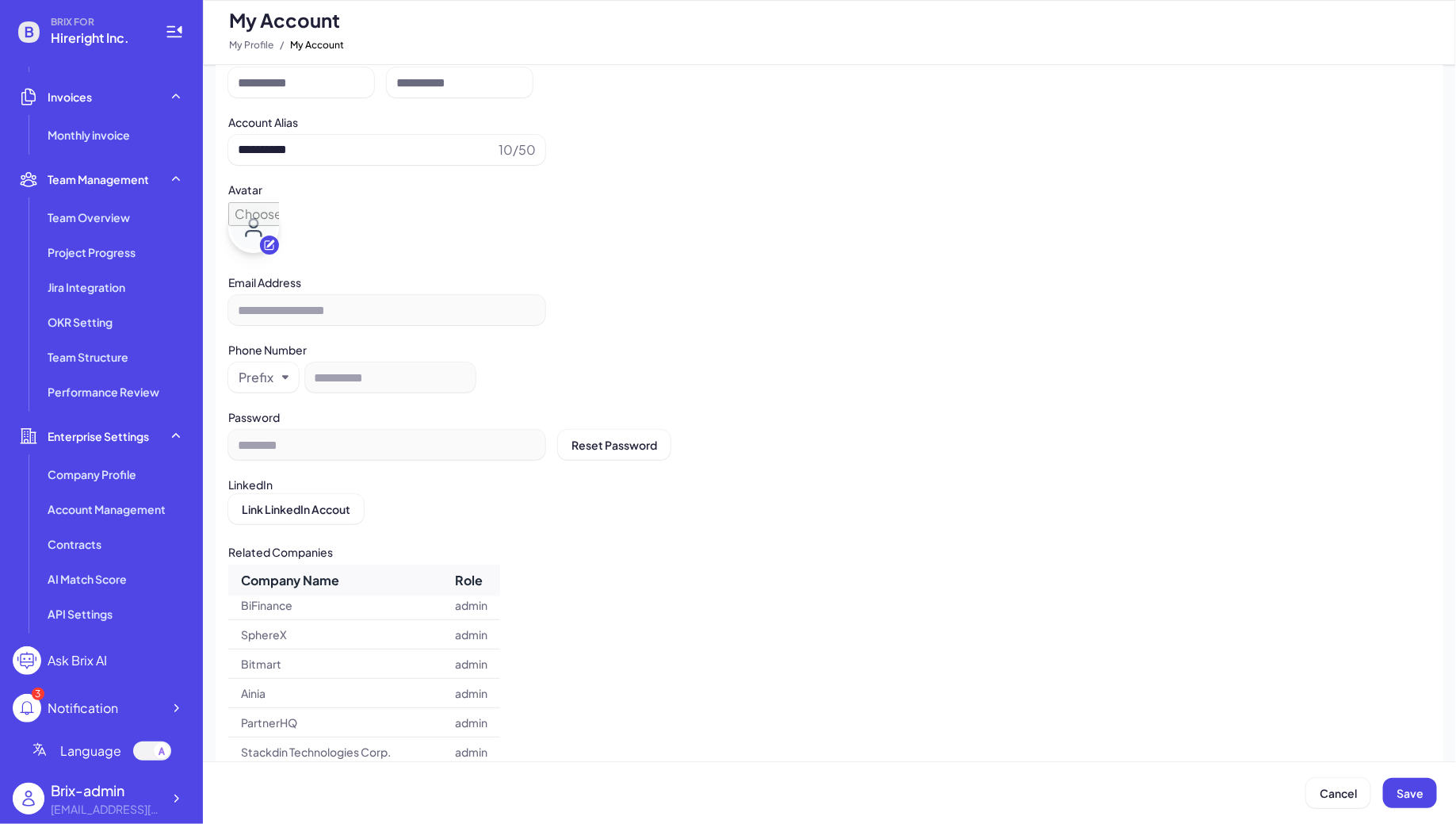
scroll to position [0, 0]
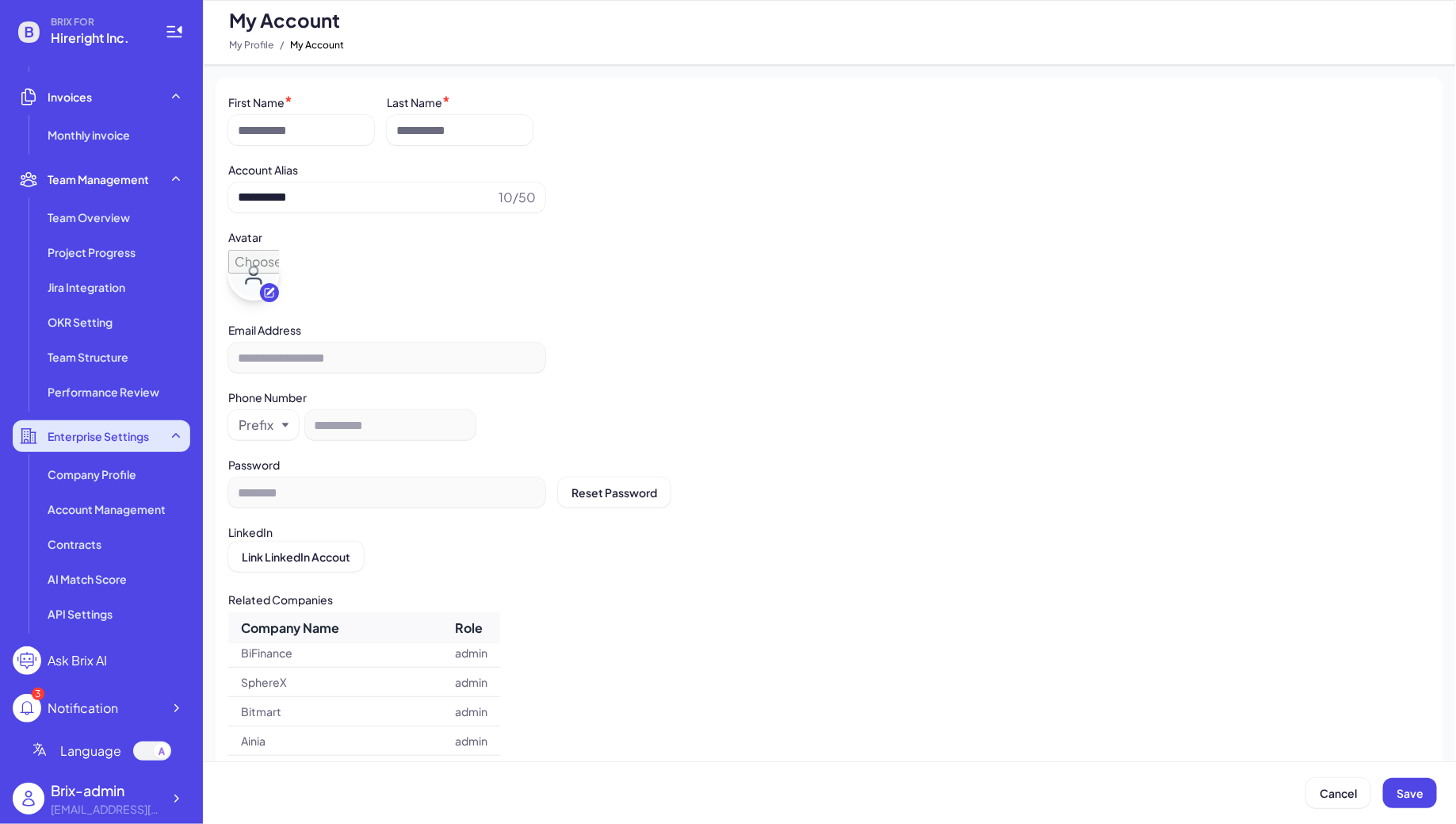
click at [93, 438] on span "Enterprise Settings" at bounding box center [98, 437] width 101 height 16
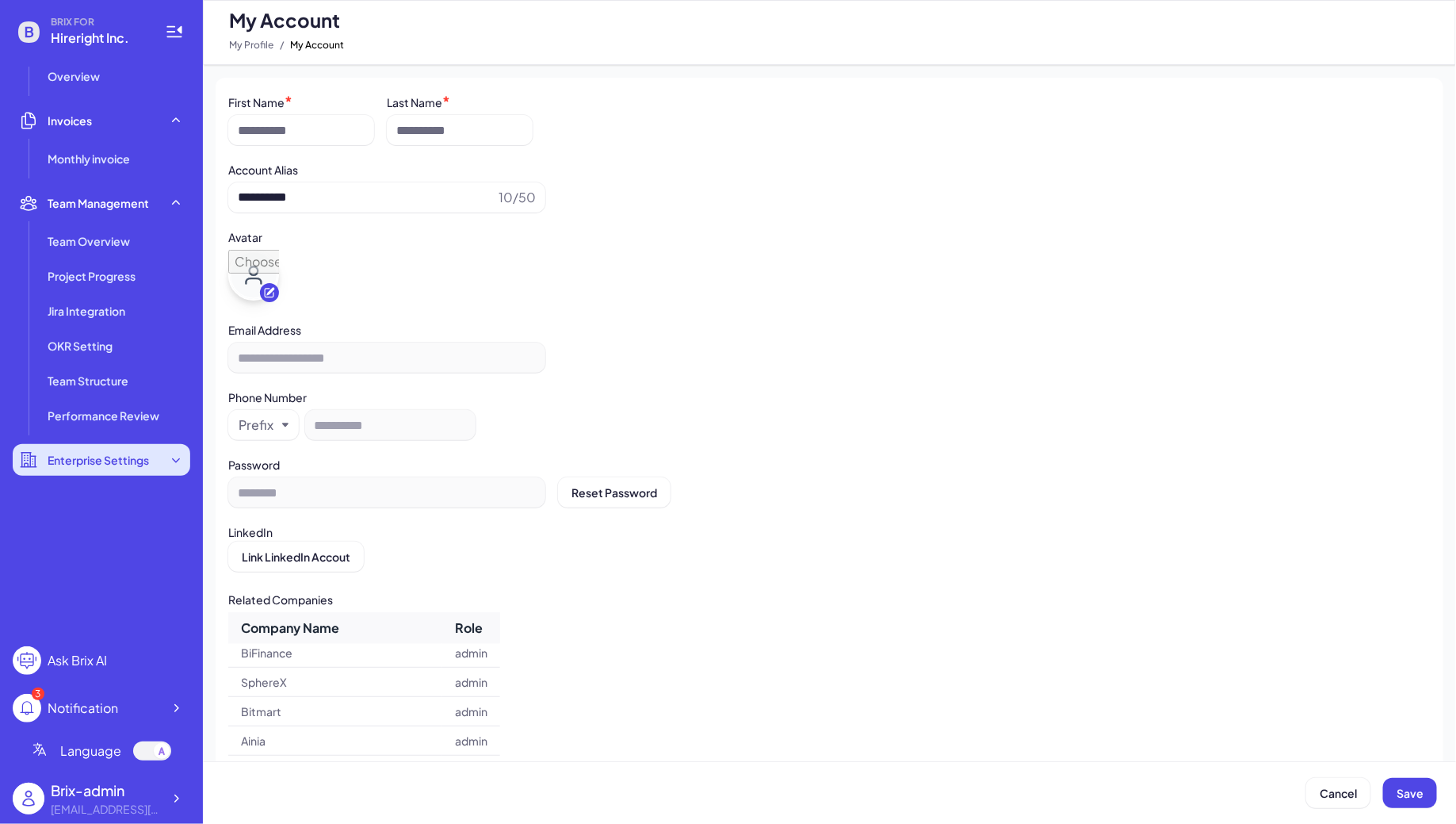
click at [101, 467] on span "Enterprise Settings" at bounding box center [98, 460] width 101 height 16
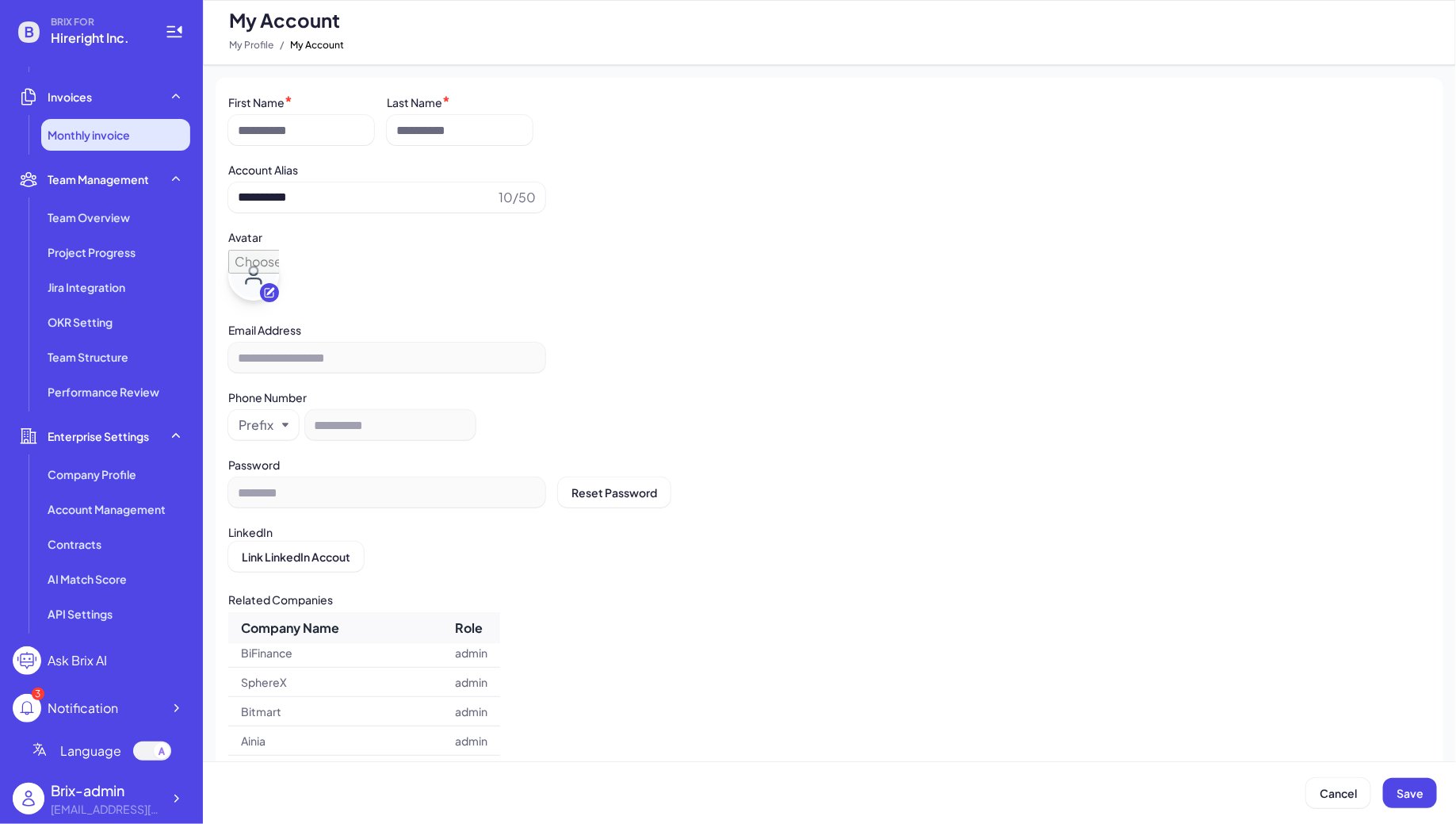
click at [108, 134] on span "Monthly invoice" at bounding box center [89, 134] width 82 height 16
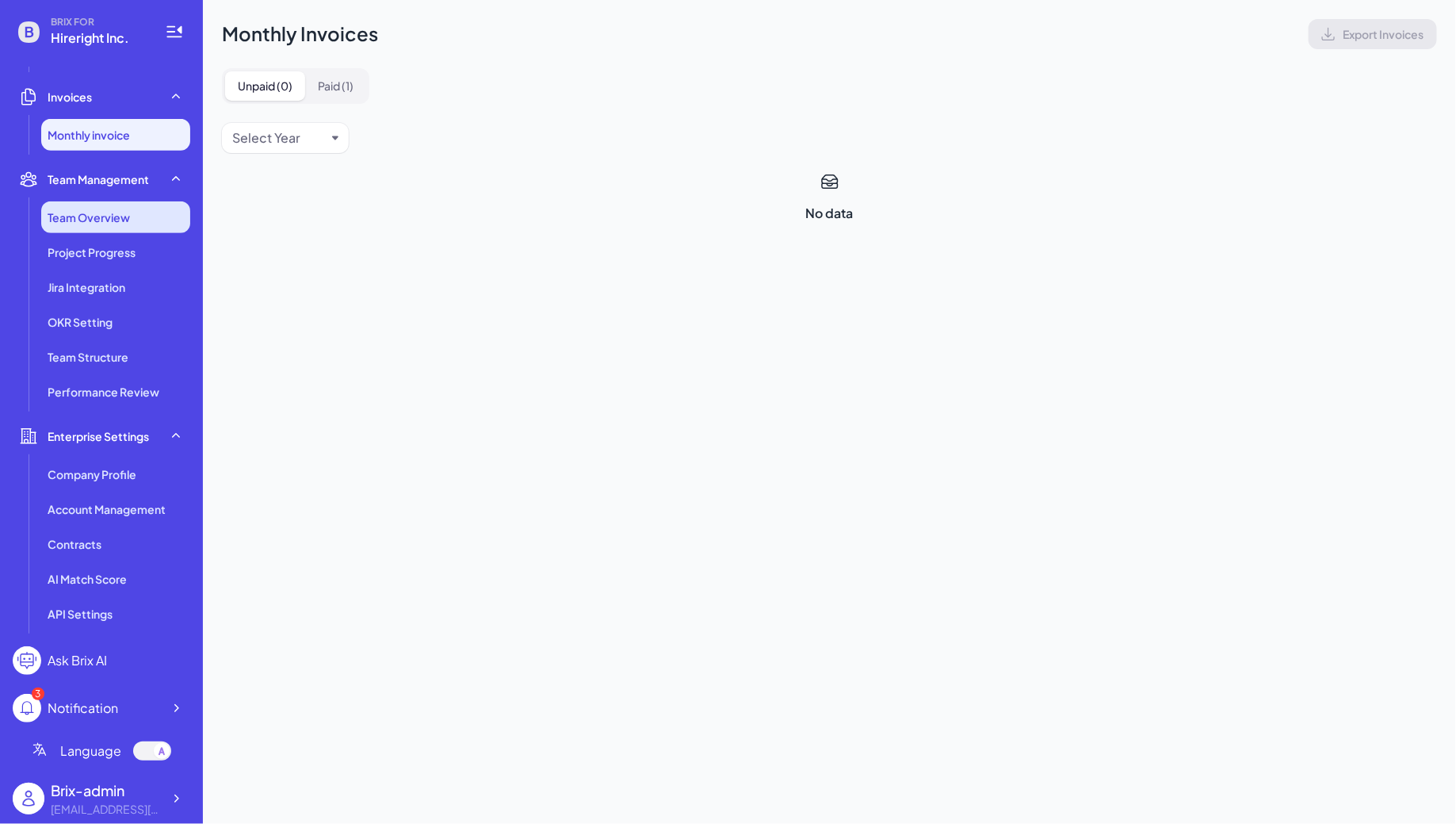
click at [111, 218] on span "Team Overview" at bounding box center [89, 217] width 82 height 16
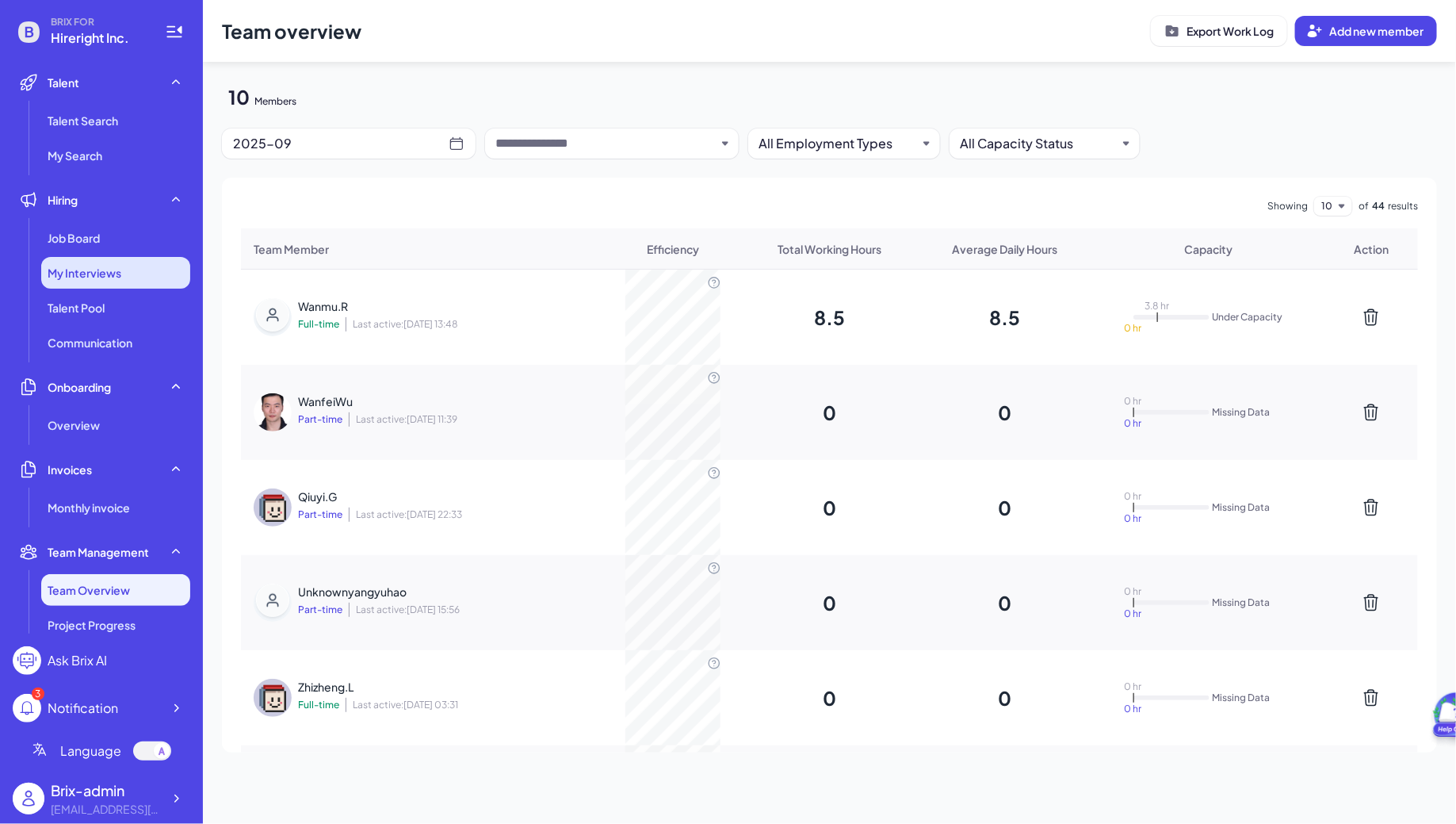
click at [100, 265] on span "My Interviews" at bounding box center [84, 273] width 74 height 16
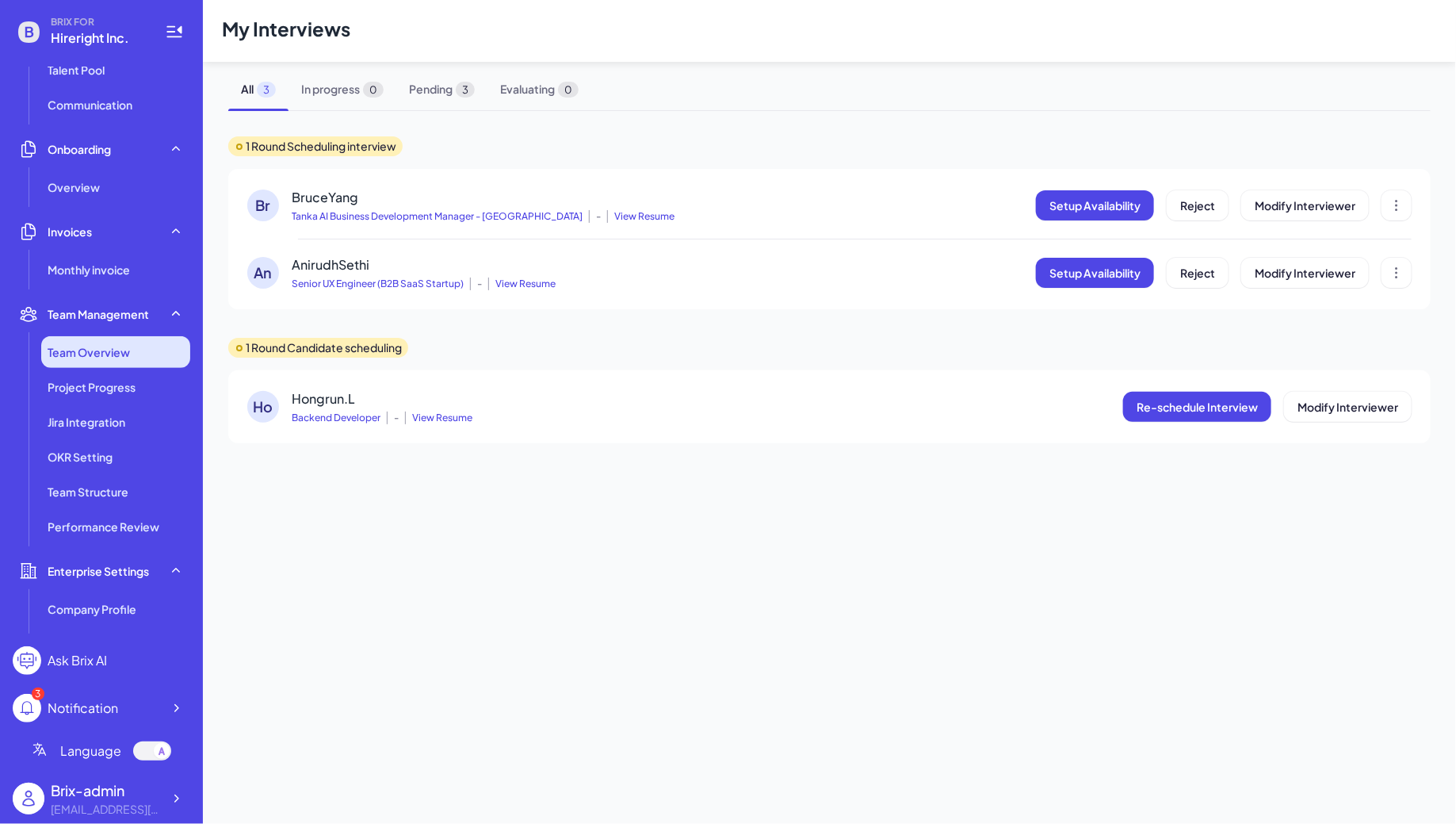
scroll to position [373, 0]
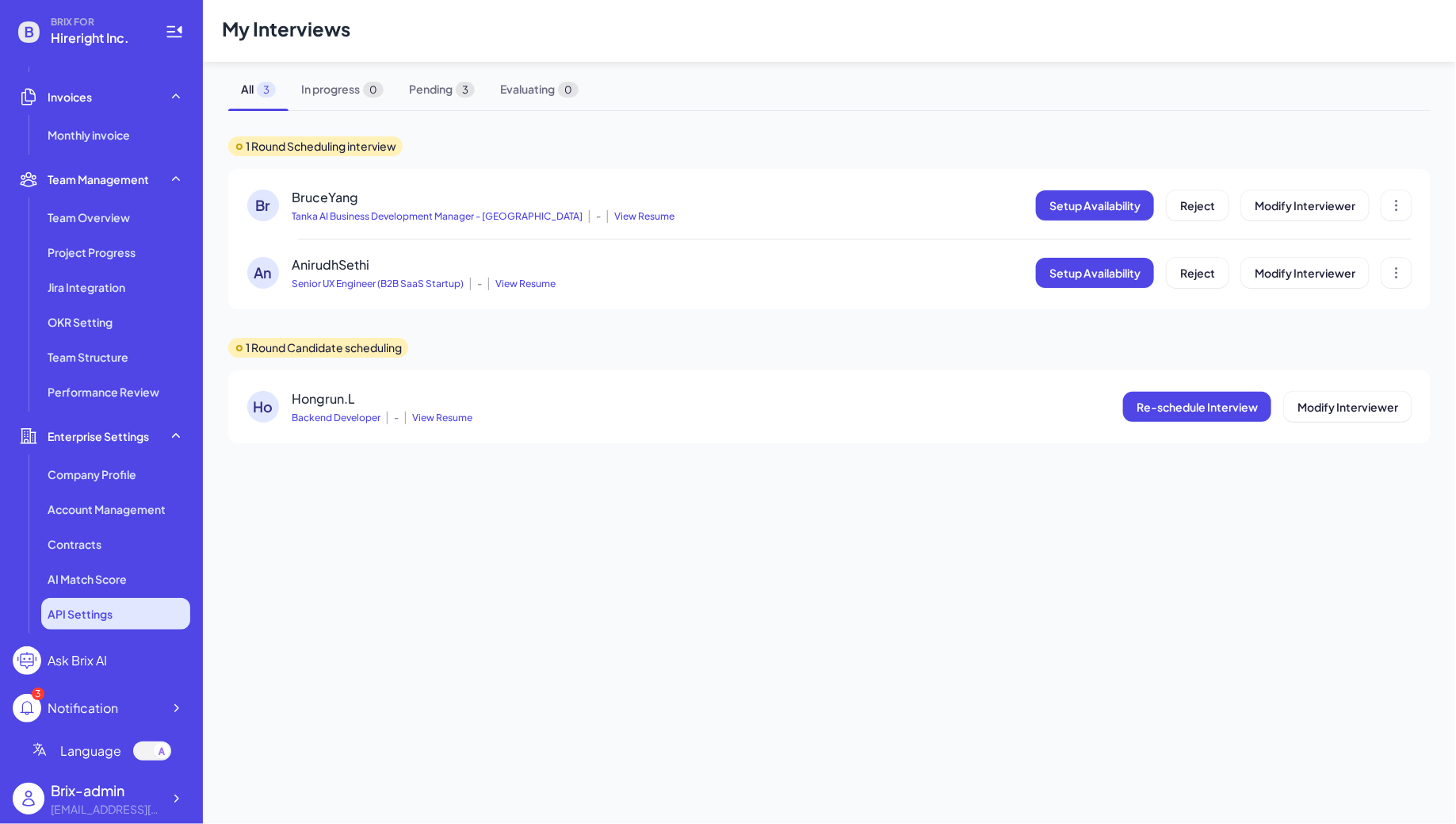
click at [120, 624] on li "API Settings" at bounding box center [116, 614] width 149 height 31
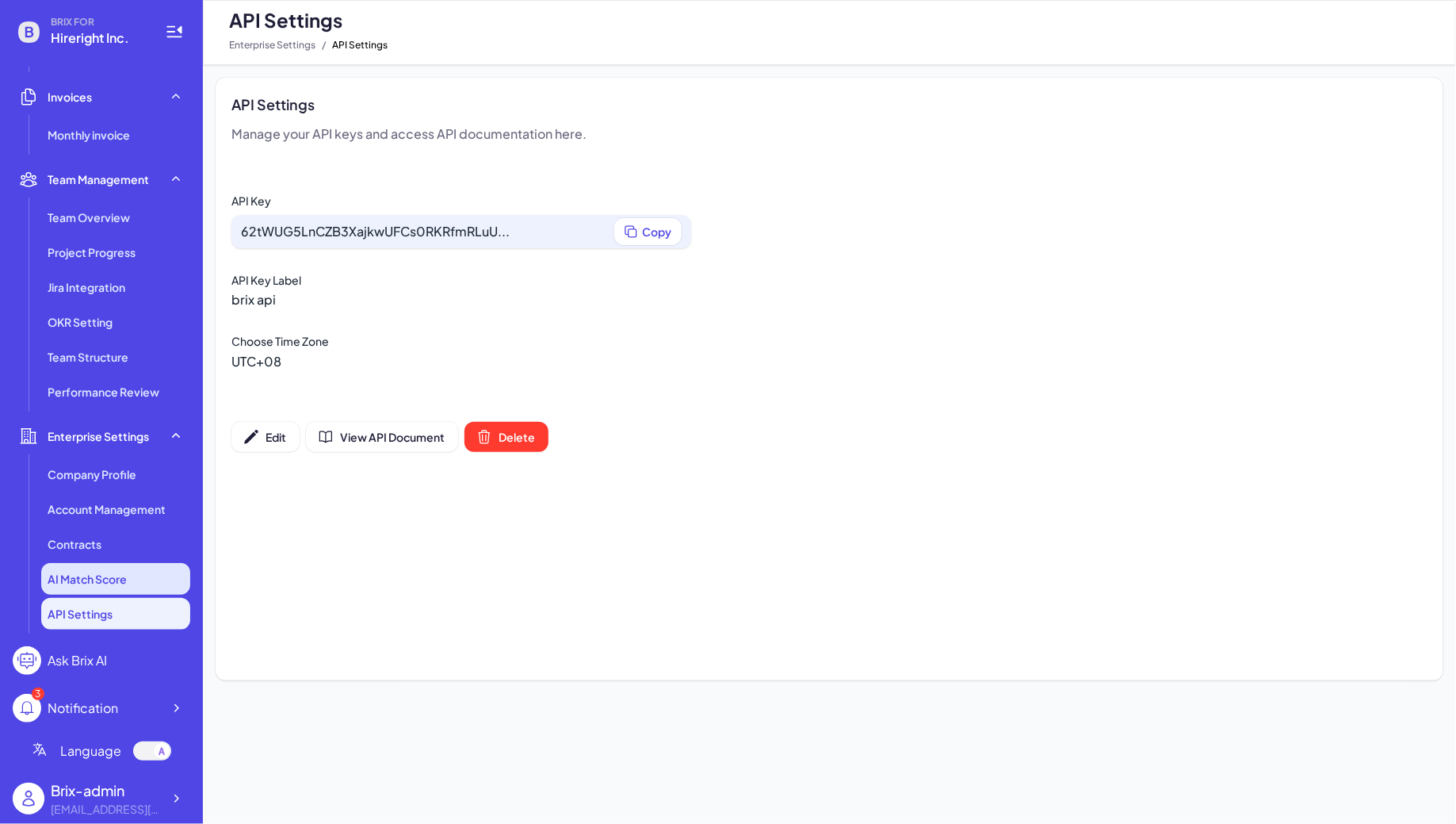
click at [107, 578] on span "AI Match Score" at bounding box center [87, 579] width 79 height 16
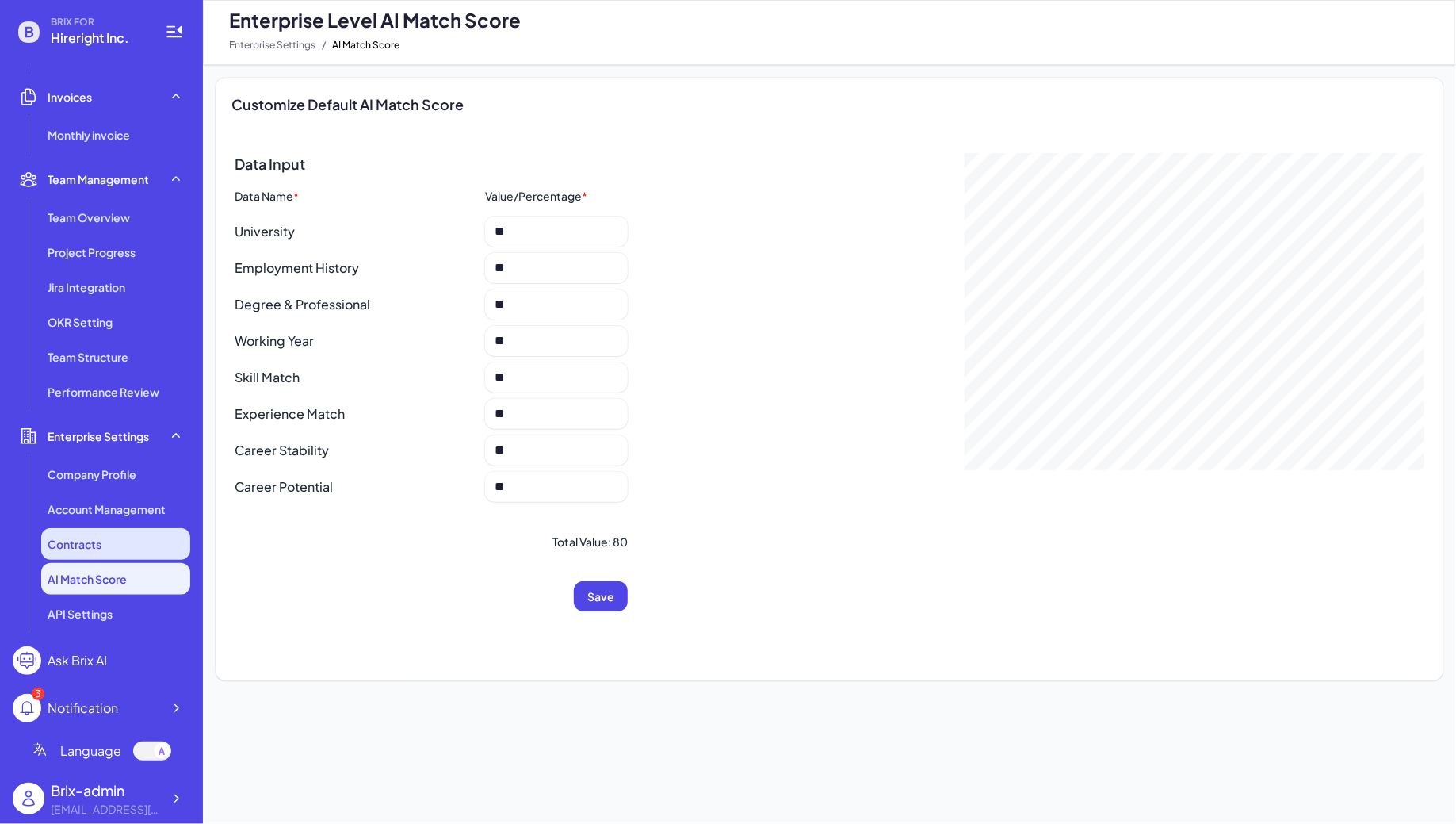
click at [91, 538] on span "Contracts" at bounding box center [75, 544] width 54 height 16
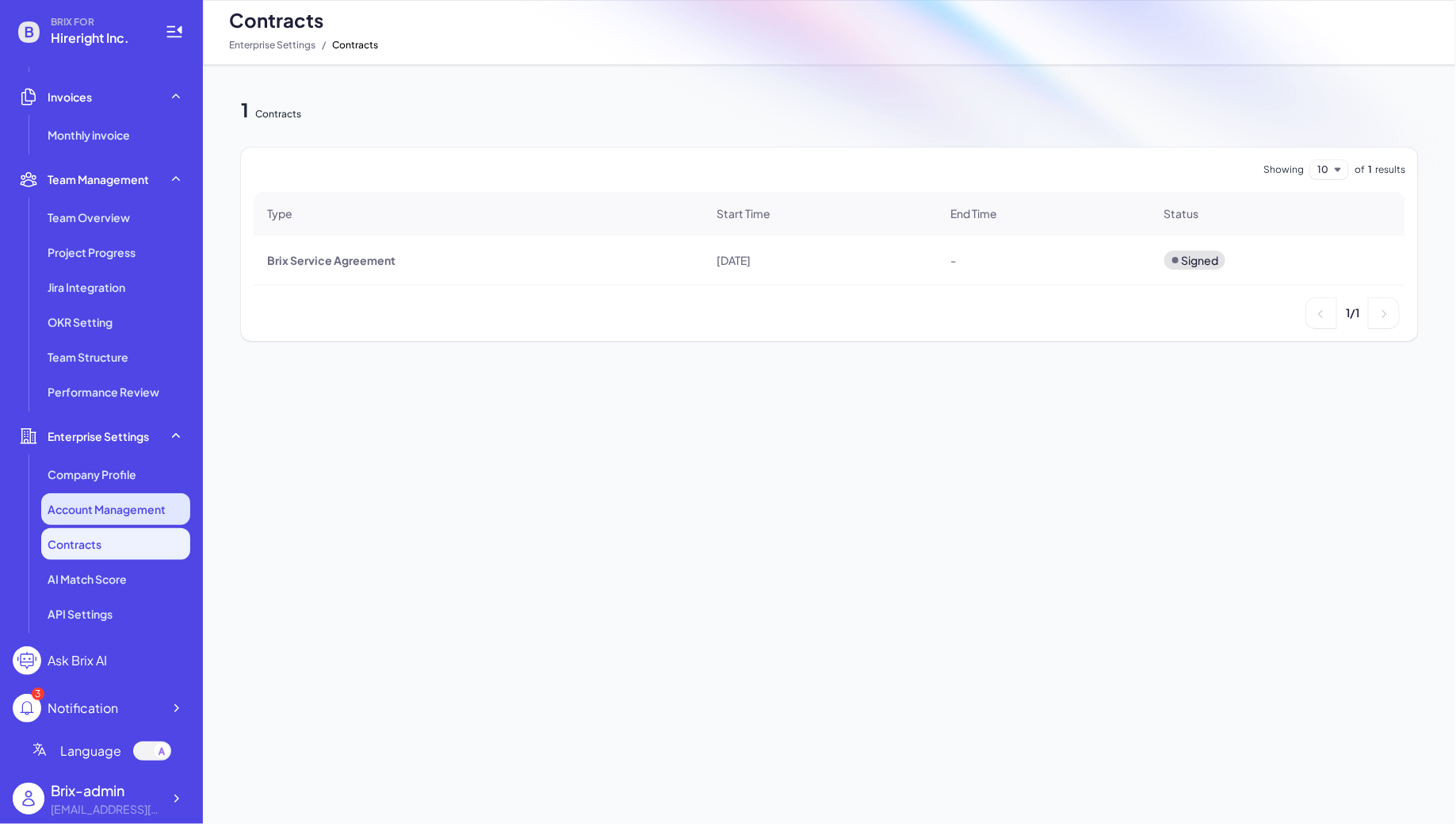
click at [93, 512] on span "Account Management" at bounding box center [107, 509] width 118 height 16
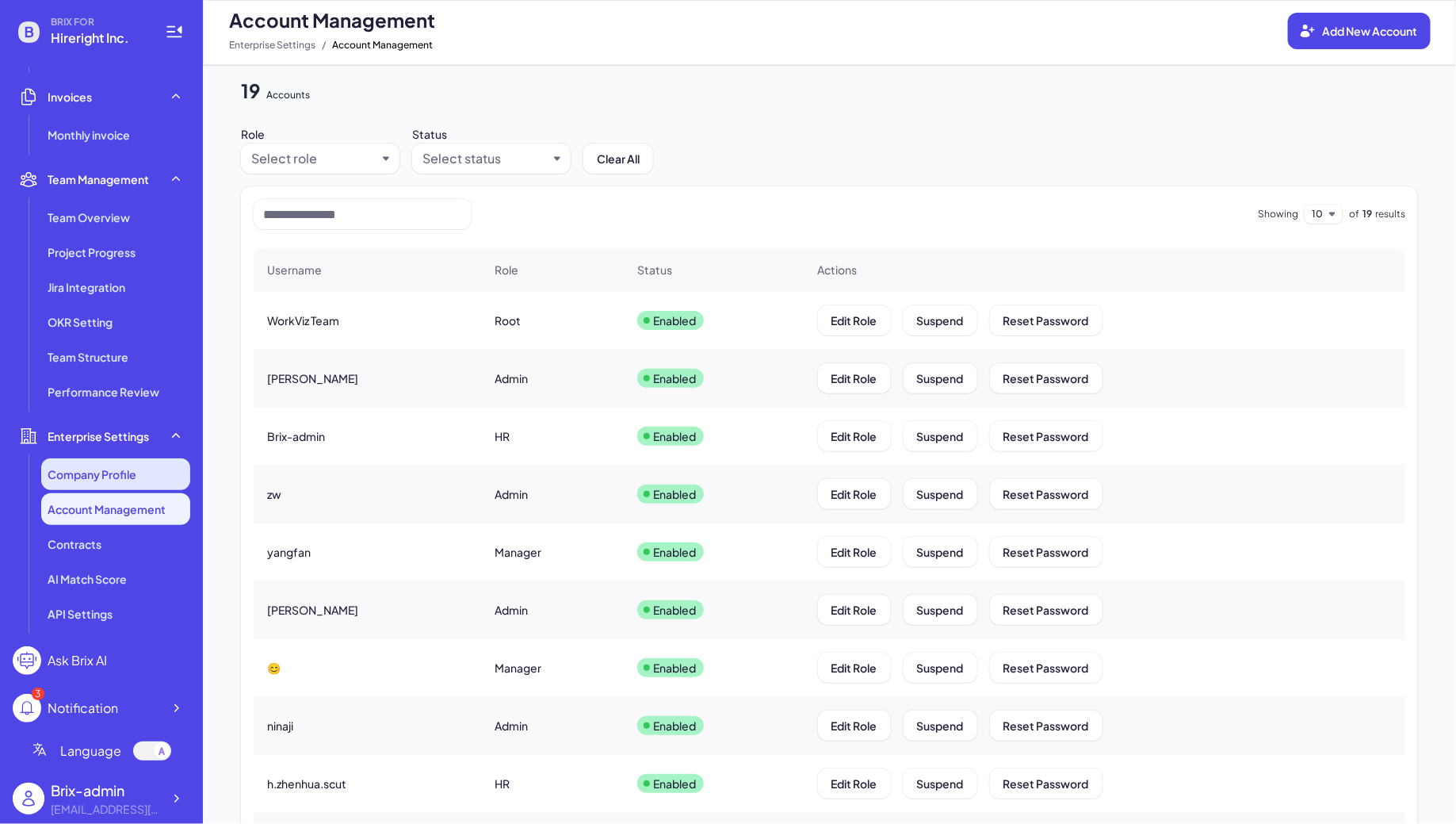
click at [102, 484] on li "Company Profile" at bounding box center [116, 474] width 149 height 31
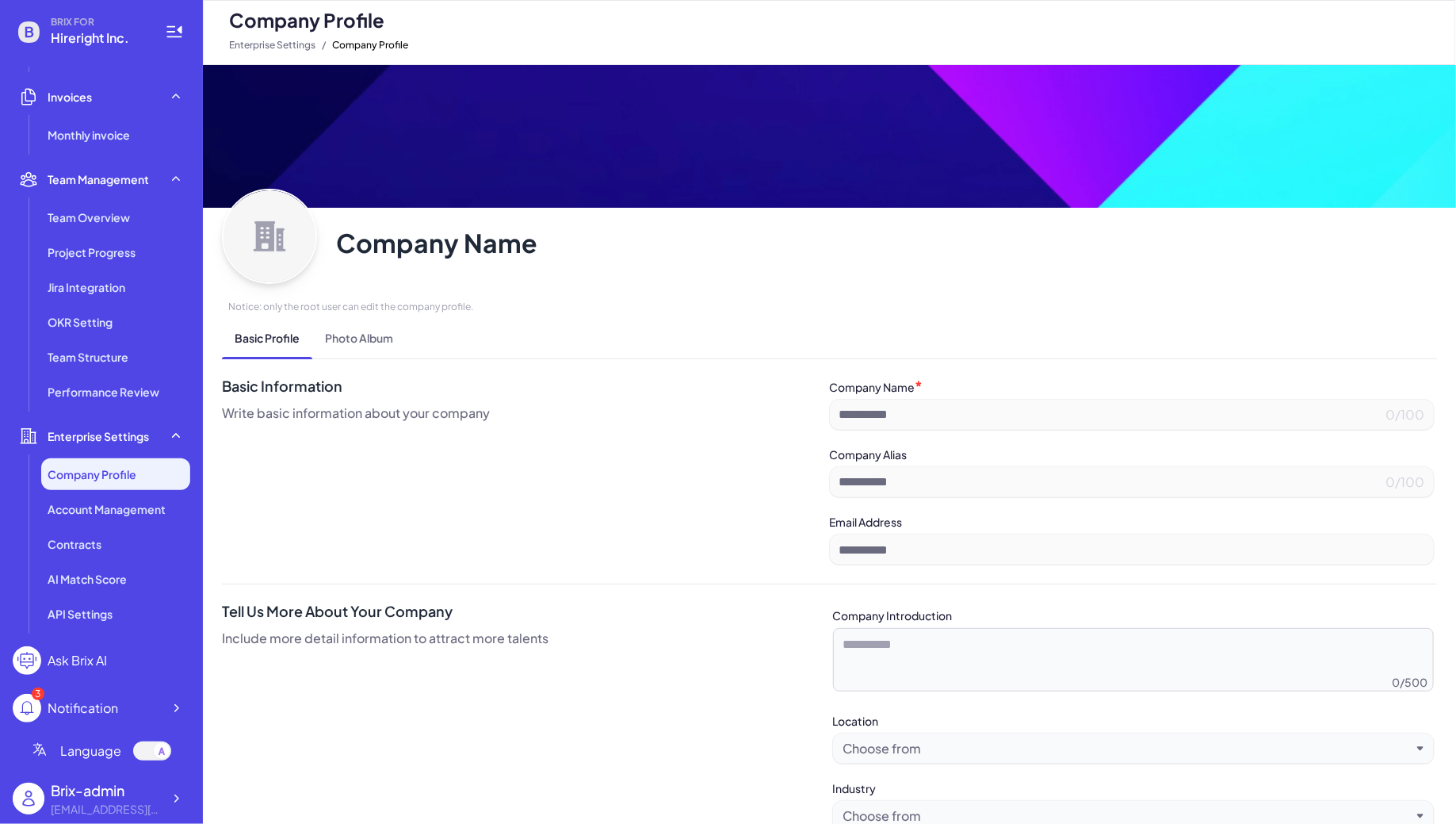
type input "**********"
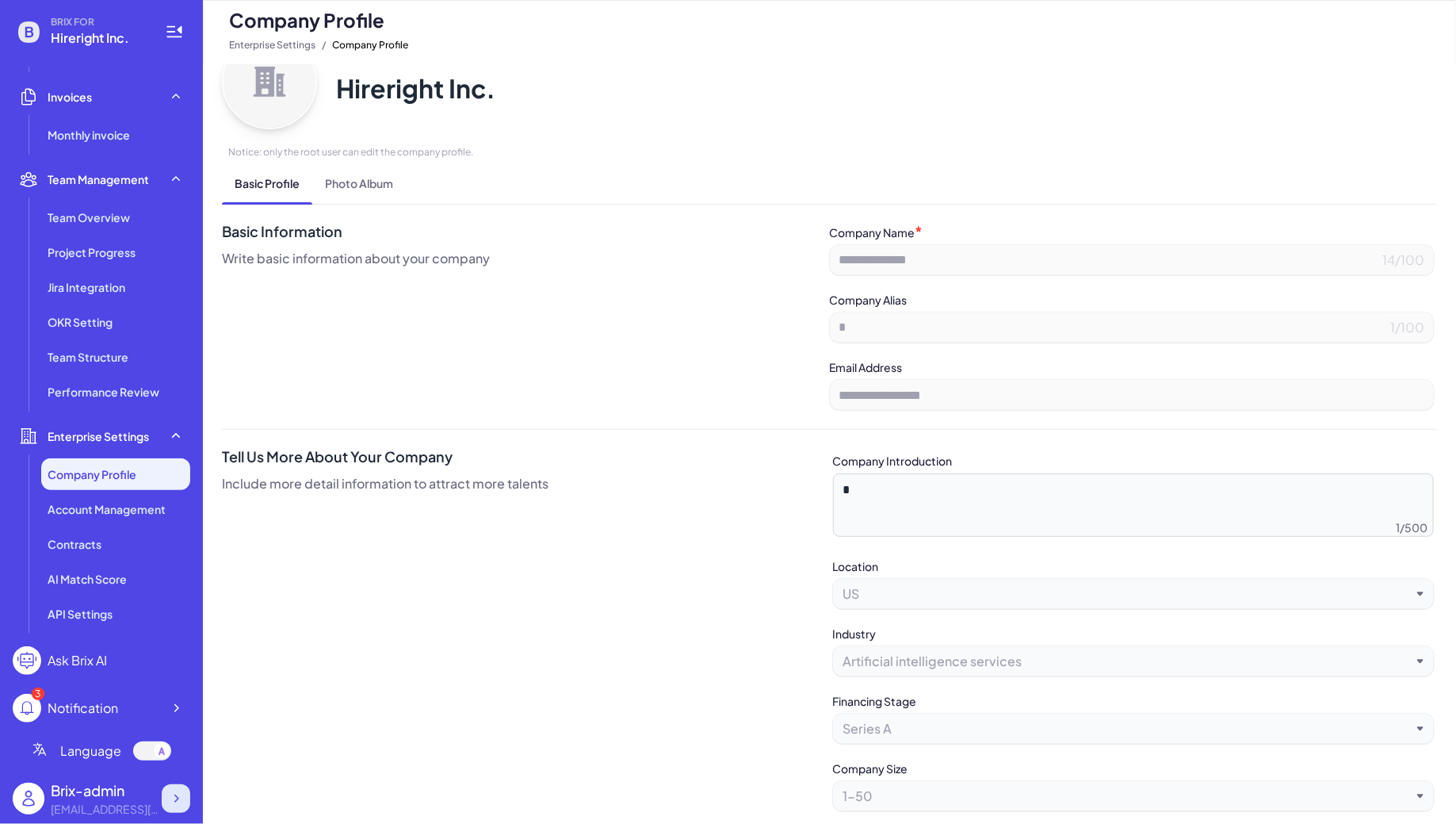
click at [183, 787] on div at bounding box center [176, 798] width 28 height 28
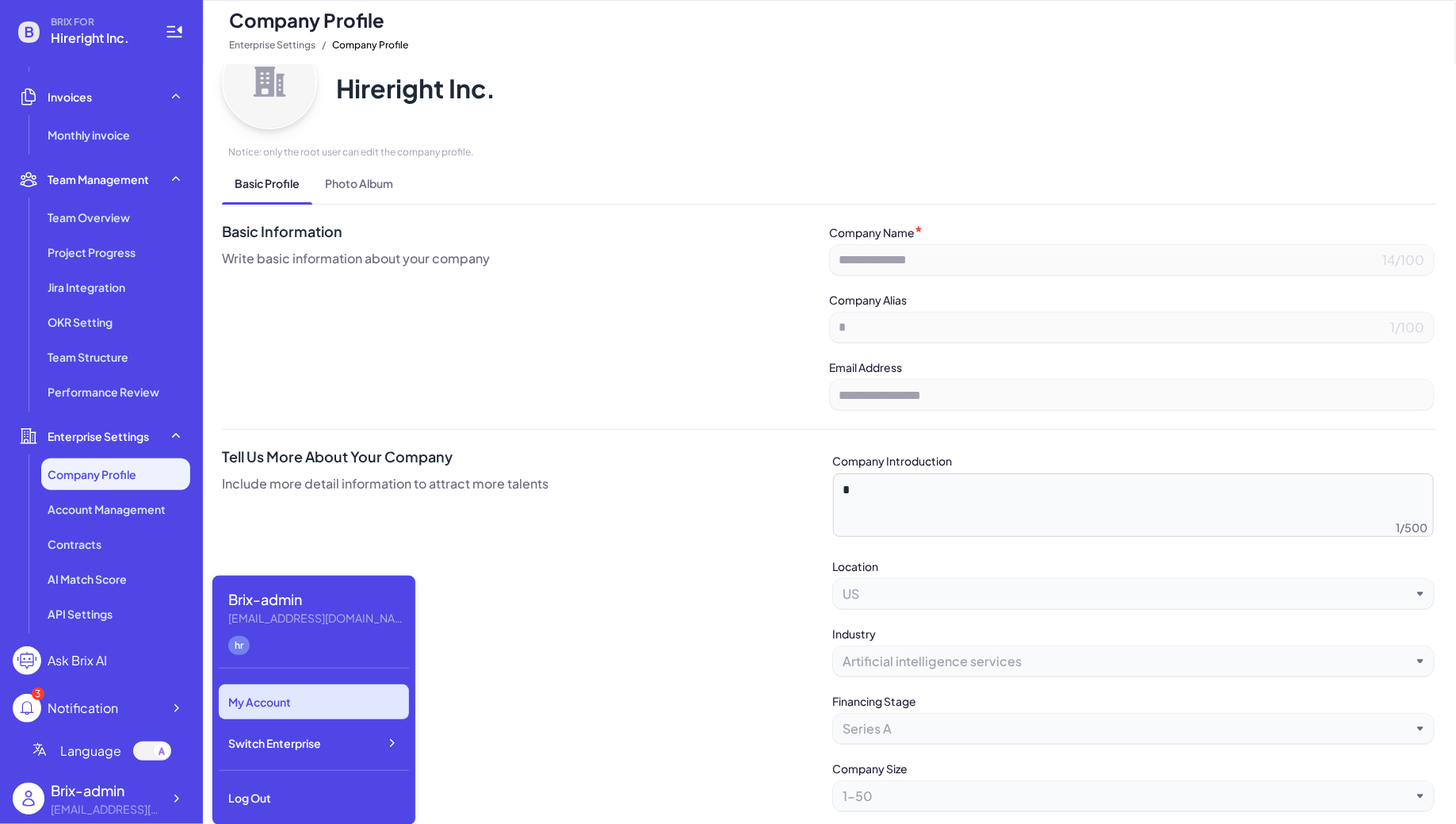
click at [285, 700] on div "My Account" at bounding box center [314, 702] width 190 height 35
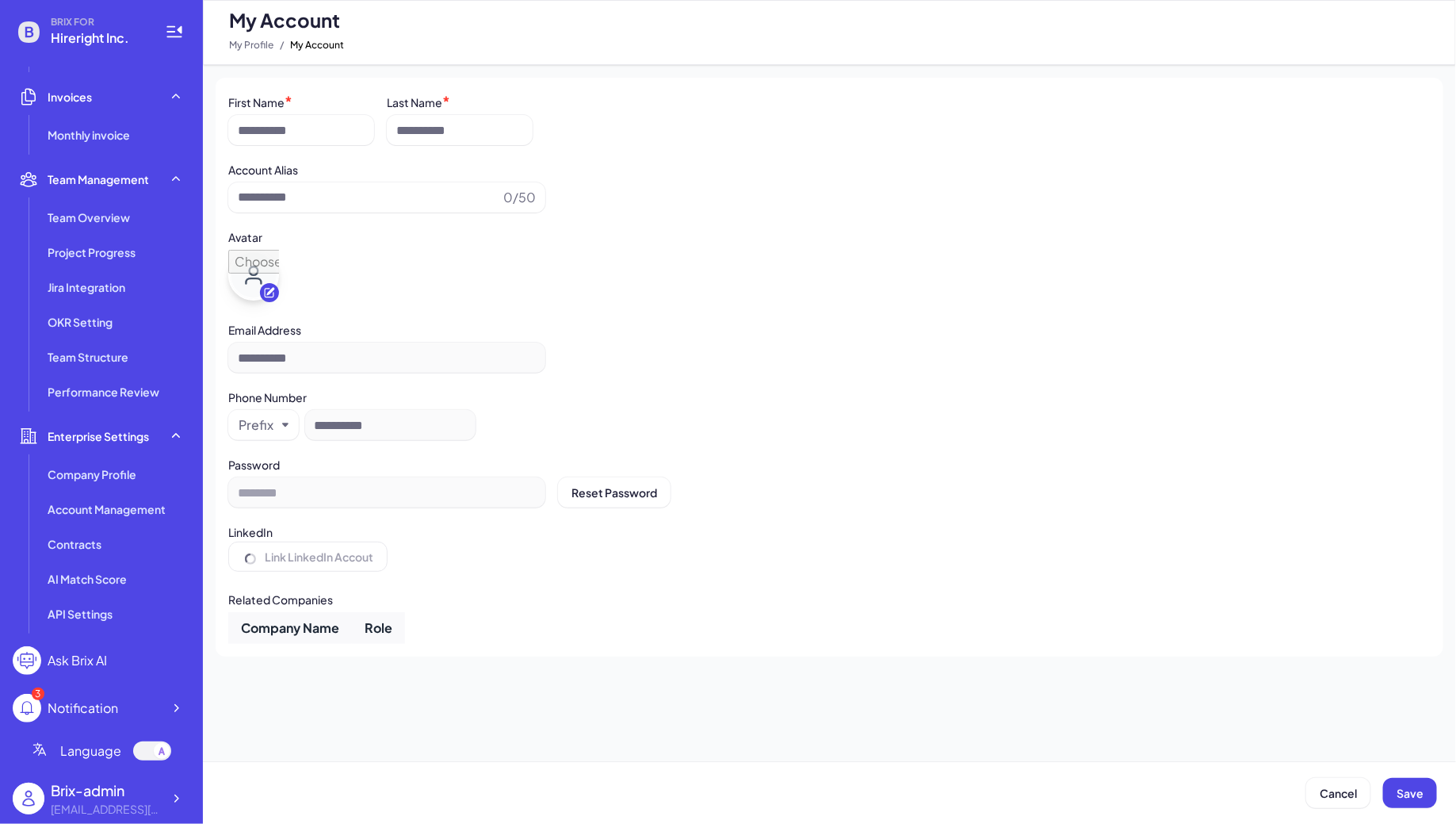
type input "**********"
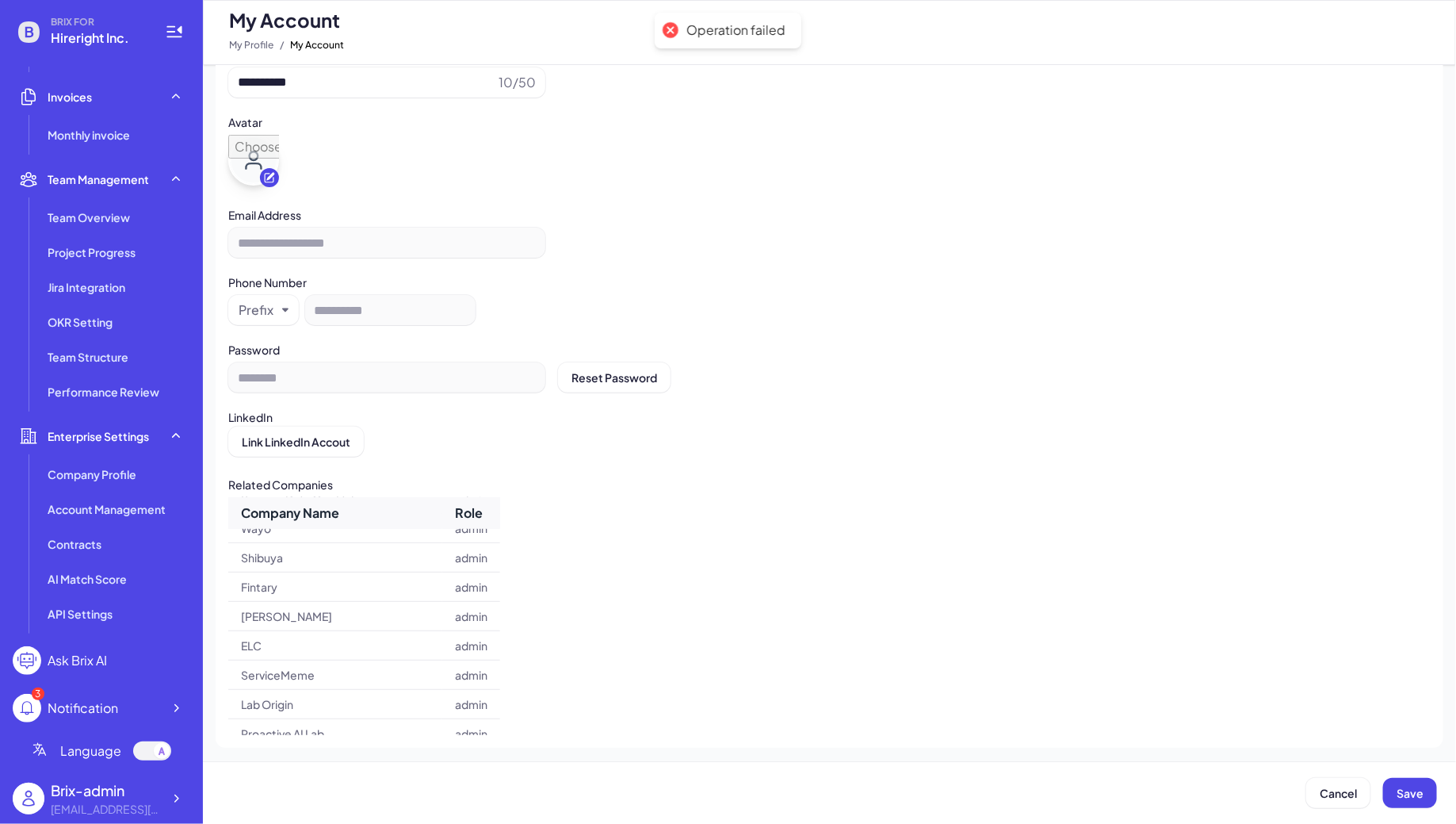
scroll to position [386, 0]
click at [169, 798] on icon at bounding box center [176, 798] width 16 height 16
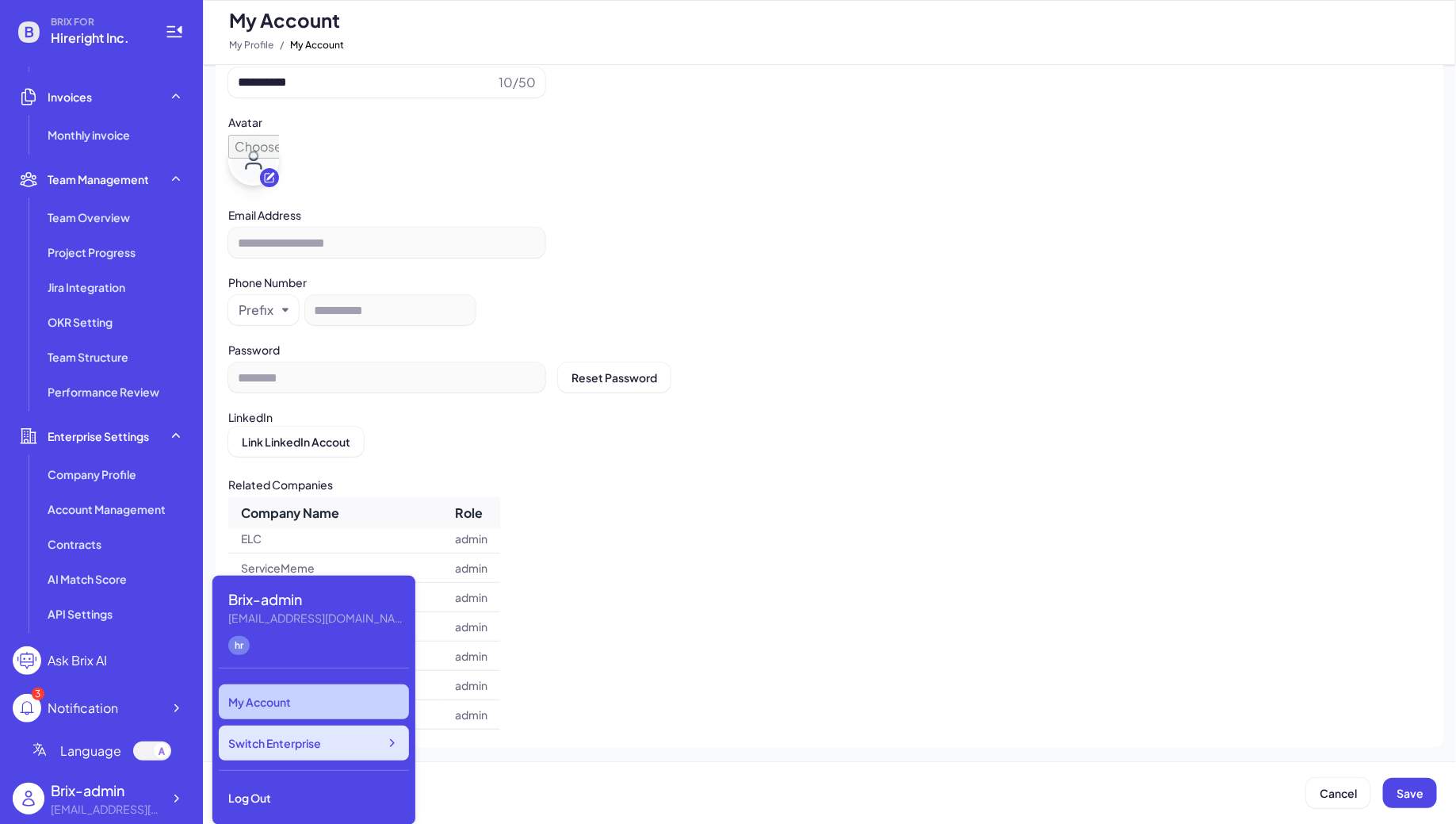
click at [287, 746] on span "Switch Enterprise" at bounding box center [275, 743] width 93 height 16
click at [323, 696] on div "My Account" at bounding box center [314, 702] width 190 height 35
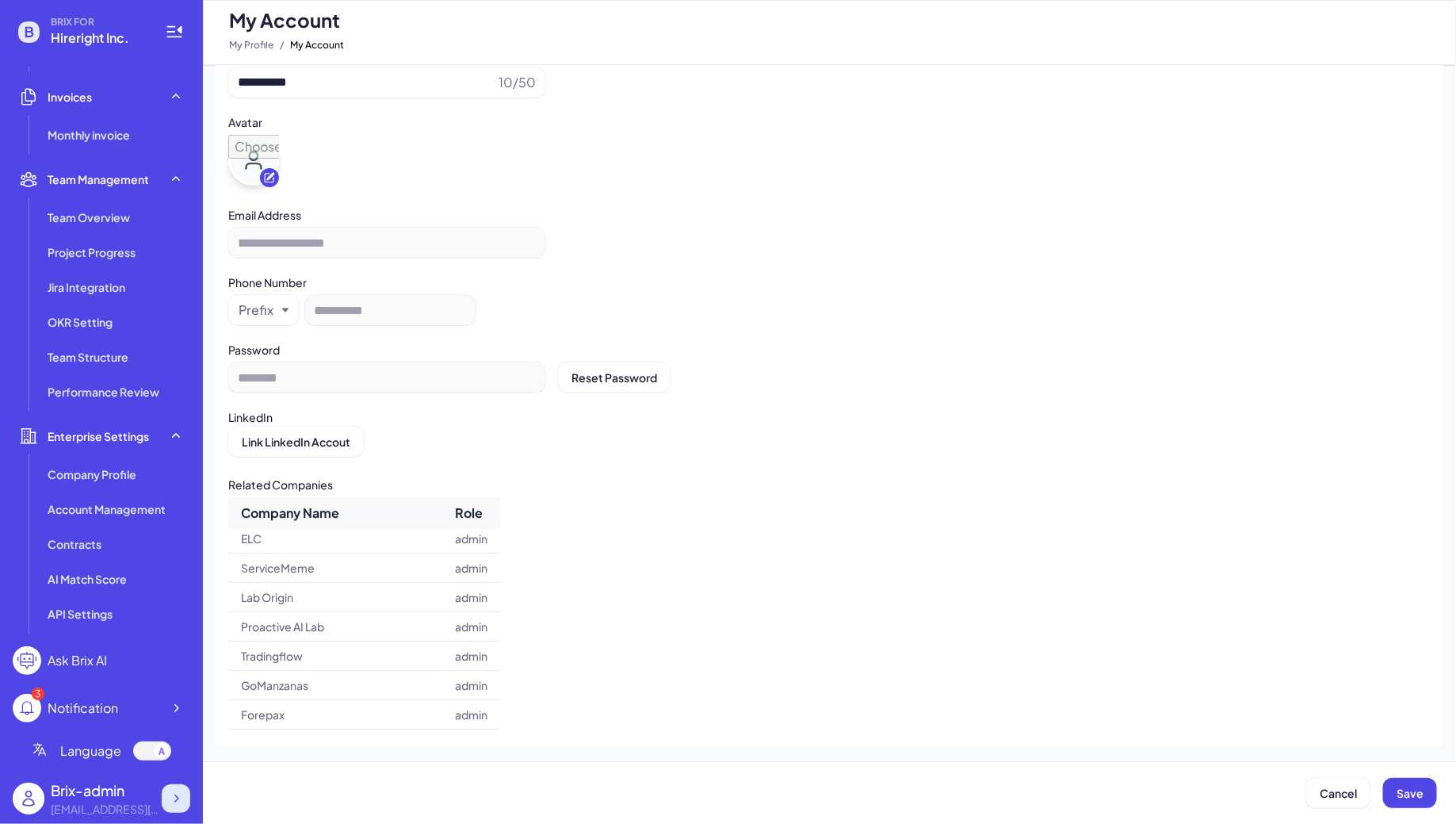
click at [182, 789] on div at bounding box center [176, 798] width 28 height 28
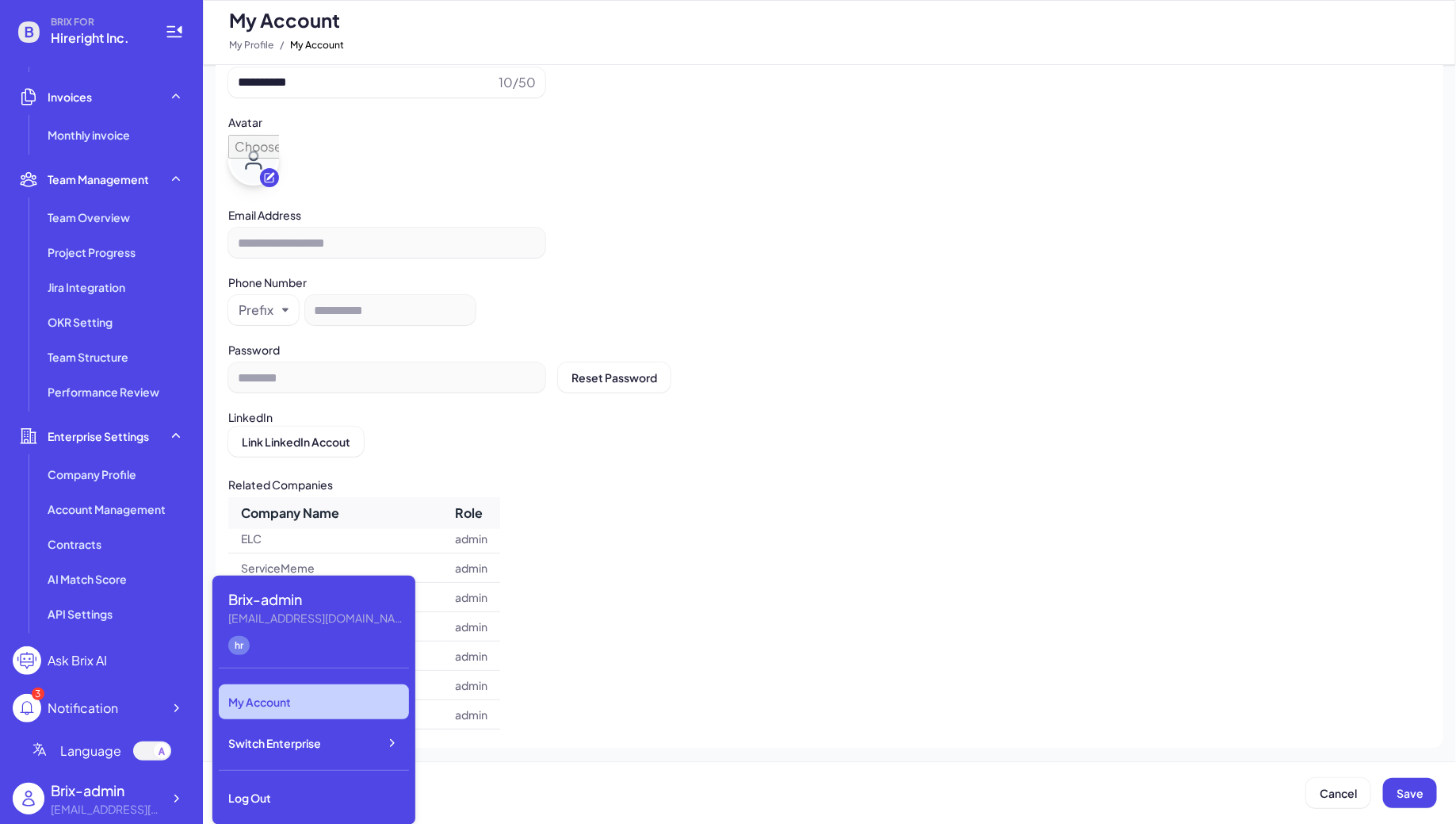
click at [273, 607] on div "Brix-admin" at bounding box center [316, 599] width 175 height 22
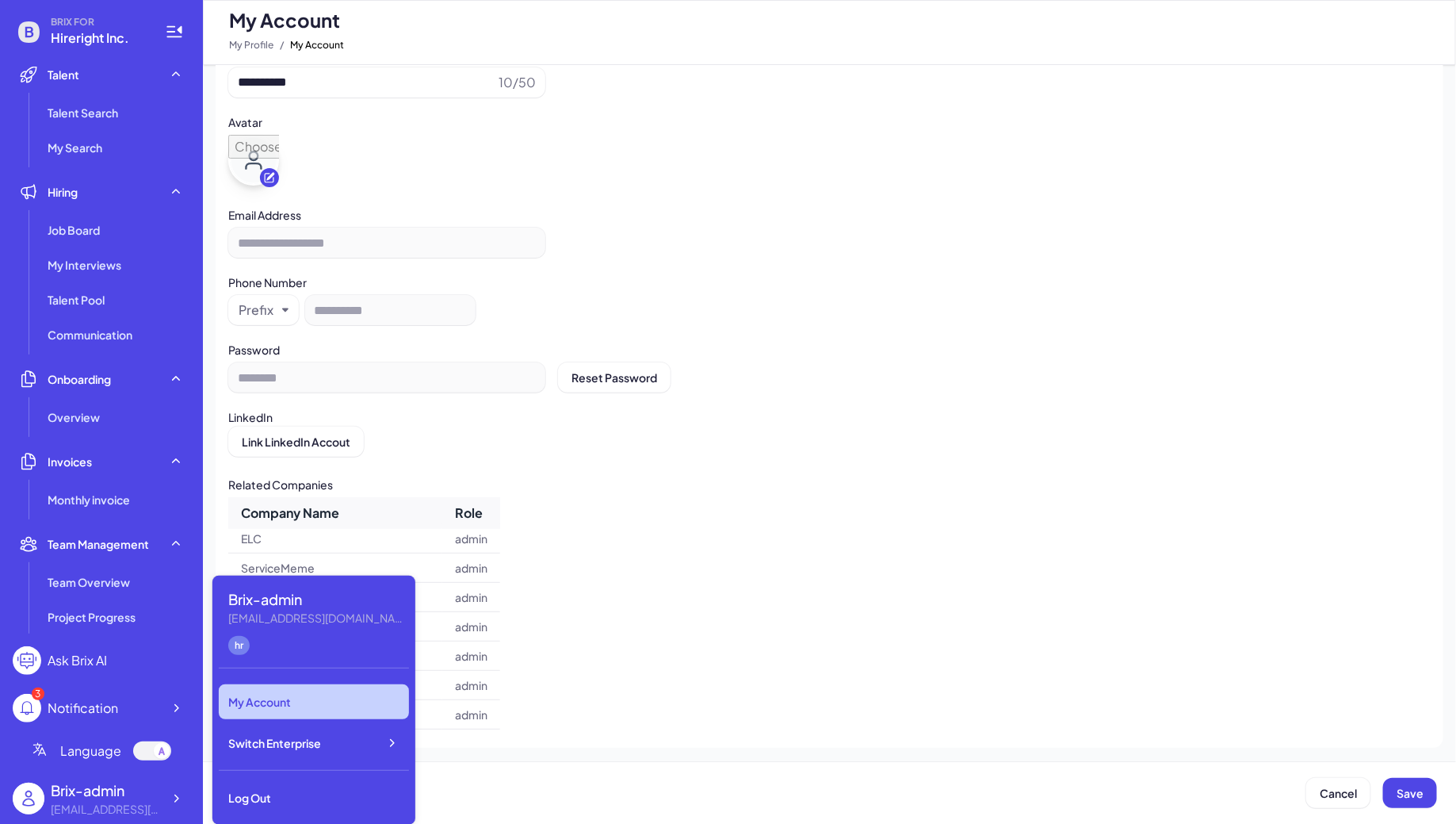
scroll to position [0, 0]
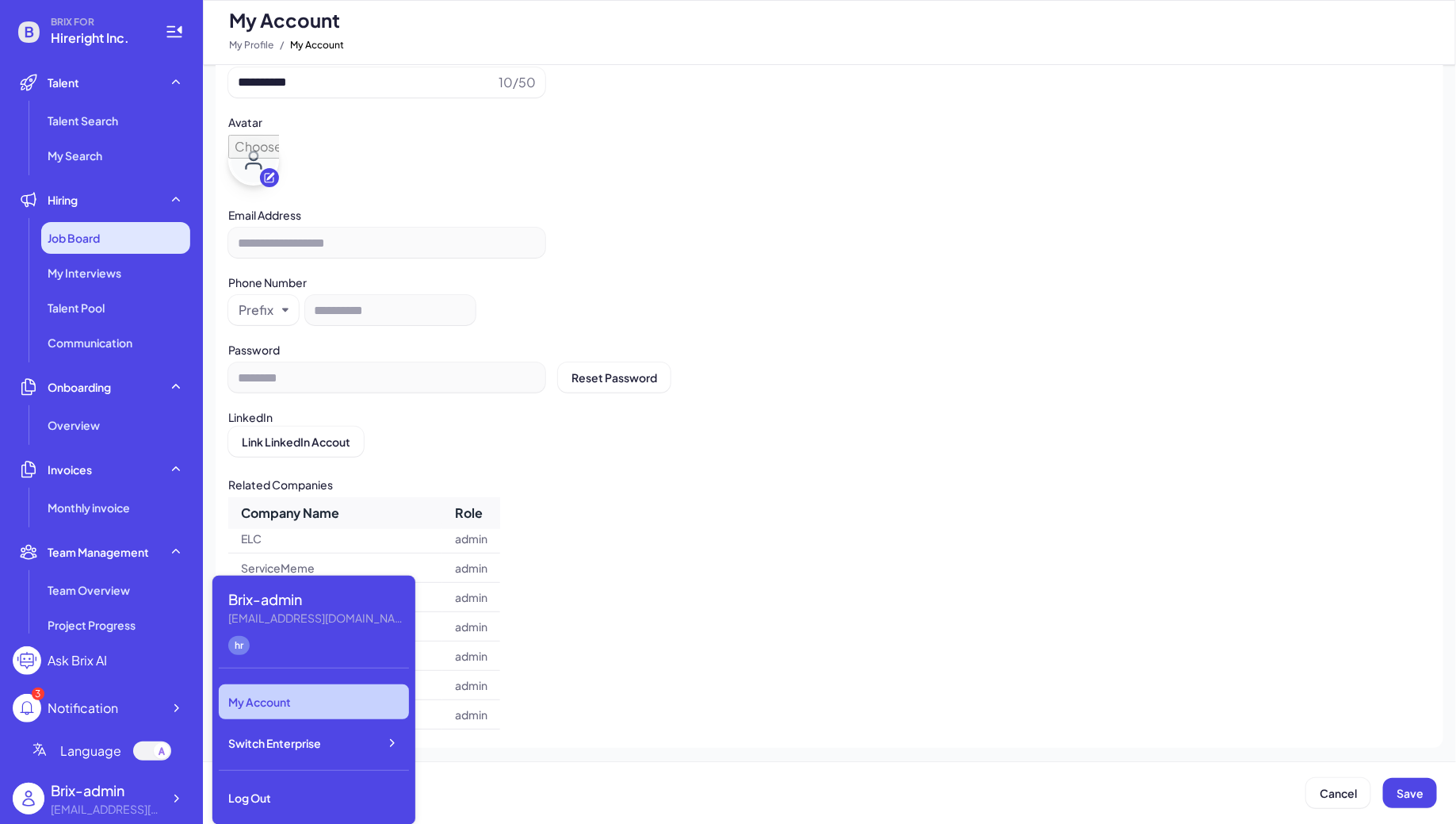
click at [112, 238] on div "Job Board" at bounding box center [116, 237] width 149 height 31
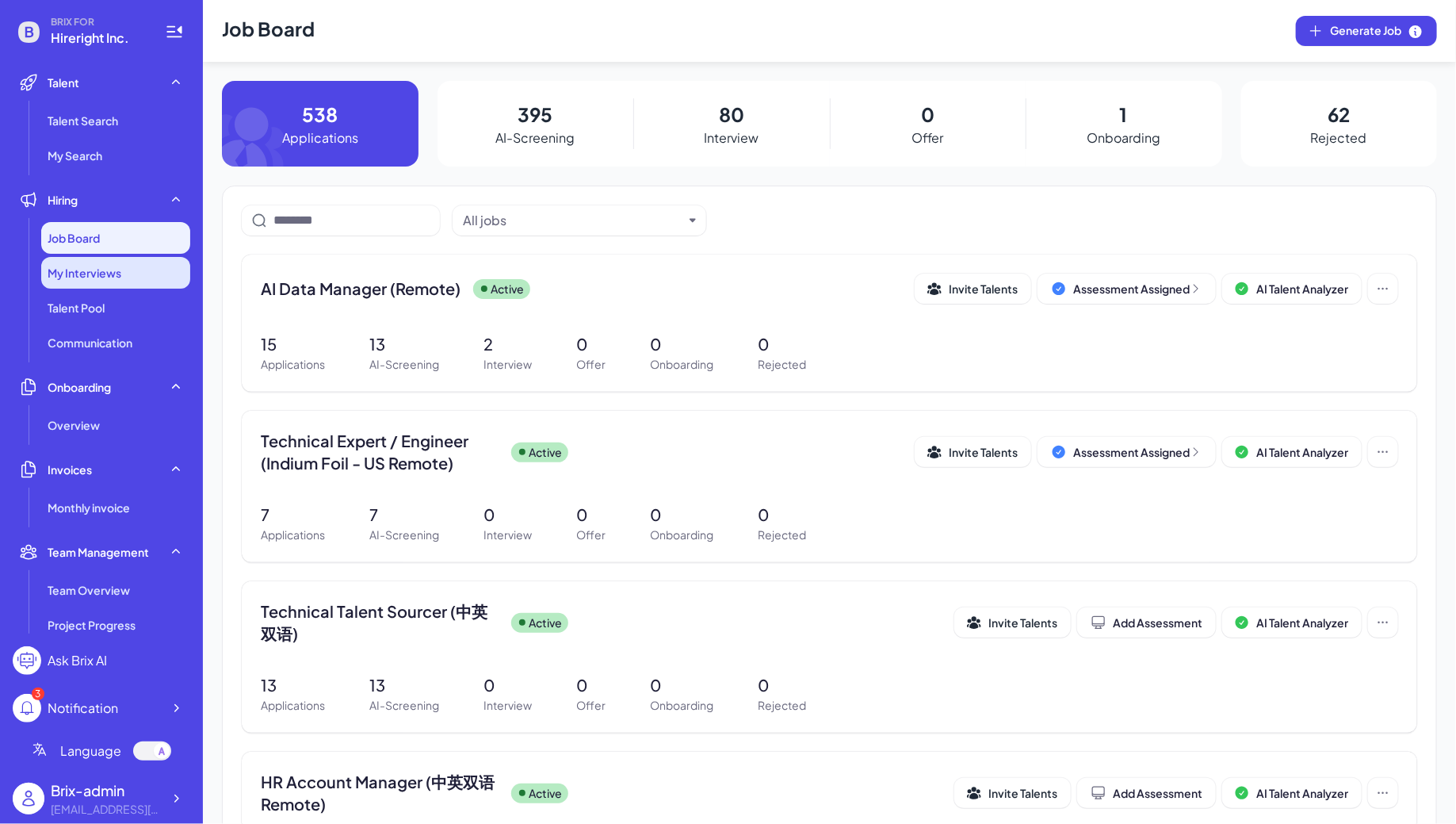
click at [123, 271] on div "My Interviews" at bounding box center [116, 273] width 149 height 31
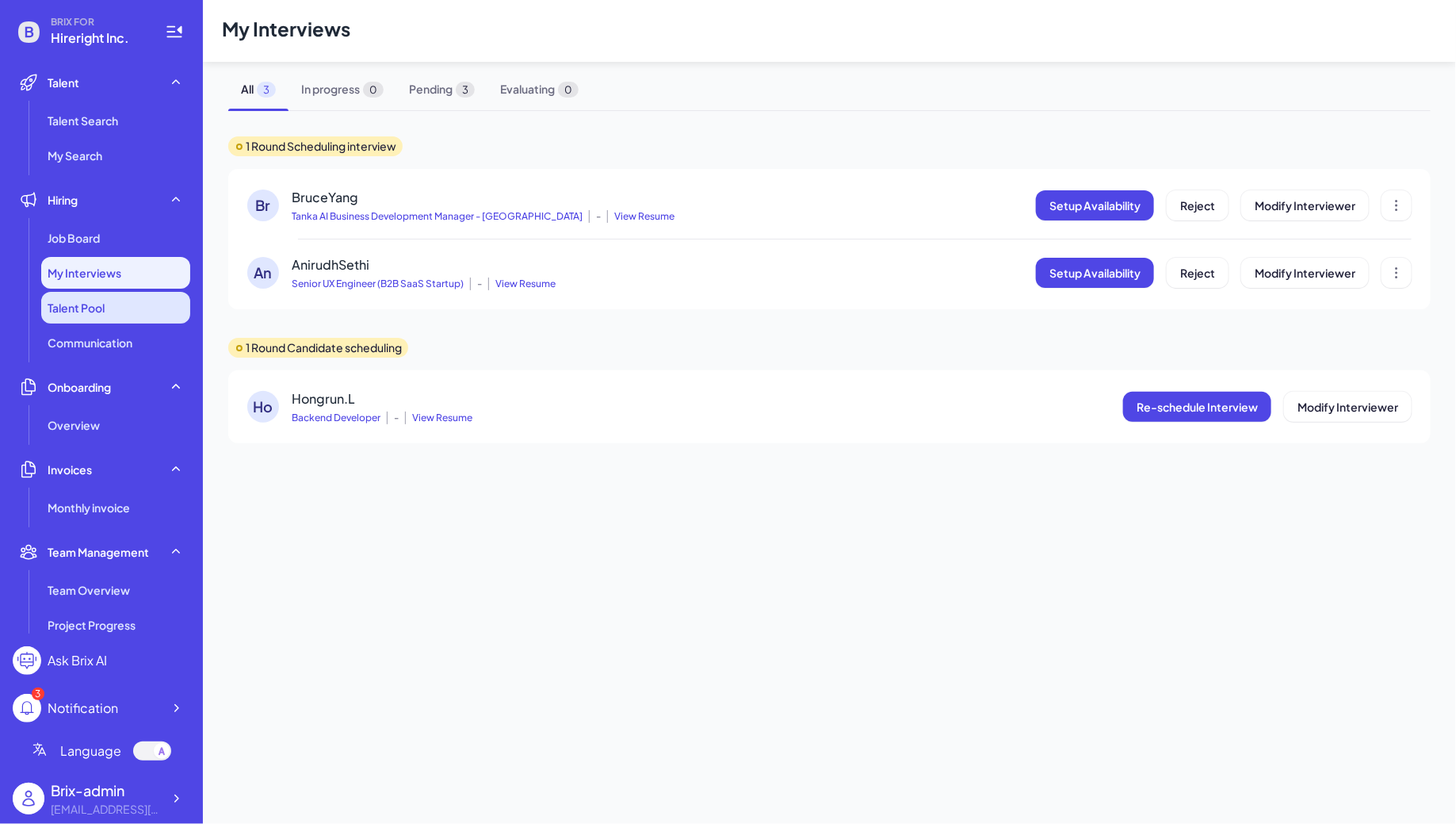
click at [127, 302] on li "Talent Pool" at bounding box center [116, 308] width 149 height 31
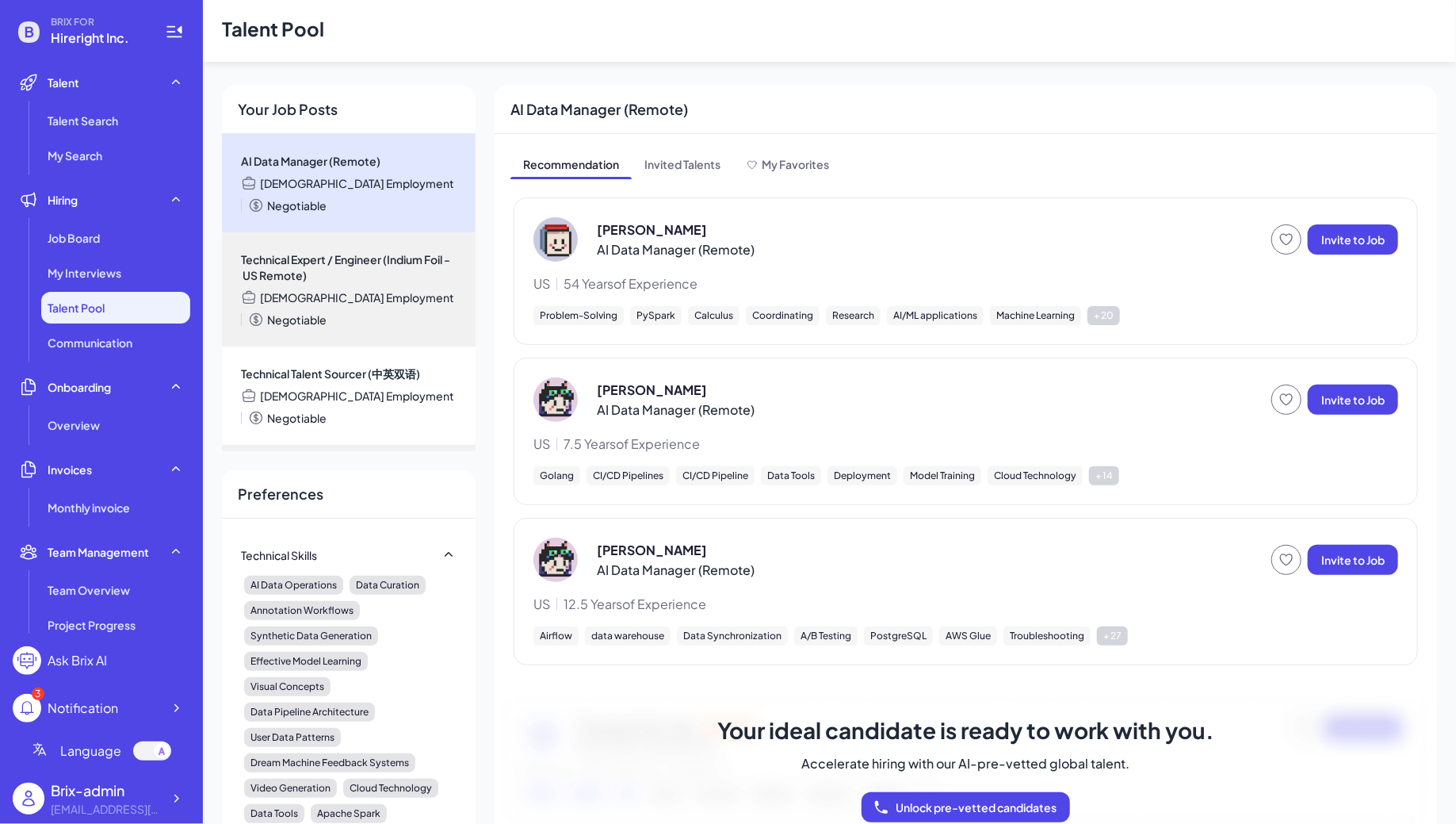
click at [133, 321] on li "Talent Pool" at bounding box center [116, 308] width 149 height 31
click at [187, 794] on div at bounding box center [176, 798] width 28 height 28
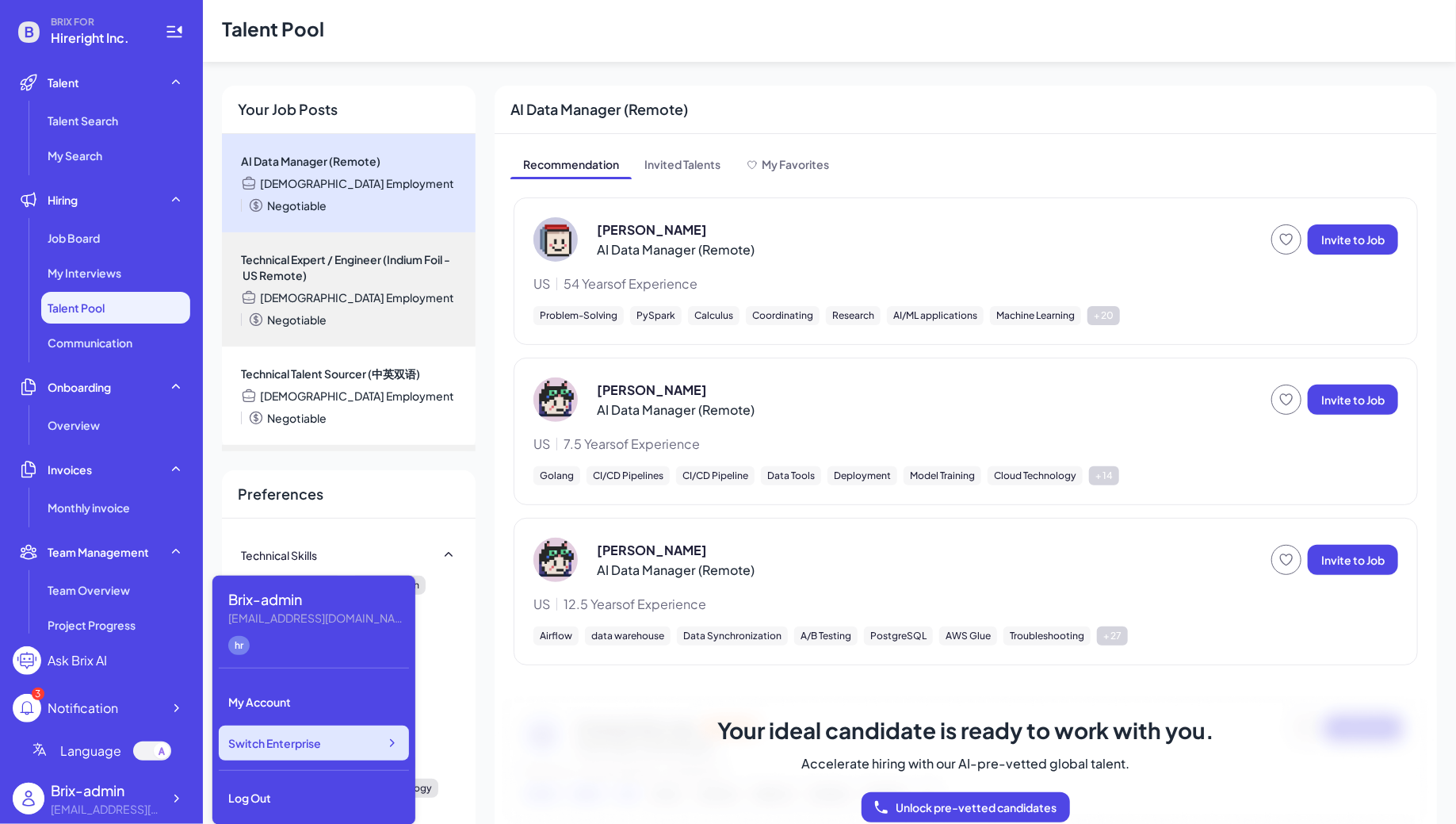
click at [300, 736] on span "Switch Enterprise" at bounding box center [275, 743] width 93 height 16
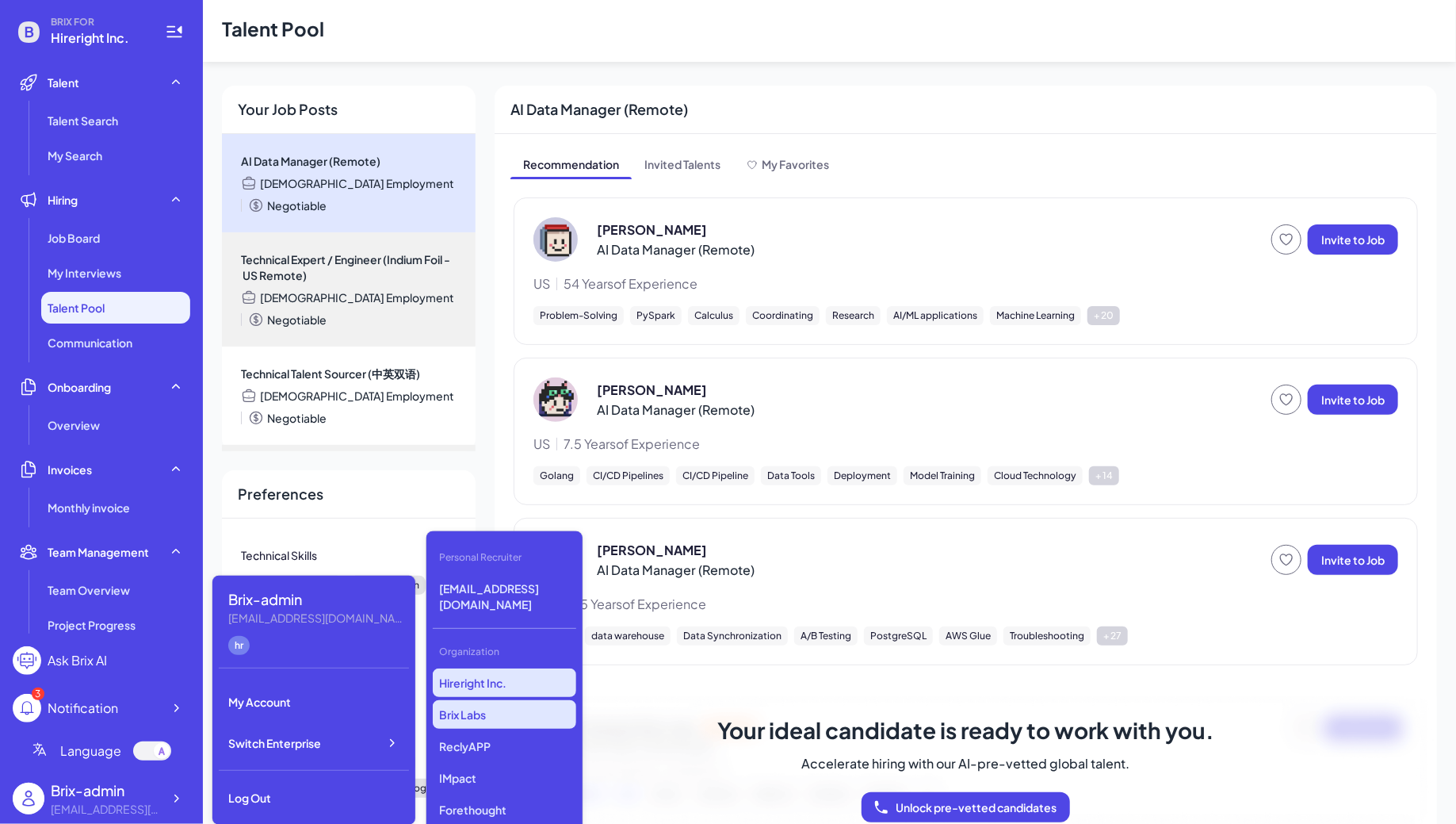
click at [490, 700] on p "Brix Labs" at bounding box center [504, 714] width 143 height 28
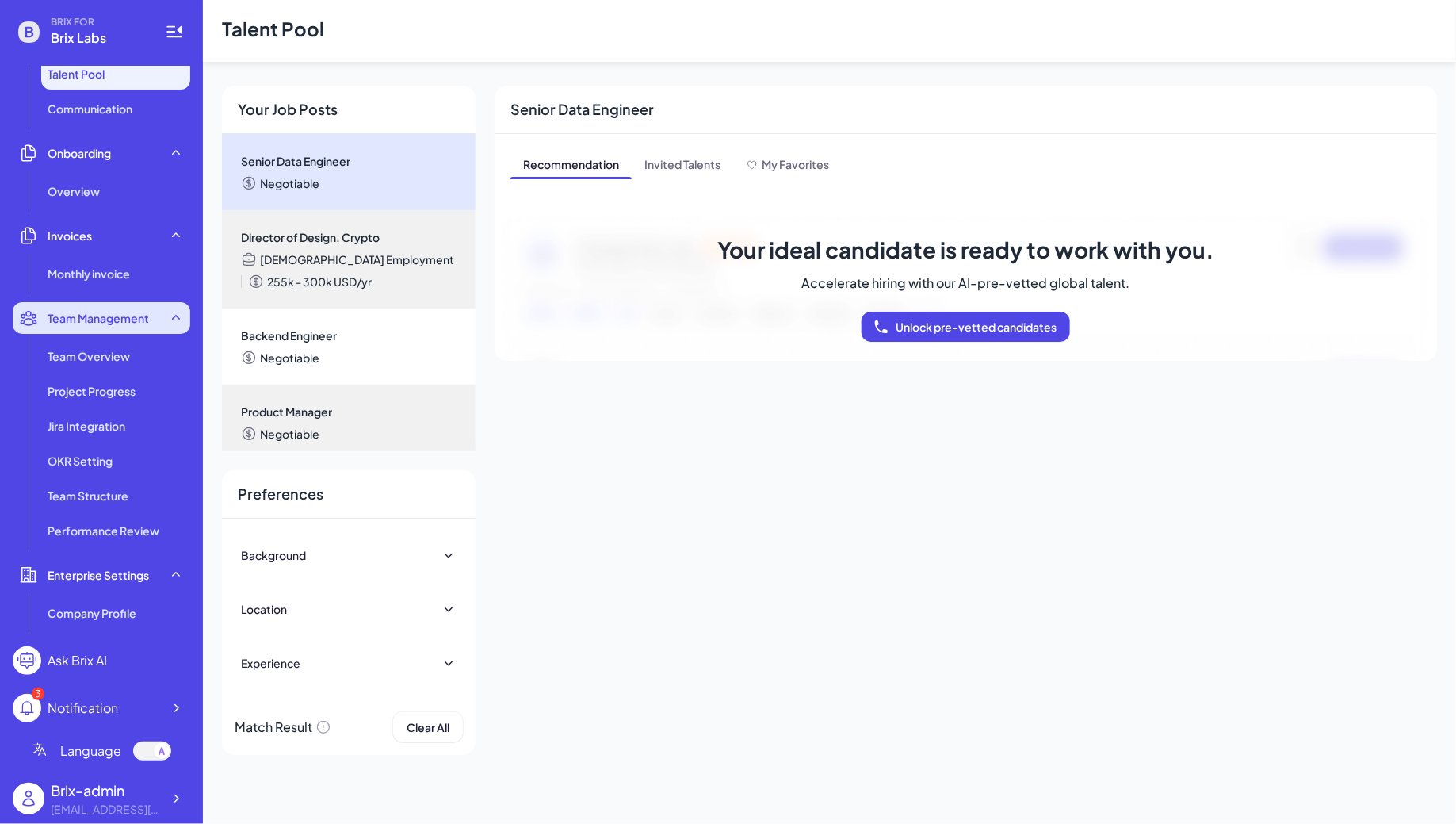
scroll to position [373, 0]
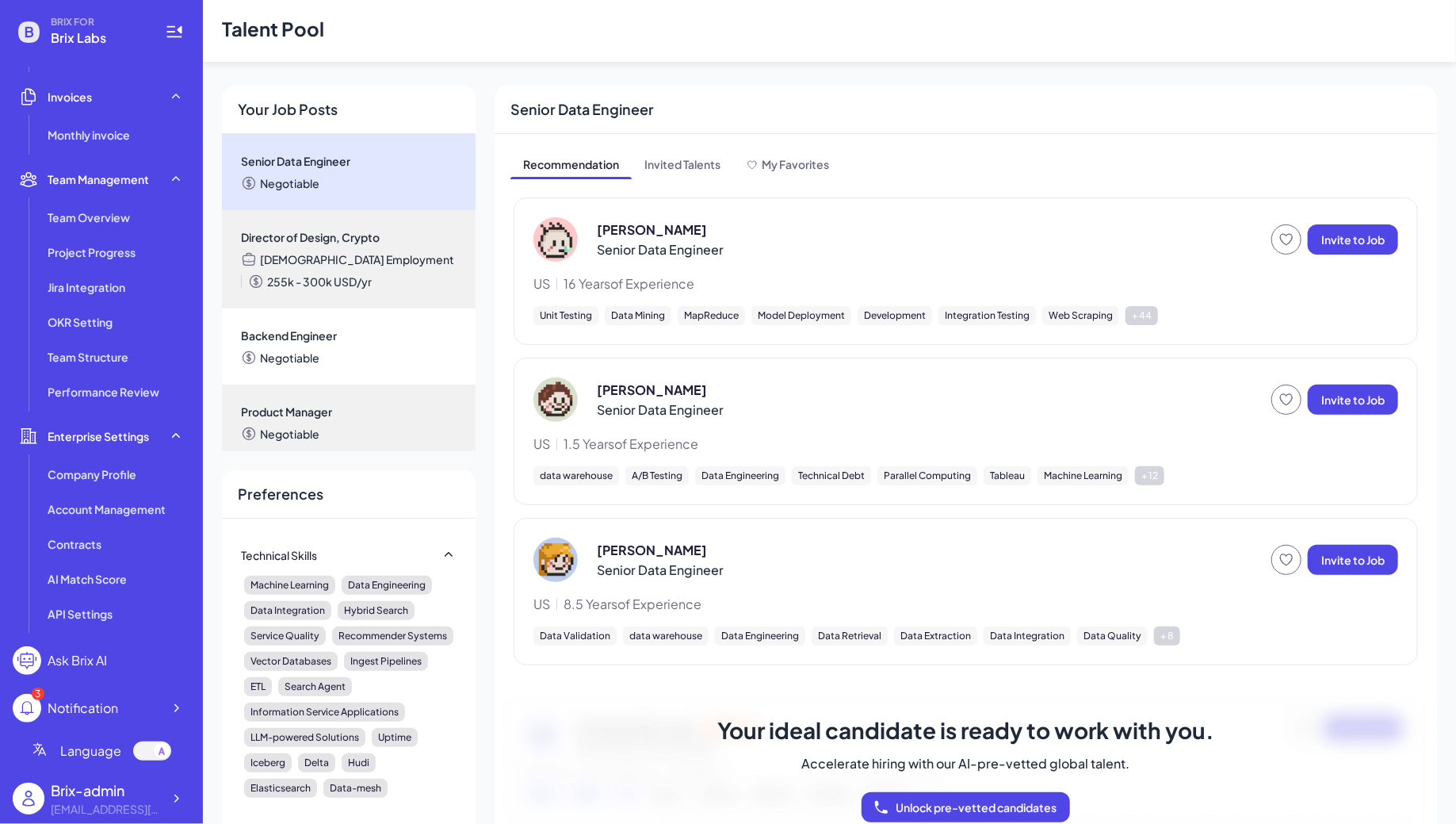
click at [112, 702] on div "Notification" at bounding box center [83, 707] width 71 height 19
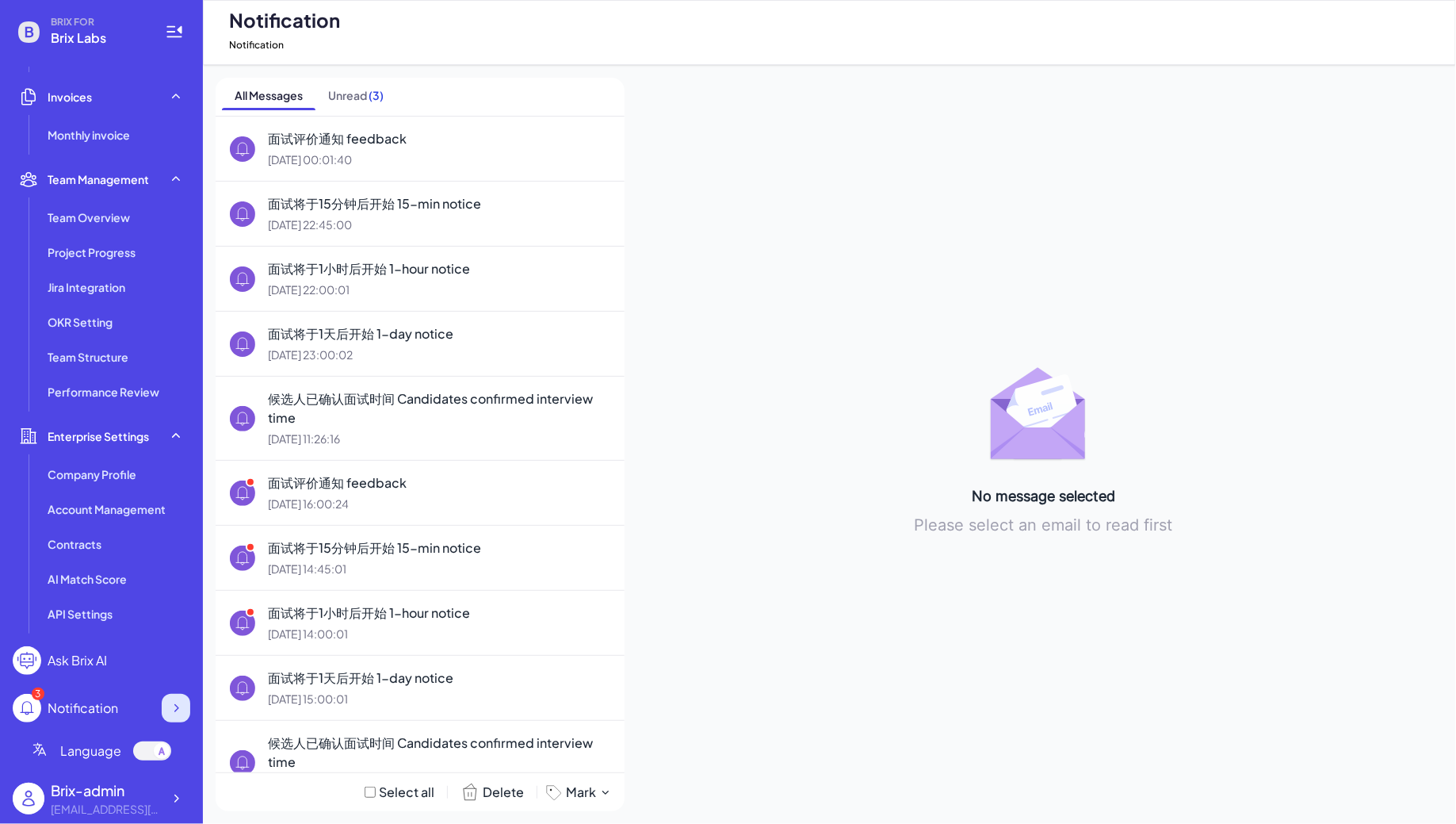
click at [177, 709] on icon at bounding box center [176, 708] width 5 height 8
click at [183, 801] on icon at bounding box center [176, 798] width 16 height 16
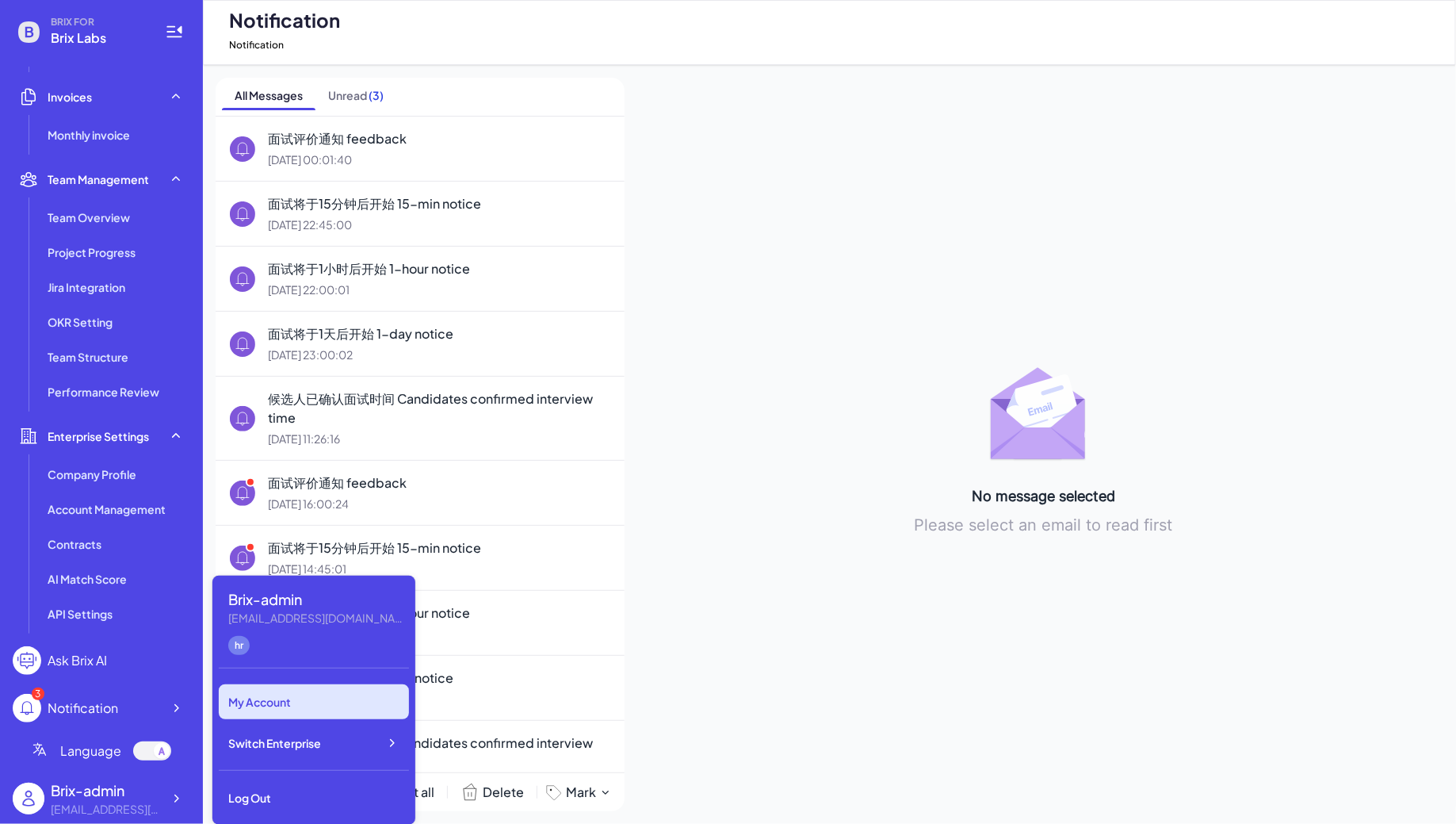
click at [257, 697] on div "My Account" at bounding box center [314, 702] width 190 height 35
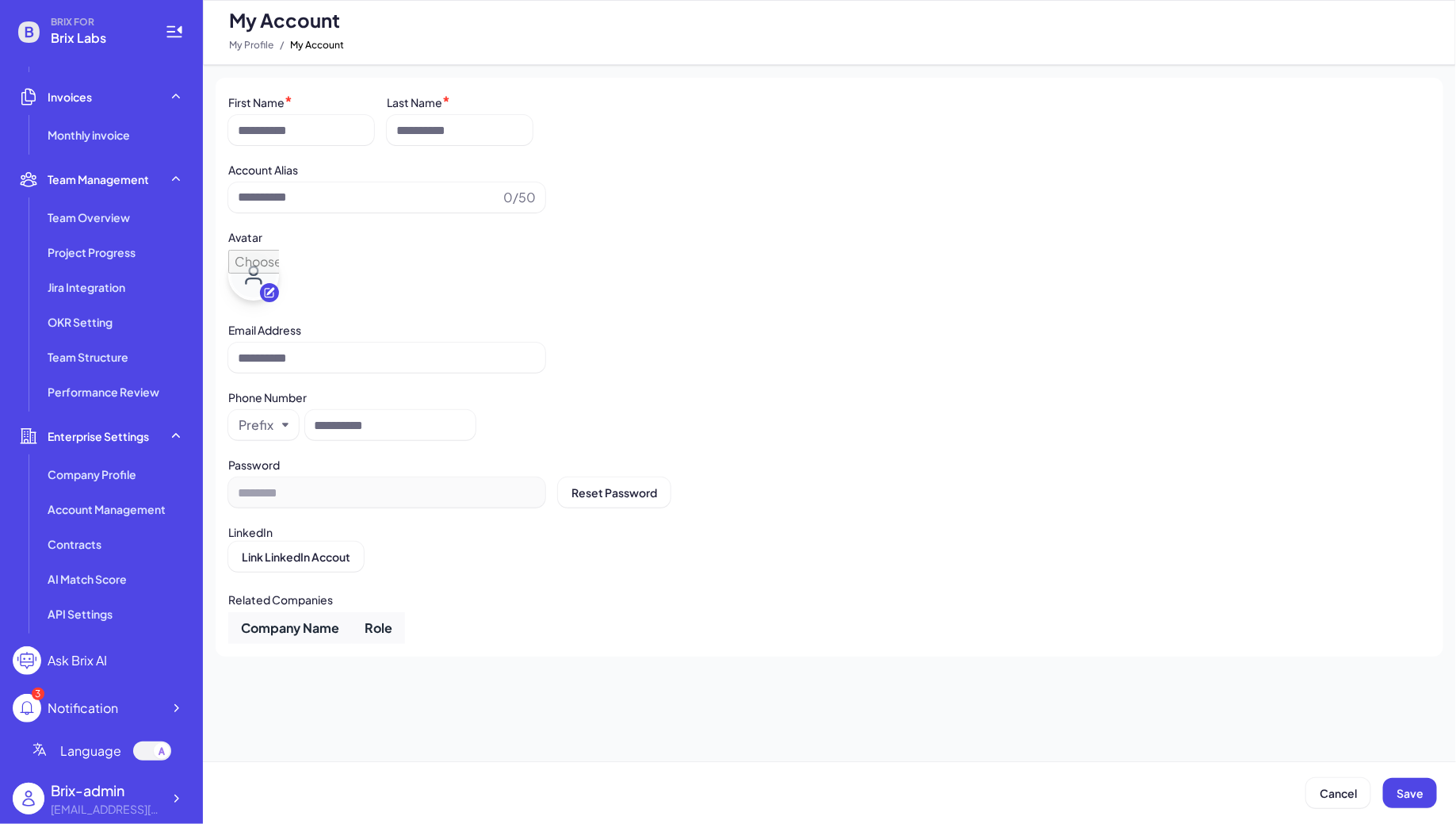
type input "**********"
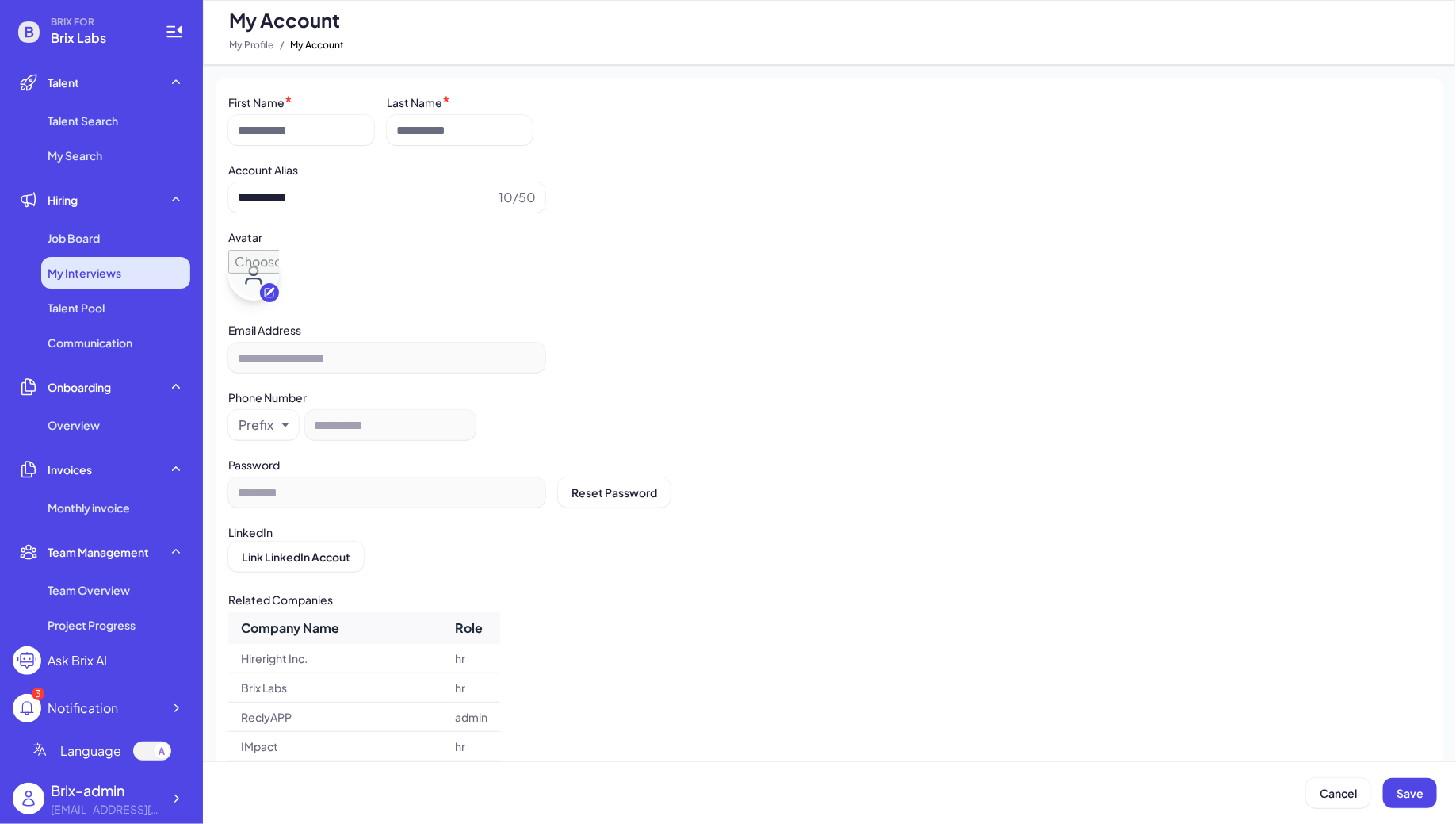
click at [110, 276] on span "My Interviews" at bounding box center [84, 273] width 74 height 16
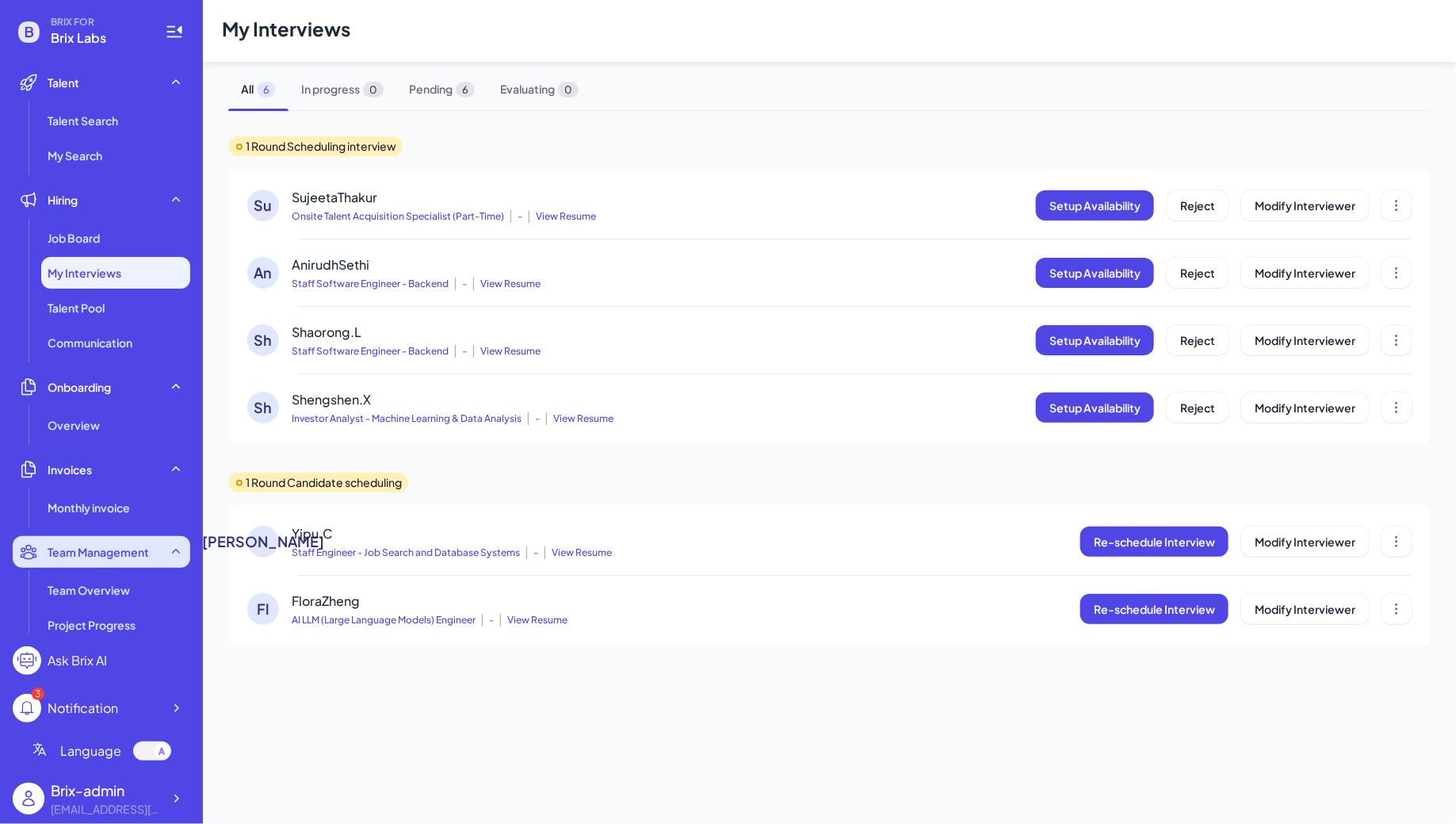
scroll to position [373, 0]
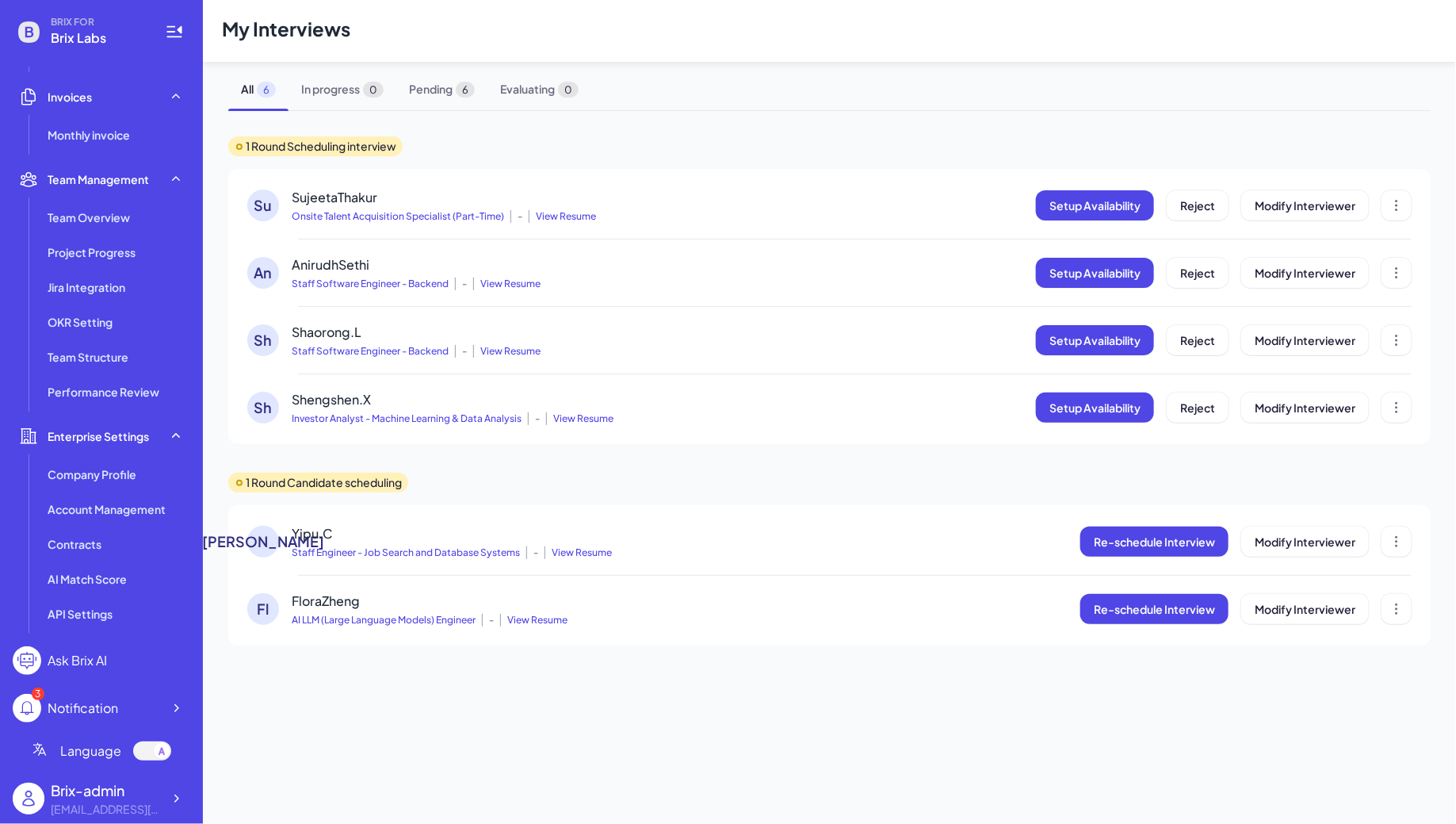
click at [160, 706] on div "3 Notification" at bounding box center [101, 707] width 177 height 28
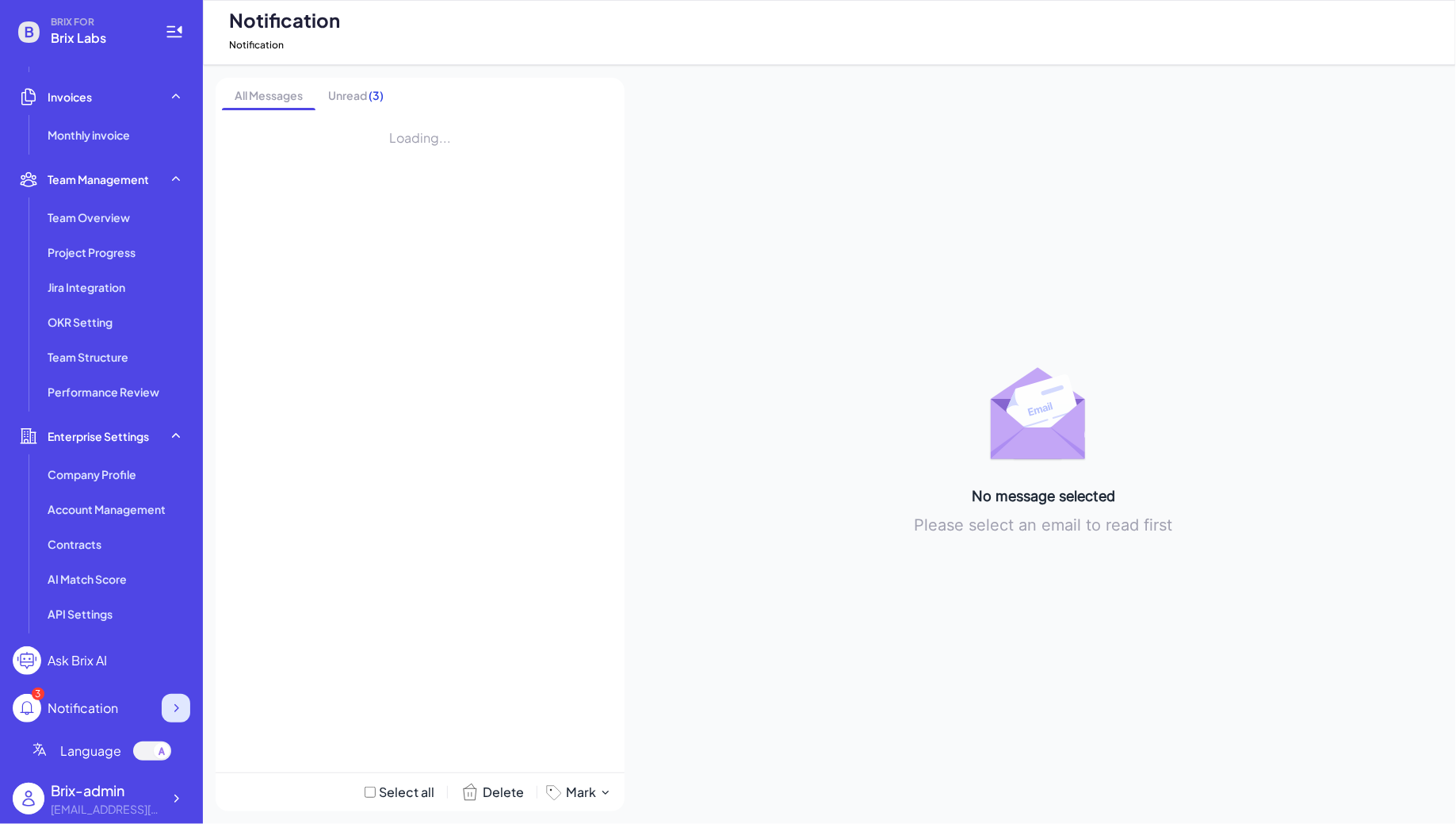
click at [184, 708] on div at bounding box center [176, 707] width 28 height 28
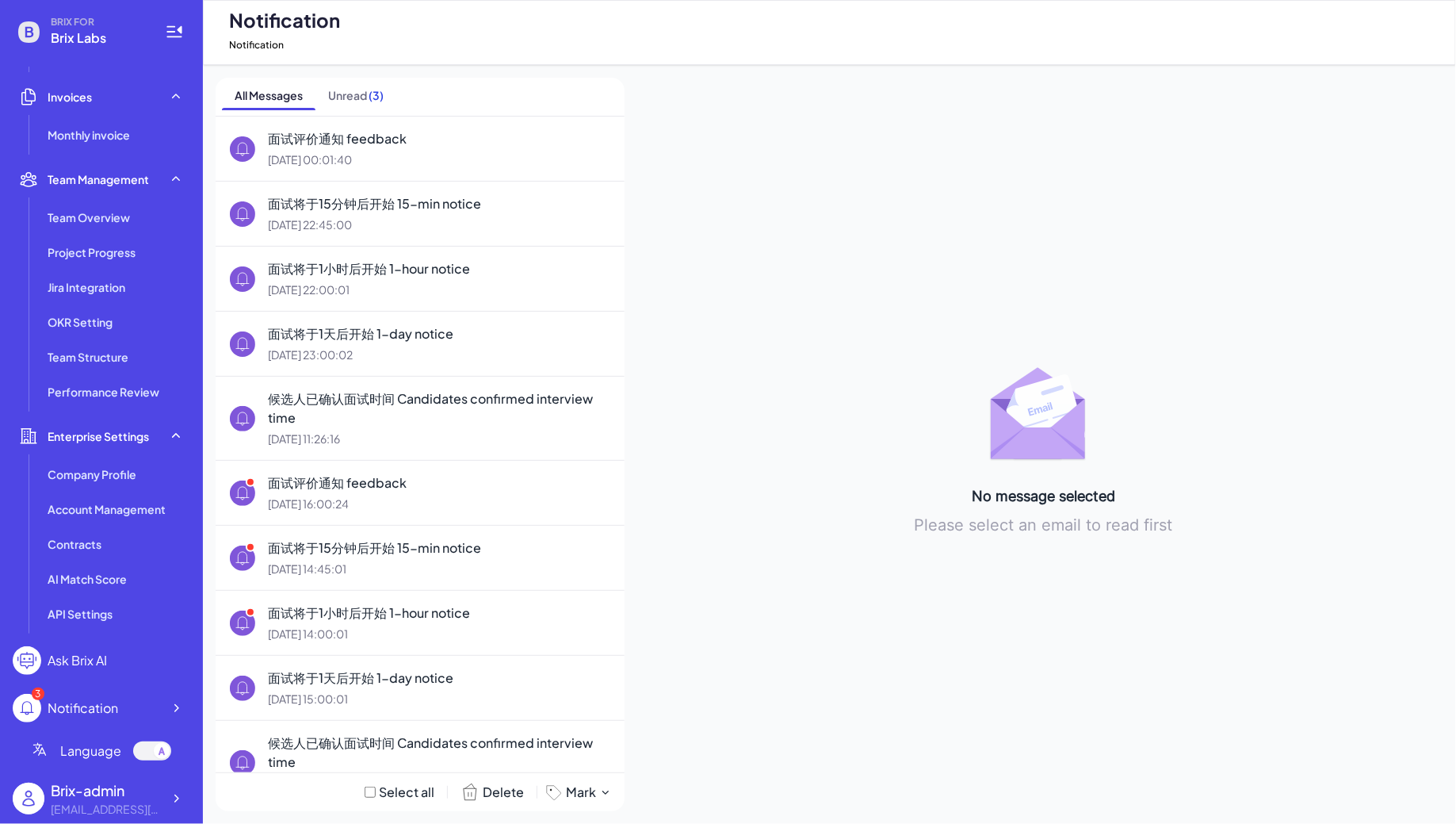
click at [80, 664] on div "Ask Brix AI" at bounding box center [77, 660] width 60 height 19
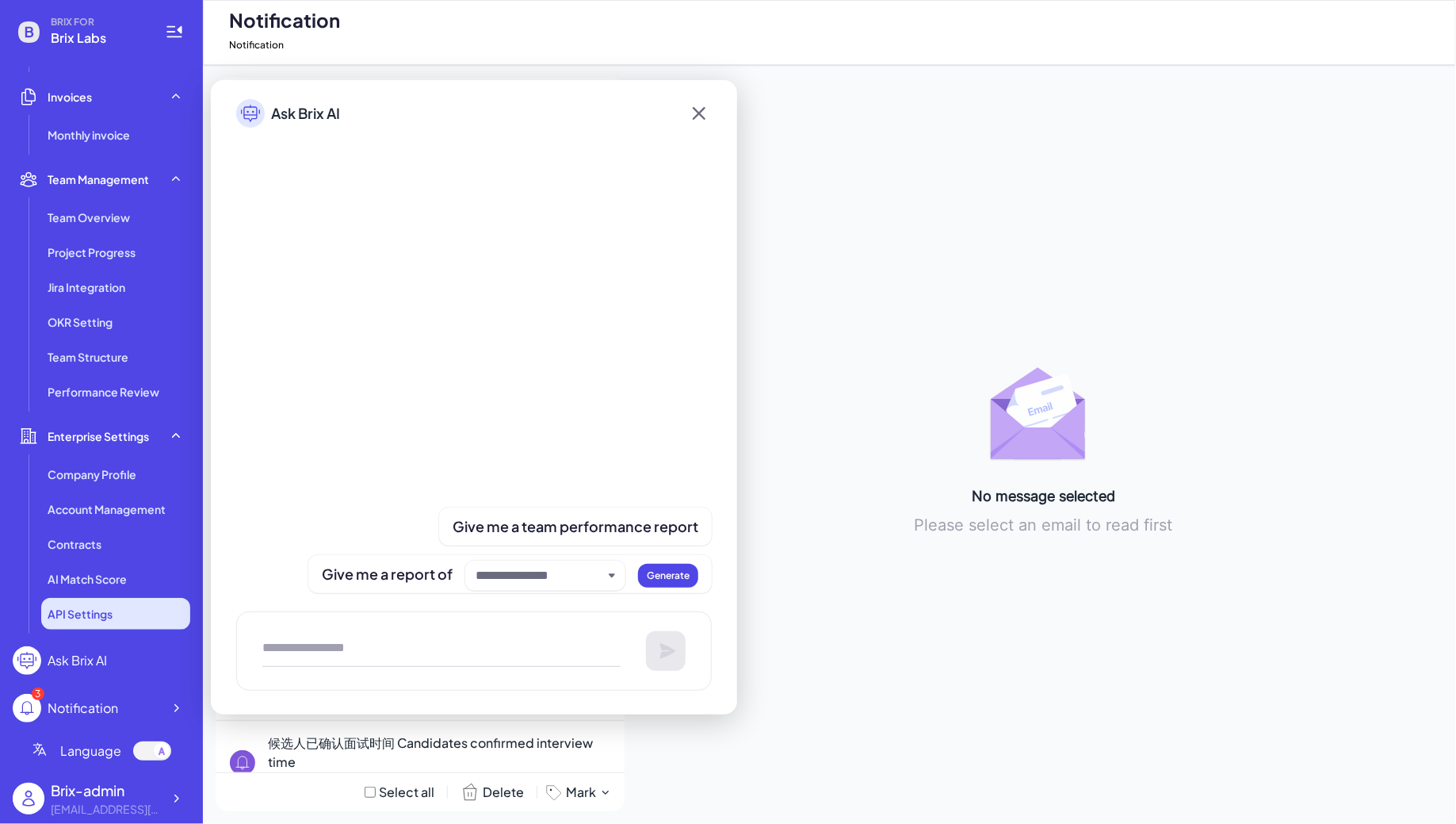
click at [112, 618] on span "API Settings" at bounding box center [80, 614] width 65 height 16
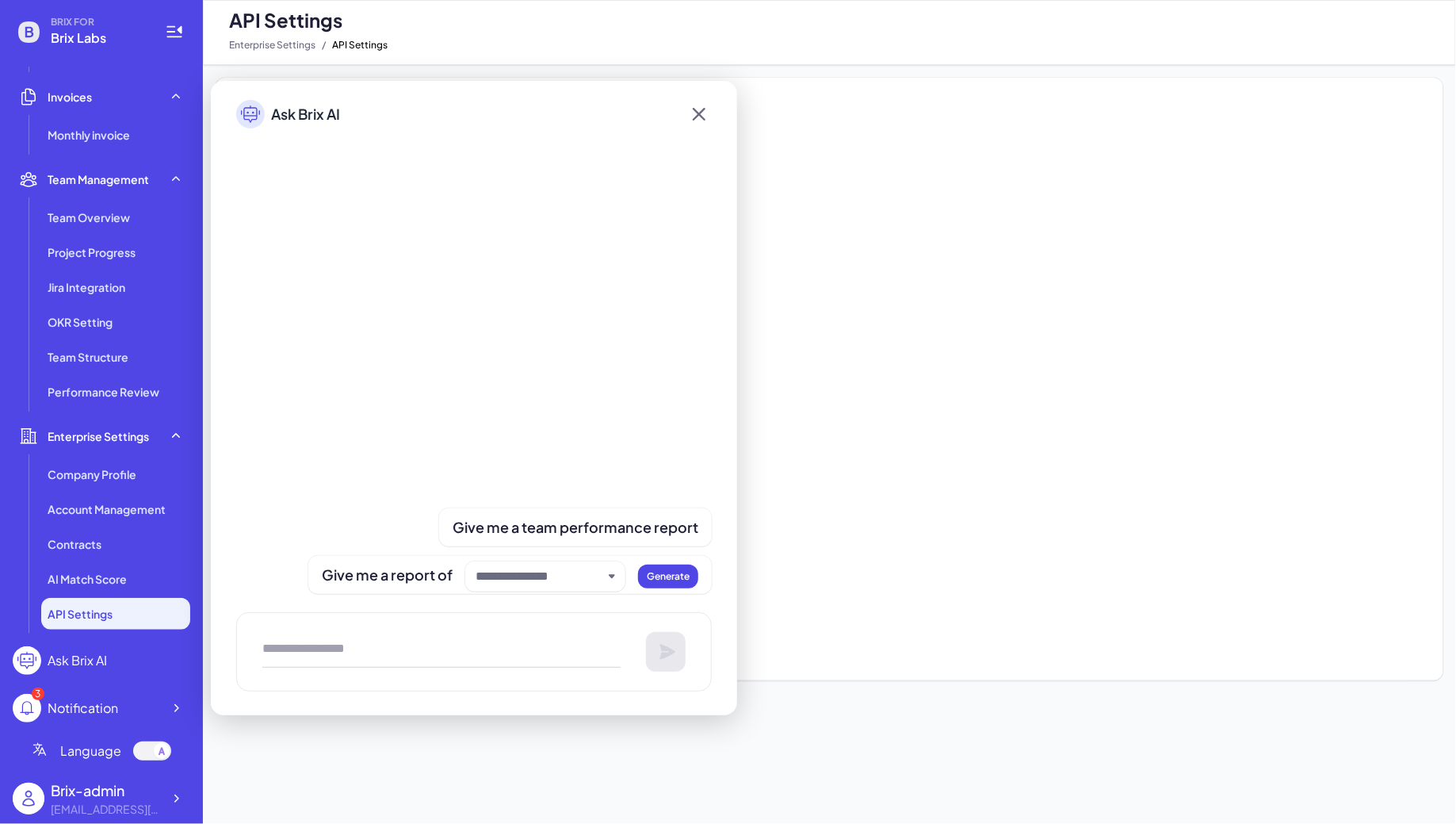
click at [702, 101] on icon at bounding box center [699, 114] width 25 height 28
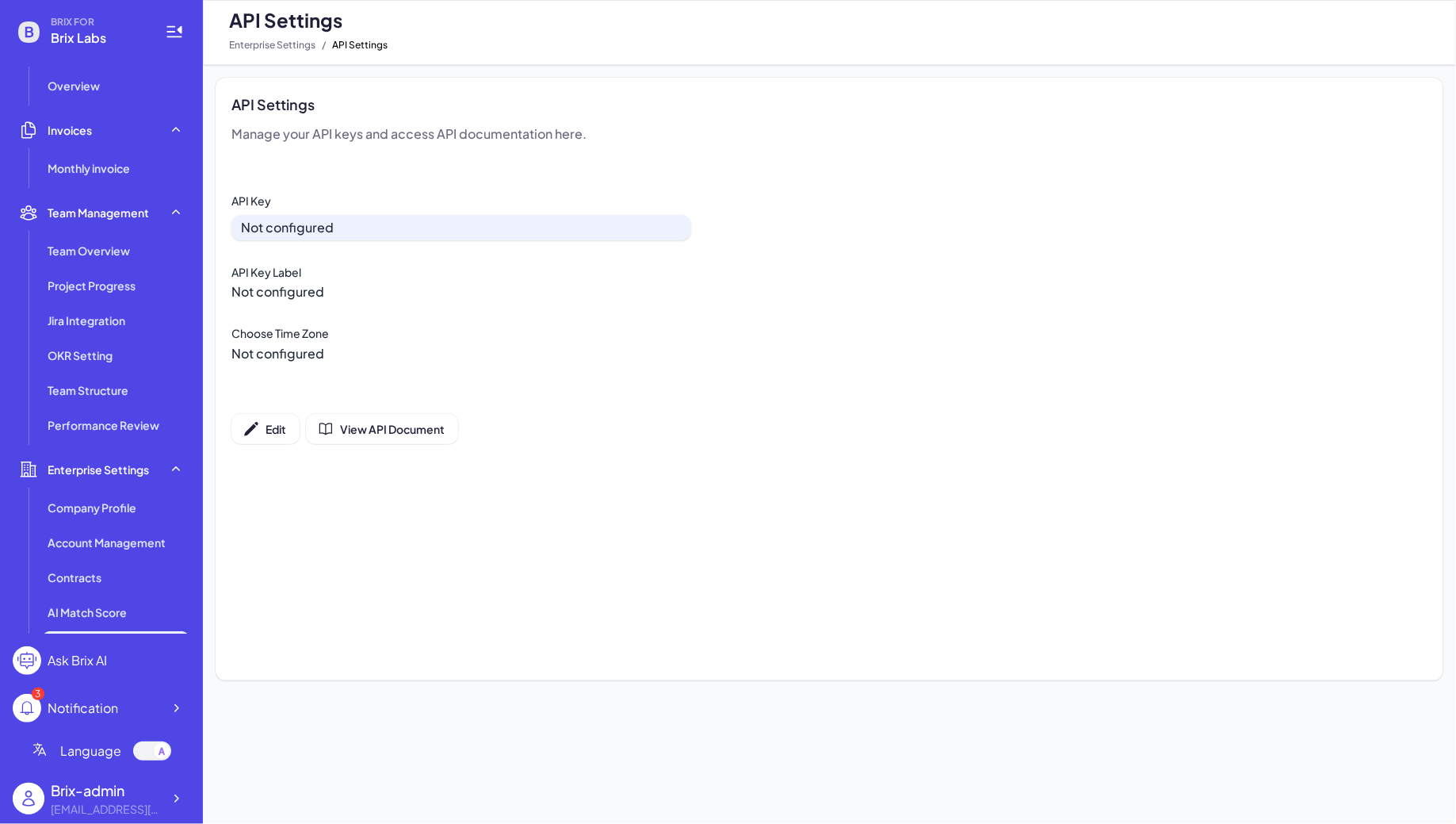
scroll to position [373, 0]
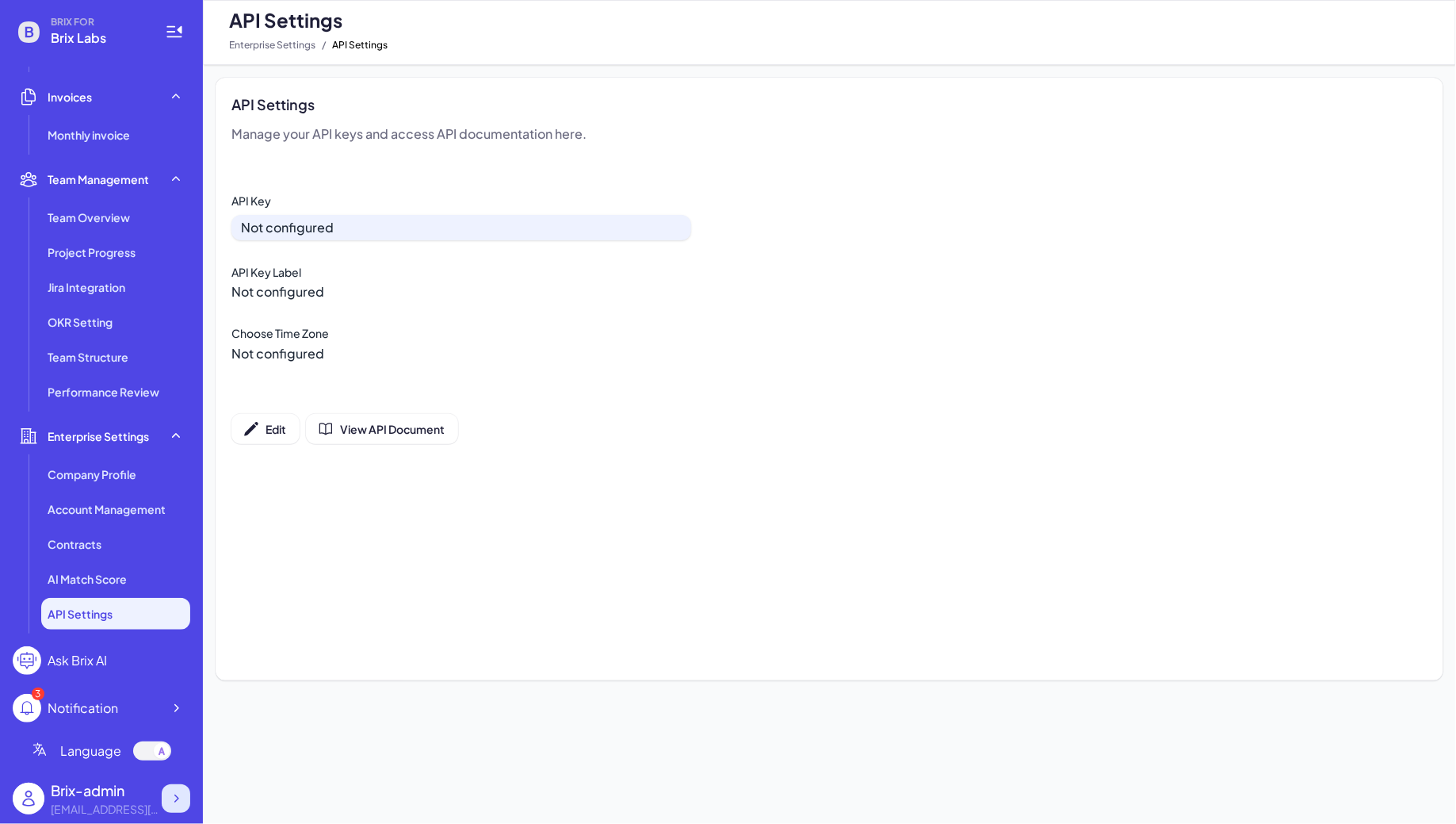
click at [172, 804] on icon at bounding box center [176, 798] width 16 height 16
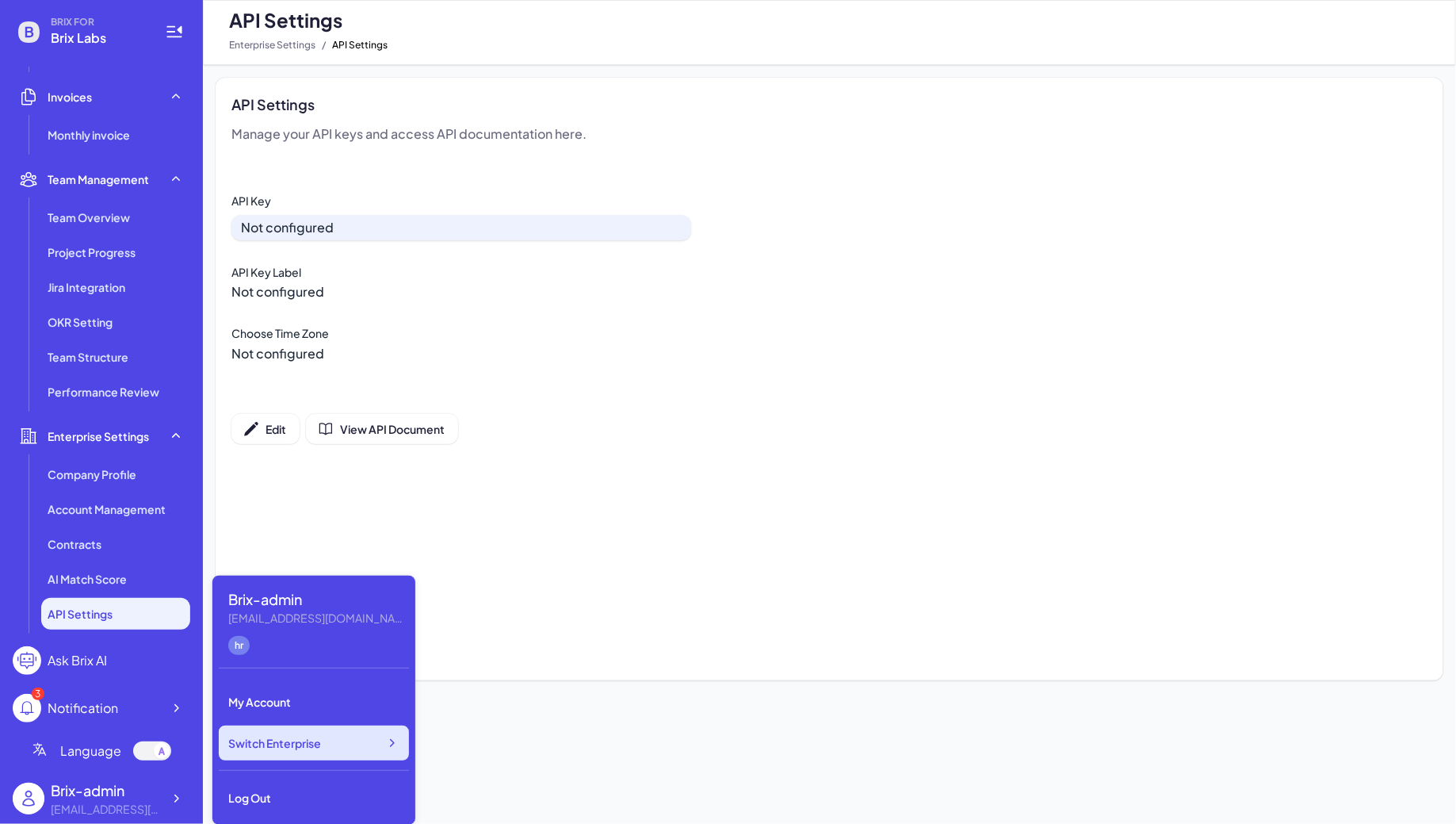
click at [304, 746] on span "Switch Enterprise" at bounding box center [275, 743] width 93 height 16
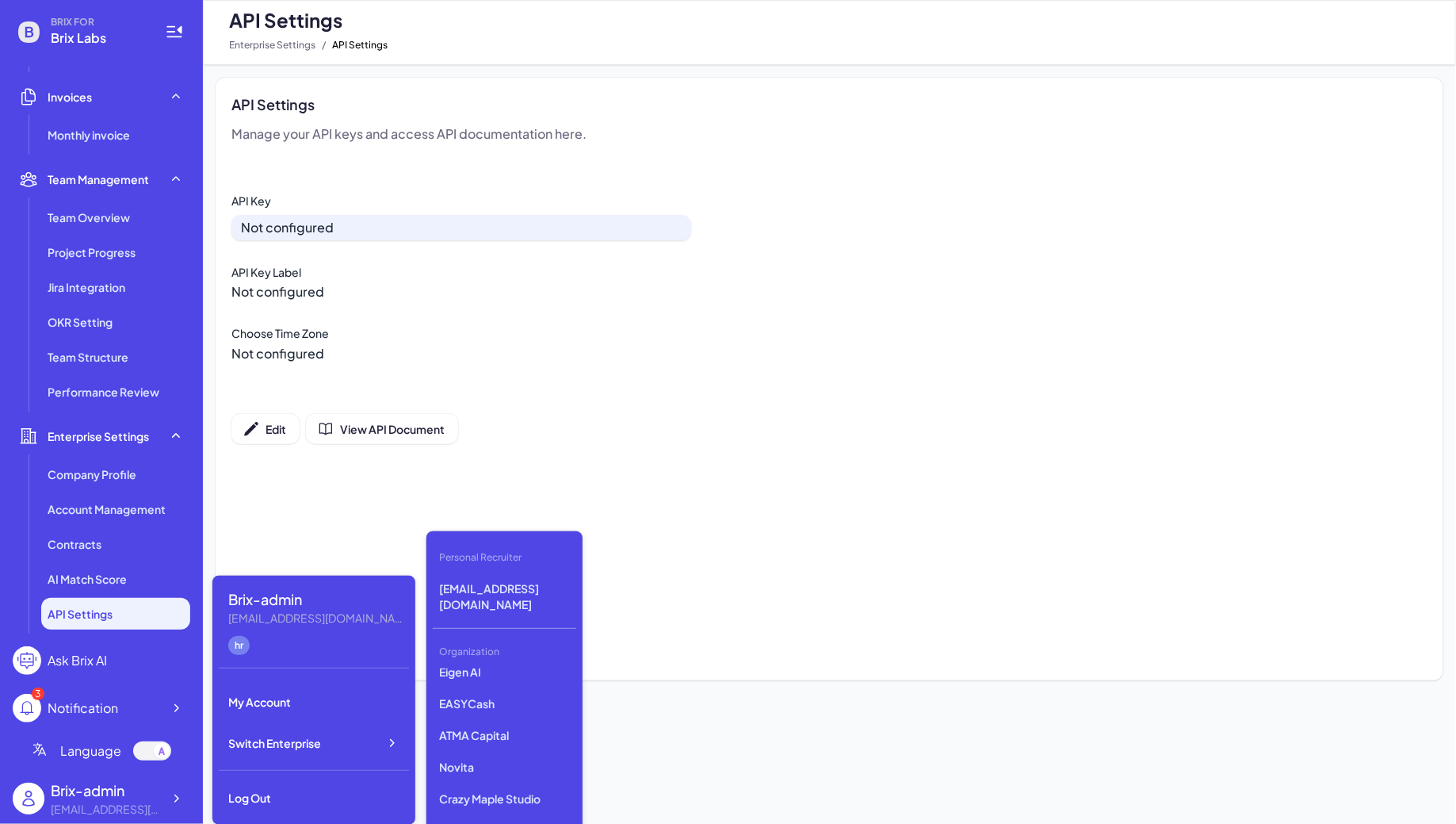
scroll to position [2377, 0]
click at [489, 736] on p "Skywalk Inc." at bounding box center [504, 748] width 143 height 28
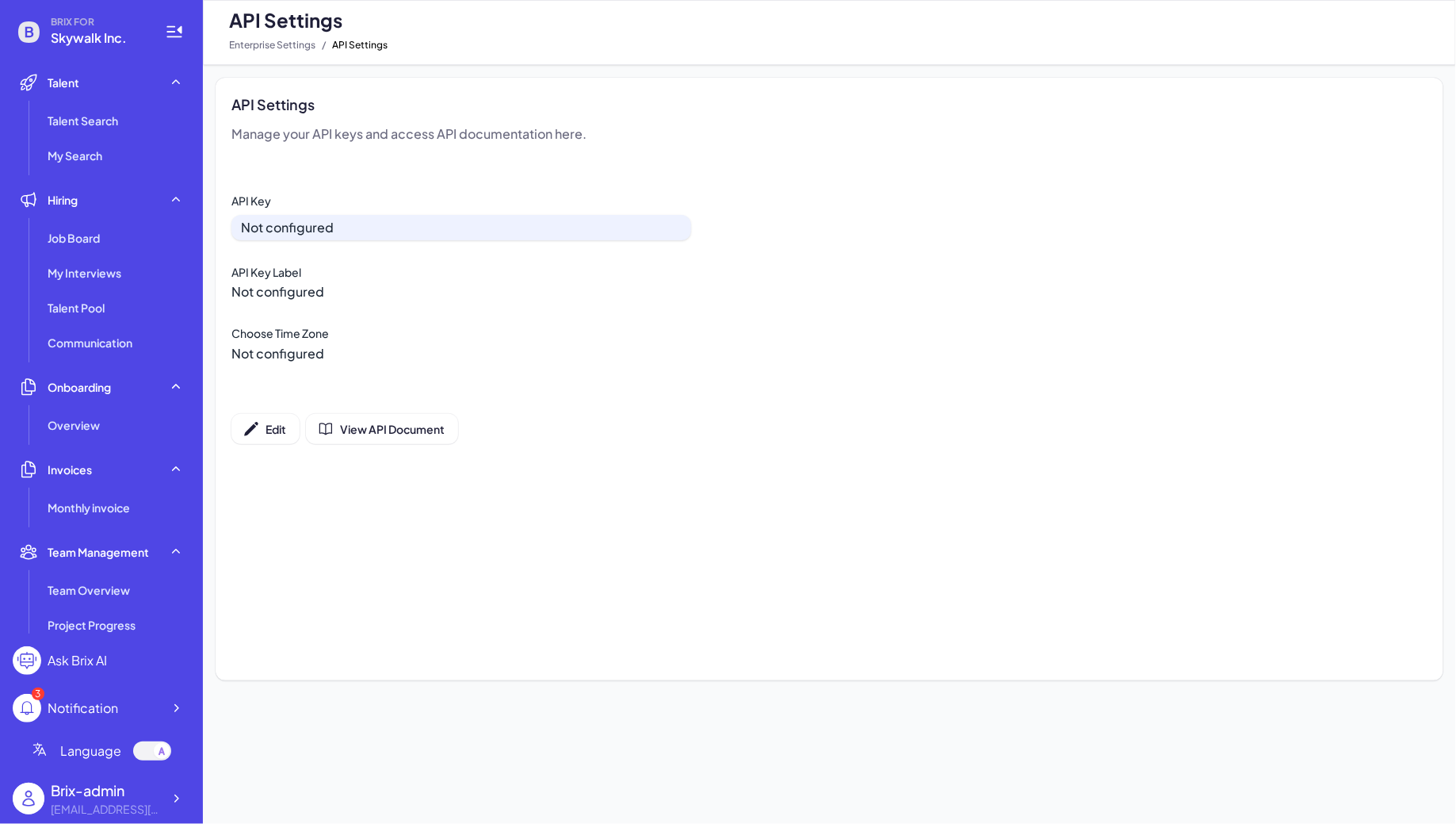
click at [192, 789] on div "BRIX FOR Skywalk Inc. Talent Talent Search My Search Hiring Job Board My Interv…" at bounding box center [101, 412] width 203 height 824
click at [178, 793] on icon at bounding box center [176, 798] width 16 height 16
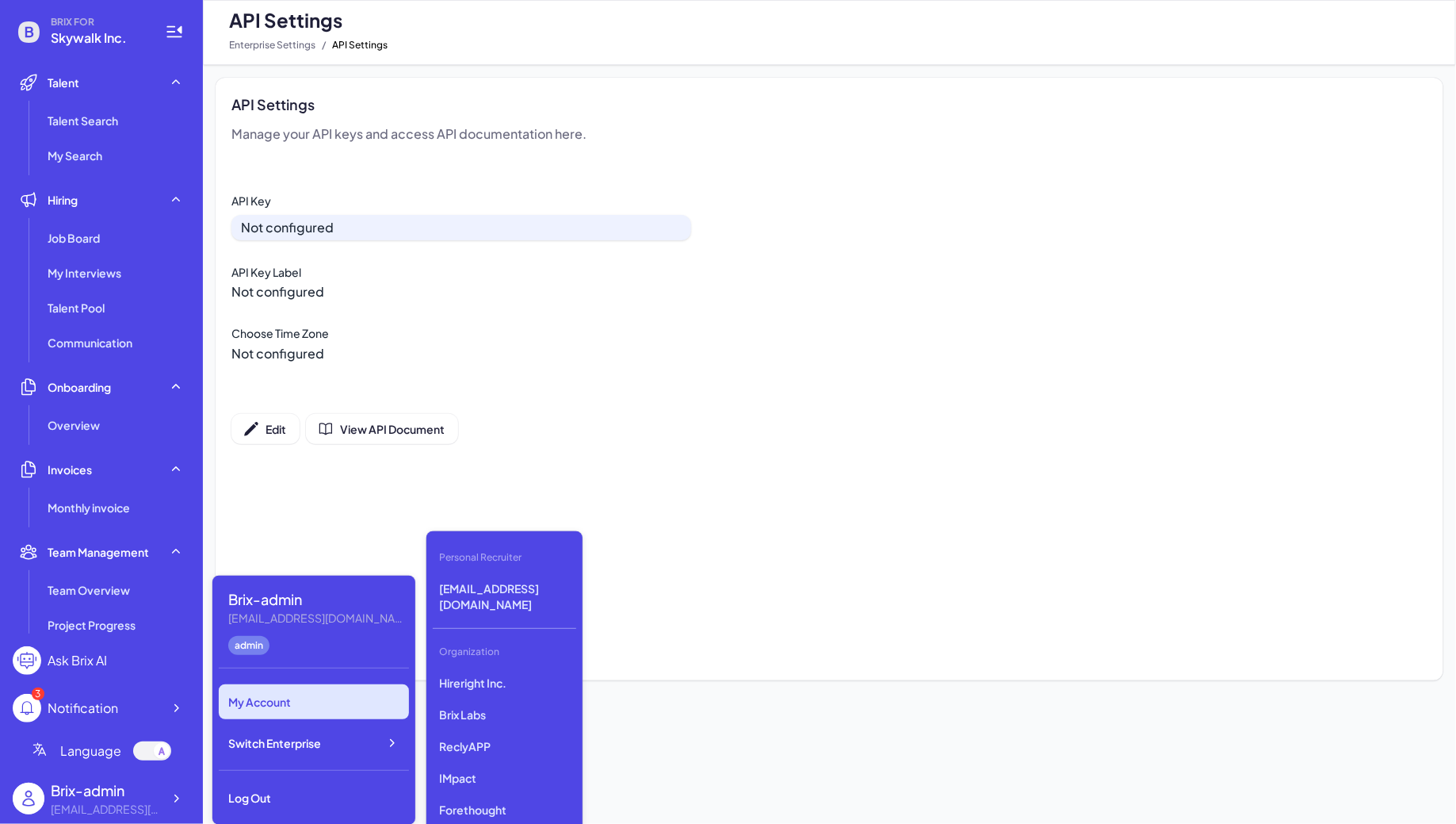
click at [356, 693] on div "My Account" at bounding box center [314, 702] width 190 height 35
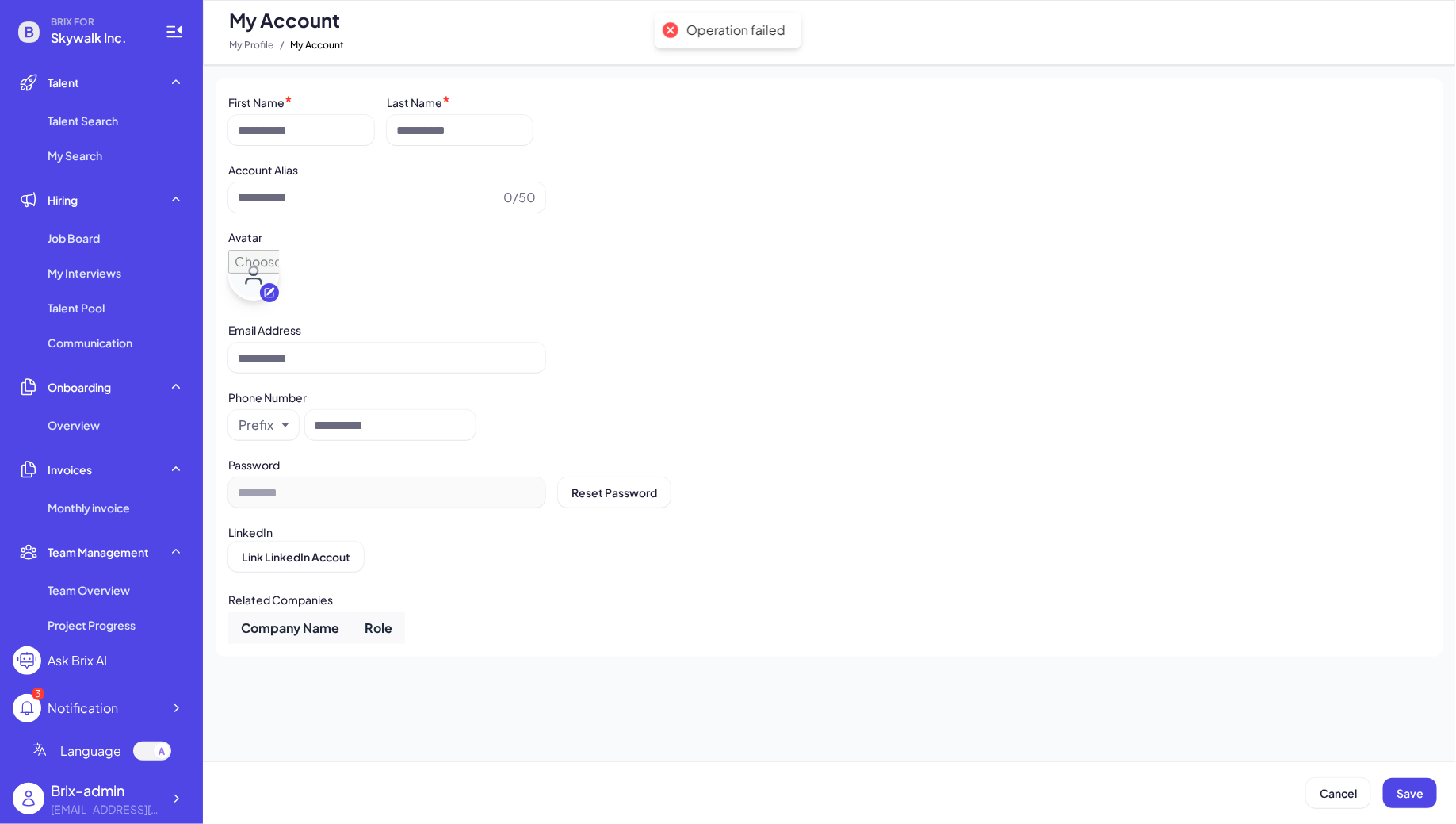
type input "**********"
